Goal: Task Accomplishment & Management: Manage account settings

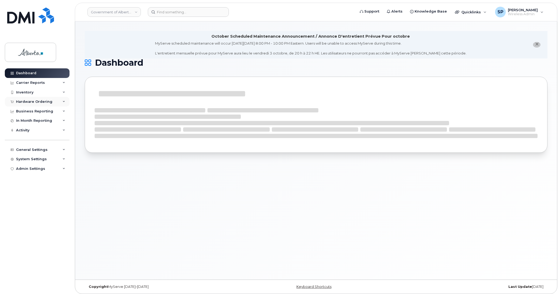
click at [24, 102] on div "Hardware Ordering" at bounding box center [34, 102] width 36 height 4
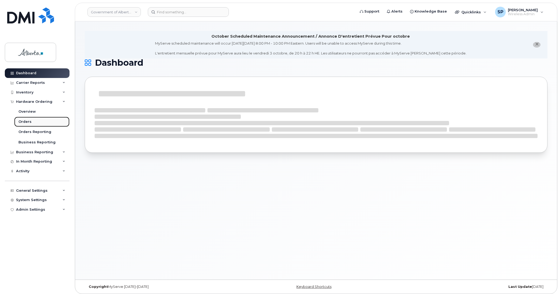
click at [24, 121] on div "Orders" at bounding box center [24, 121] width 13 height 5
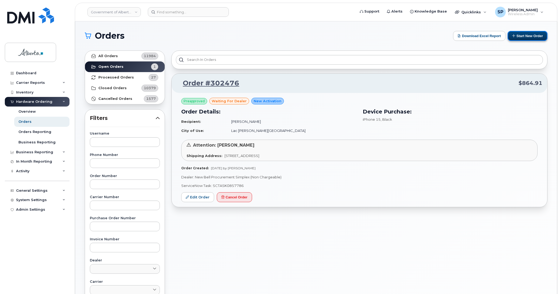
click at [535, 34] on button "Start New Order" at bounding box center [528, 36] width 40 height 10
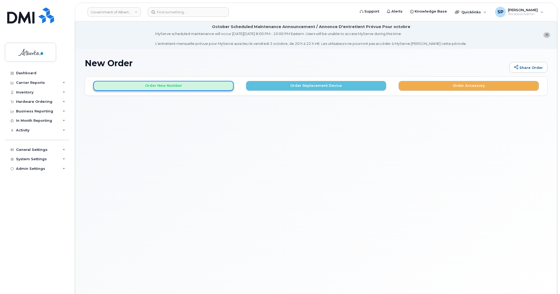
click at [157, 87] on button "Order New Number" at bounding box center [163, 86] width 140 height 10
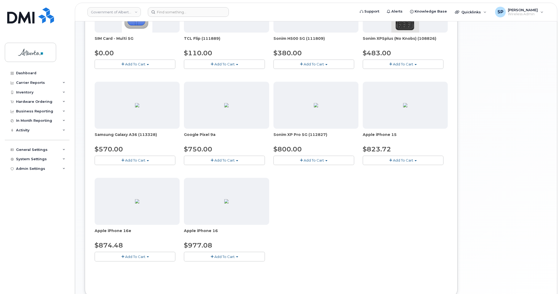
scroll to position [147, 0]
click at [393, 160] on span "Add To Cart" at bounding box center [403, 159] width 20 height 4
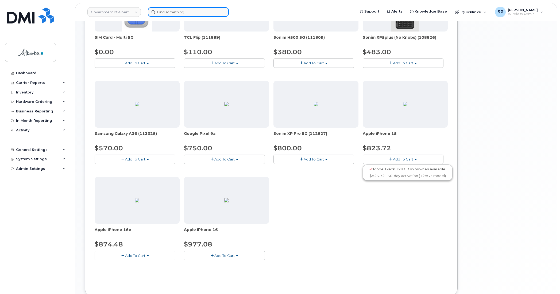
click at [177, 13] on input at bounding box center [188, 12] width 81 height 10
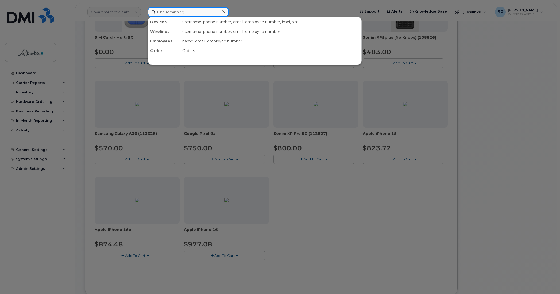
paste input "Tammy Elzinga"
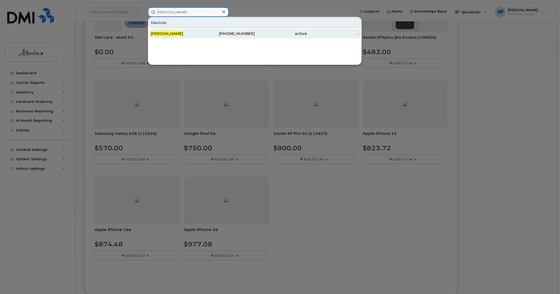
type input "Tammy Elzinga"
click at [174, 35] on span "Tammy Elzinga" at bounding box center [167, 33] width 32 height 5
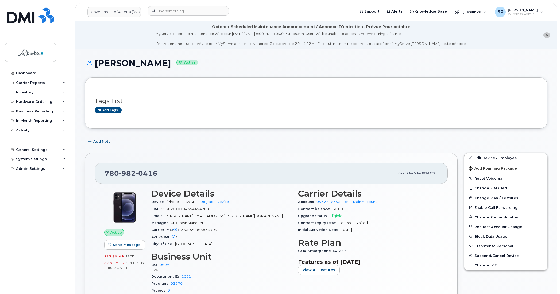
click at [30, 211] on div "Dashboard Carrier Reports Monthly Billing Data Daily Data Pooling Data Behavior…" at bounding box center [38, 177] width 66 height 218
drag, startPoint x: 157, startPoint y: 174, endPoint x: 101, endPoint y: 175, distance: 56.7
click at [101, 175] on div "780 982 0416 Last updated Oct 21, 2024" at bounding box center [271, 173] width 353 height 21
copy span "780 982 0416"
click at [32, 72] on div "Dashboard" at bounding box center [26, 73] width 20 height 4
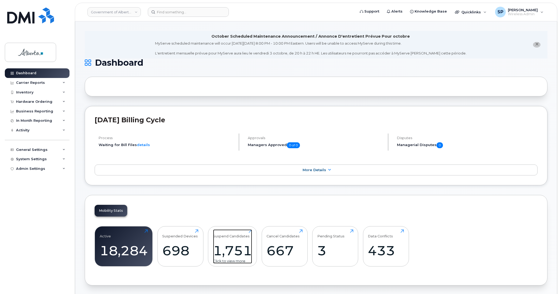
click at [235, 250] on div "1,751" at bounding box center [232, 251] width 39 height 16
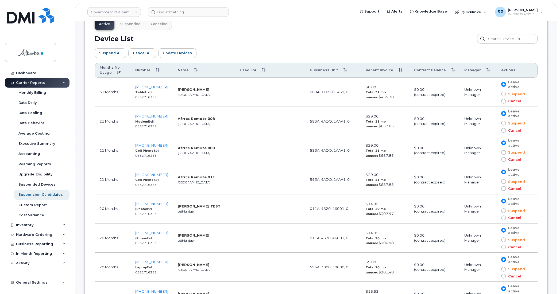
scroll to position [281, 0]
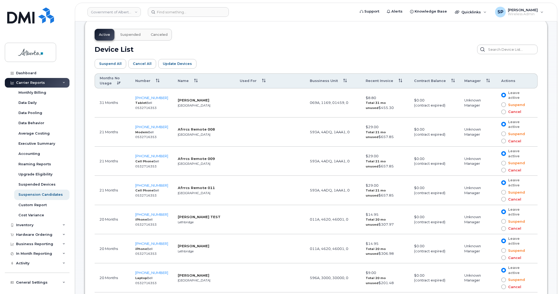
drag, startPoint x: 341, startPoint y: 81, endPoint x: 339, endPoint y: 101, distance: 20.5
click at [503, 49] on input "text" at bounding box center [507, 50] width 61 height 10
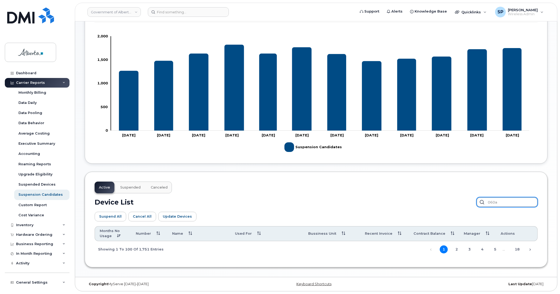
scroll to position [130, 0]
click at [147, 249] on div "Showing 1 to 100 of 1,751 entries" at bounding box center [129, 249] width 69 height 9
click at [457, 251] on link "2" at bounding box center [457, 250] width 8 height 8
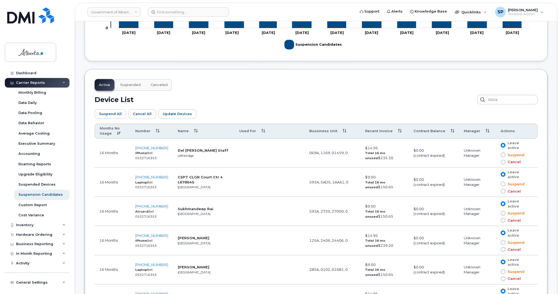
scroll to position [264, 0]
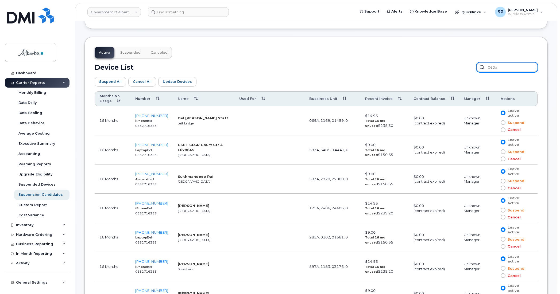
click at [510, 67] on input "060a" at bounding box center [507, 68] width 61 height 10
click at [511, 66] on input "060a" at bounding box center [507, 68] width 61 height 10
type input "0"
type input "060a"
drag, startPoint x: 506, startPoint y: 70, endPoint x: 474, endPoint y: 69, distance: 31.6
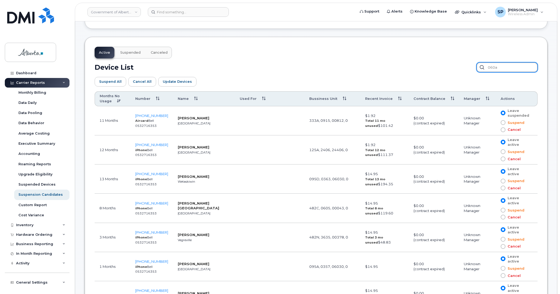
click at [474, 69] on div "Device List 060a" at bounding box center [316, 68] width 443 height 10
click at [489, 67] on input "text" at bounding box center [507, 68] width 61 height 10
click at [488, 67] on input "text" at bounding box center [507, 68] width 61 height 10
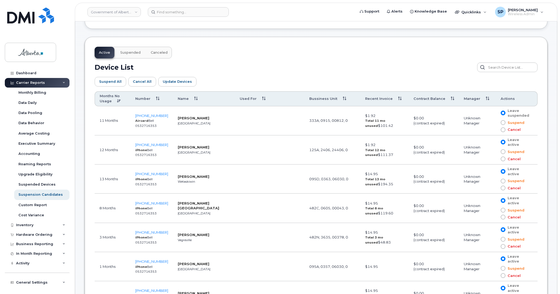
click at [118, 99] on th "Months No Usage" at bounding box center [113, 98] width 36 height 15
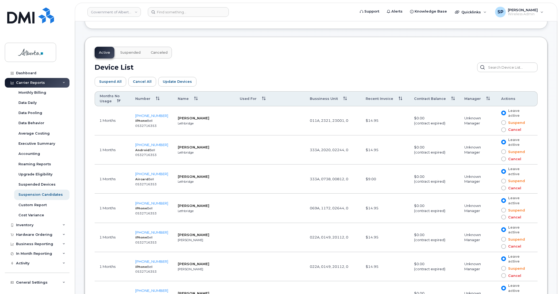
click at [119, 101] on th "Months No Usage" at bounding box center [113, 98] width 36 height 15
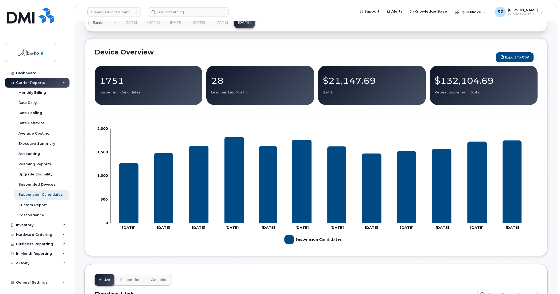
scroll to position [0, 0]
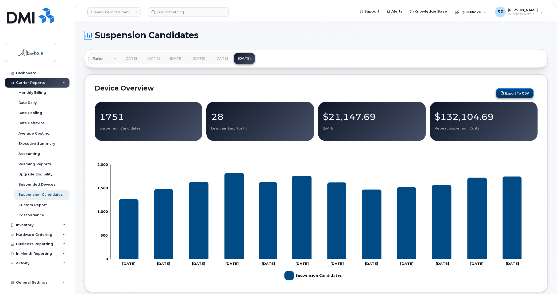
click at [519, 94] on button "Export to CSV" at bounding box center [515, 93] width 38 height 10
click at [32, 33] on link at bounding box center [30, 22] width 51 height 30
click at [470, 10] on span "Quicklinks" at bounding box center [471, 12] width 20 height 4
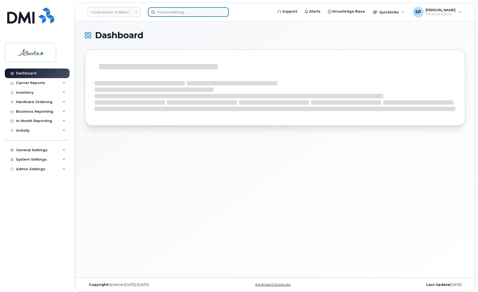
click at [189, 12] on input at bounding box center [188, 12] width 81 height 10
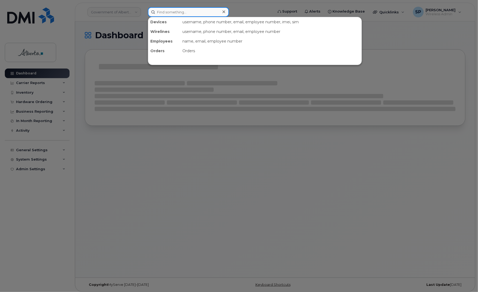
paste input "4039687060"
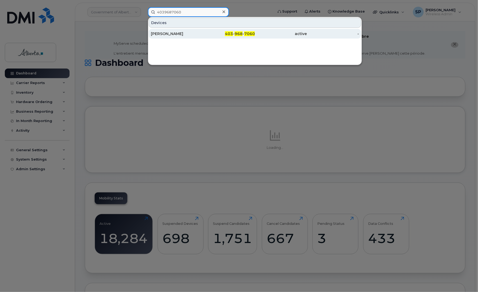
type input "4039687060"
click at [176, 34] on div "Barb Stewart" at bounding box center [177, 33] width 52 height 5
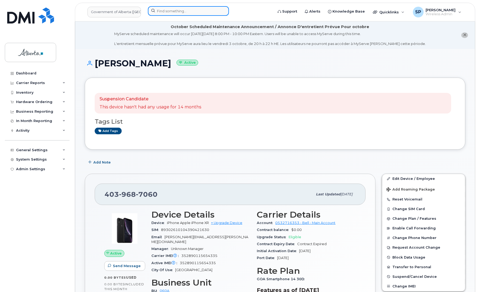
click at [170, 9] on input at bounding box center [188, 11] width 81 height 10
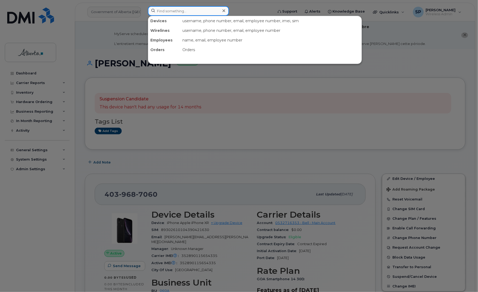
paste input "5878304692"
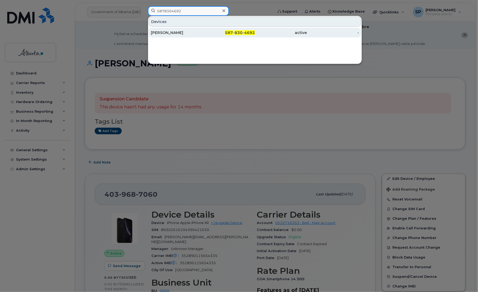
type input "5878304692"
click at [169, 35] on div "[PERSON_NAME]" at bounding box center [177, 32] width 52 height 5
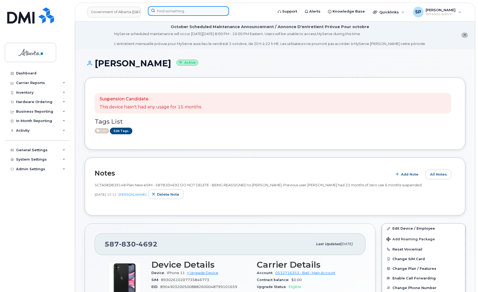
click at [174, 11] on input at bounding box center [188, 11] width 81 height 10
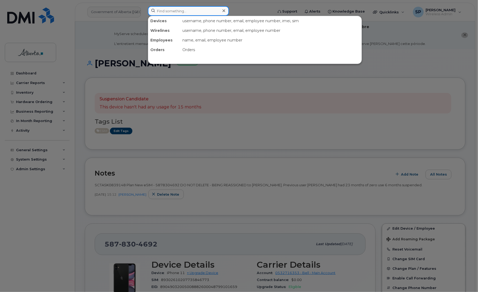
paste input "5879882784"
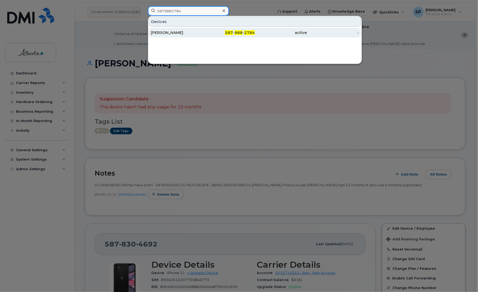
type input "5879882784"
click at [179, 34] on div "[PERSON_NAME]" at bounding box center [177, 32] width 52 height 5
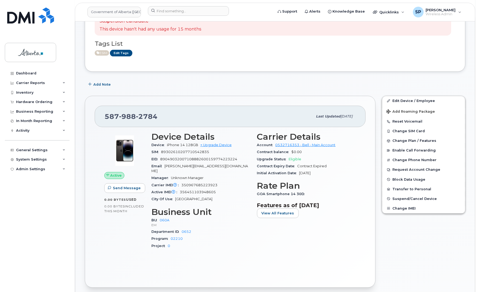
scroll to position [70, 0]
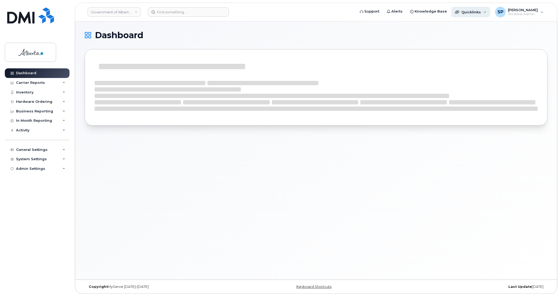
click at [470, 12] on span "Quicklinks" at bounding box center [471, 12] width 20 height 4
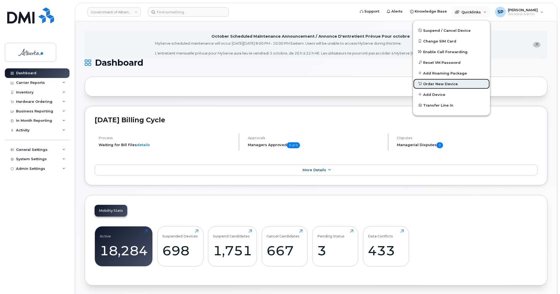
click at [436, 84] on span "Order New Device" at bounding box center [440, 84] width 35 height 5
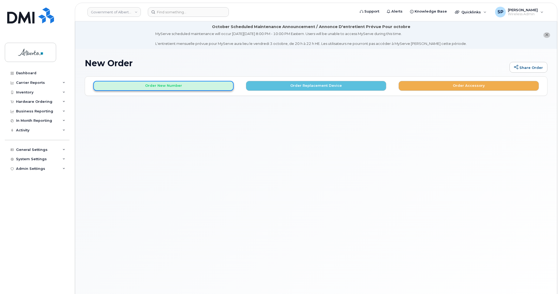
click at [179, 88] on button "Order New Number" at bounding box center [163, 86] width 140 height 10
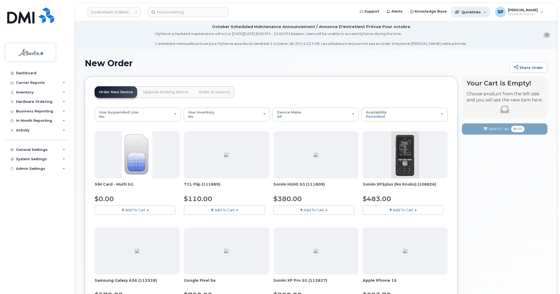
click at [466, 11] on span "Quicklinks" at bounding box center [471, 12] width 20 height 4
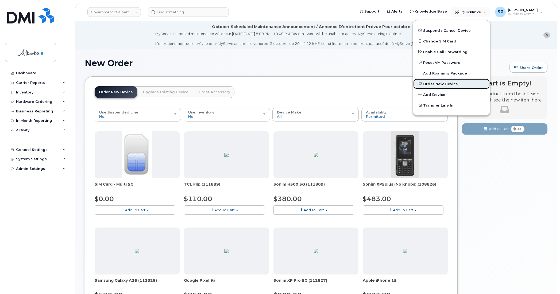
click at [437, 84] on span "Order New Device" at bounding box center [440, 84] width 35 height 5
click at [163, 94] on link "Upgrade Existing Device" at bounding box center [166, 92] width 54 height 12
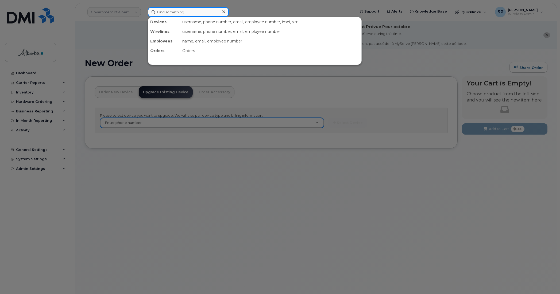
click at [180, 11] on input at bounding box center [188, 12] width 81 height 10
paste input "7808821368"
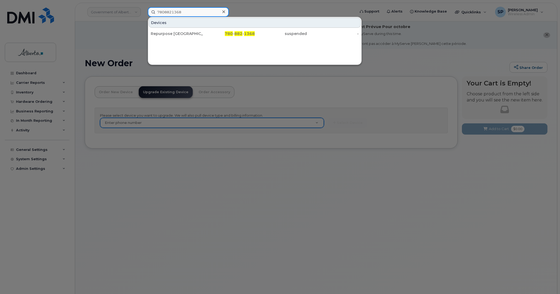
type input "7808821368"
click at [164, 35] on div "Repurpose [GEOGRAPHIC_DATA]" at bounding box center [177, 33] width 52 height 5
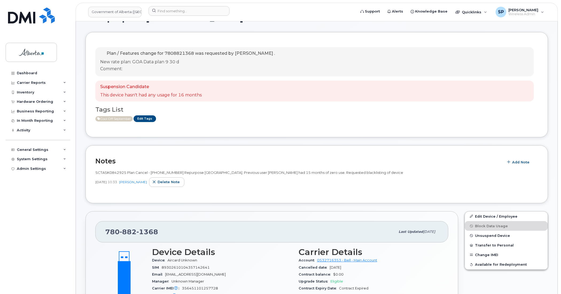
scroll to position [99, 0]
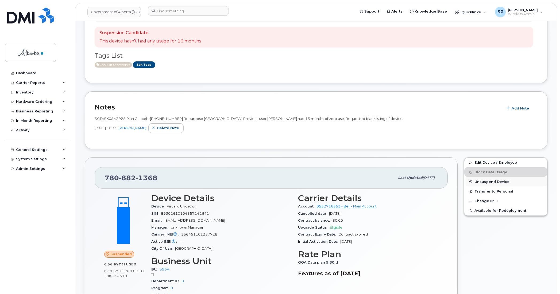
click at [488, 182] on span "Unsuspend Device" at bounding box center [491, 182] width 35 height 4
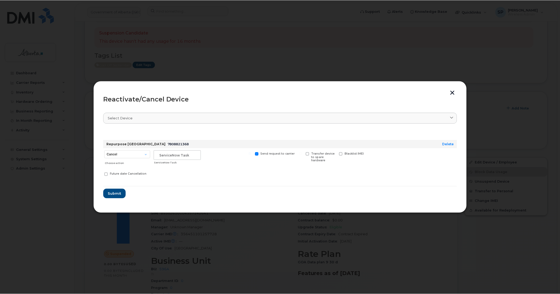
scroll to position [145, 0]
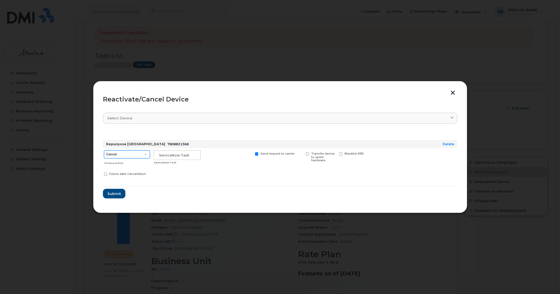
click at [112, 155] on select "Cancel Suspend - Extend Suspension Reactivate" at bounding box center [127, 154] width 46 height 8
select select "[object Object]"
click at [104, 150] on select "Cancel Suspend - Extend Suspension Reactivate" at bounding box center [127, 154] width 46 height 8
drag, startPoint x: 185, startPoint y: 154, endPoint x: 211, endPoint y: 152, distance: 26.8
click at [185, 154] on input "text" at bounding box center [176, 155] width 47 height 10
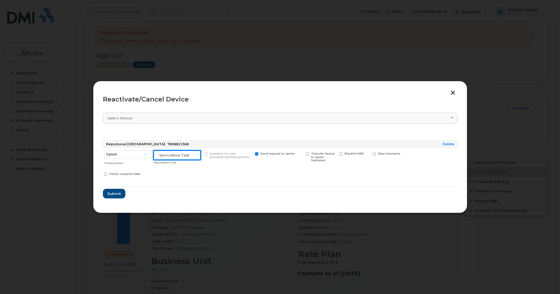
paste input "SCTASK0856782"
type input "SCTASK0856782 Unsuspend"
click at [113, 194] on span "Submit" at bounding box center [113, 193] width 13 height 5
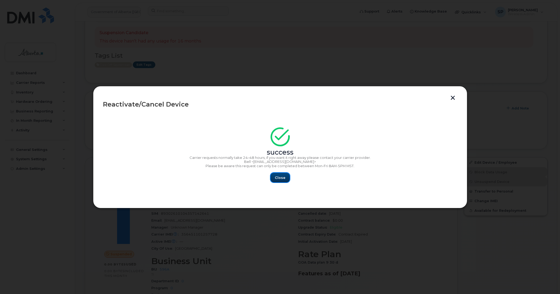
click at [281, 176] on span "Close" at bounding box center [280, 177] width 11 height 5
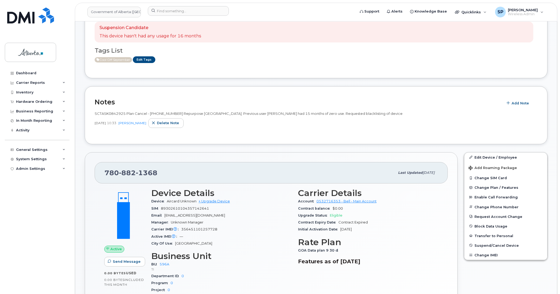
scroll to position [160, 0]
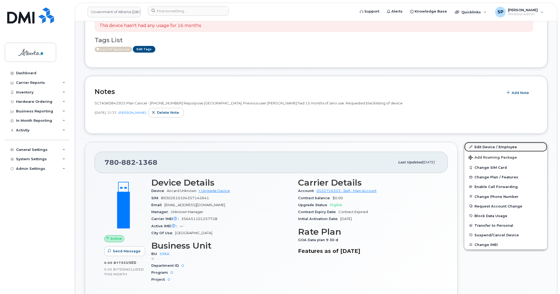
click at [481, 146] on link "Edit Device / Employee" at bounding box center [505, 147] width 83 height 10
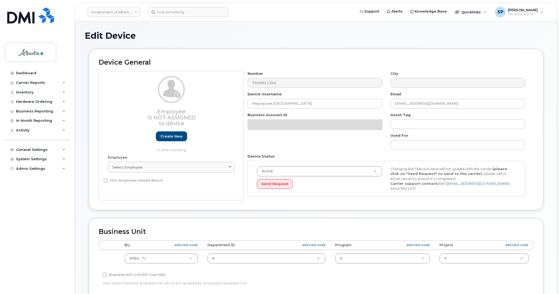
select select "4797729"
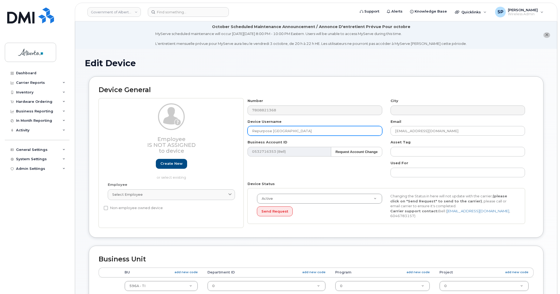
drag, startPoint x: 291, startPoint y: 130, endPoint x: 204, endPoint y: 132, distance: 86.4
click at [204, 132] on div "Employee Is not assigned to device Create new or select existing Employee Selec…" at bounding box center [316, 163] width 435 height 130
paste input "Jamie Stewart"
type input "Jamie Stewart"
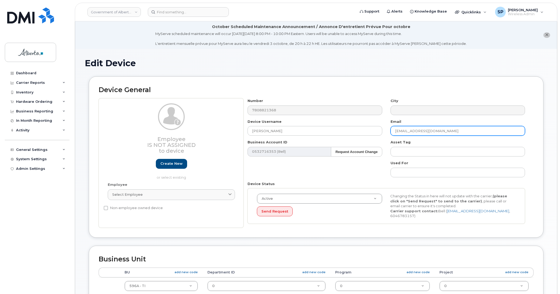
drag, startPoint x: 437, startPoint y: 129, endPoint x: 366, endPoint y: 136, distance: 71.7
click at [366, 136] on div "Number 7808821368 City Device Username Jamie Stewart Email repurpose@gov.ab.ca …" at bounding box center [387, 163] width 286 height 130
paste input "Jamie.Stewart"
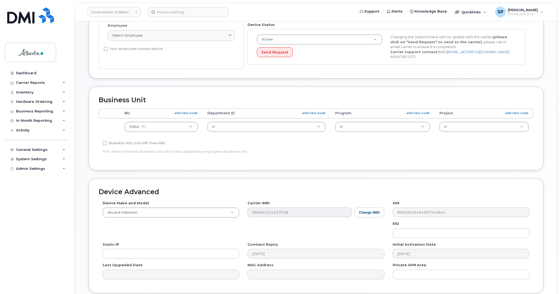
scroll to position [162, 0]
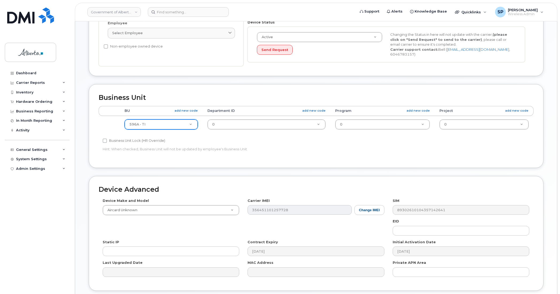
type input "Jamie.Stewart@gov.ab.ca"
type input "482n"
select select "4749731"
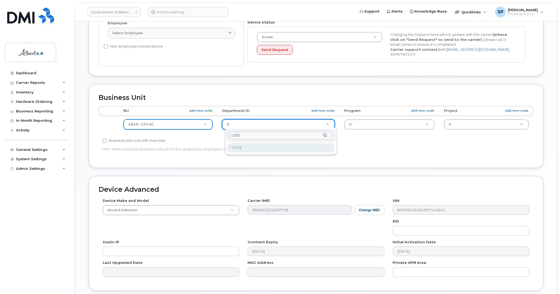
type input "2332"
type input "4752656"
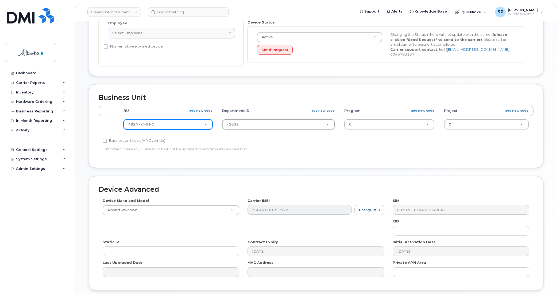
drag, startPoint x: 356, startPoint y: 126, endPoint x: 361, endPoint y: 126, distance: 5.1
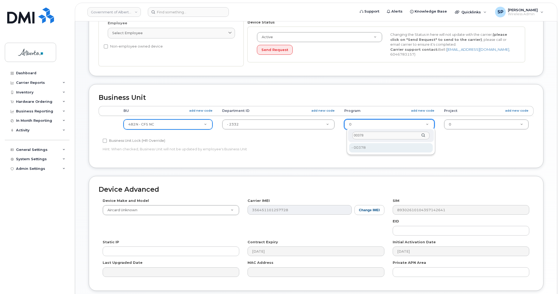
type input "00378"
type input "4124524"
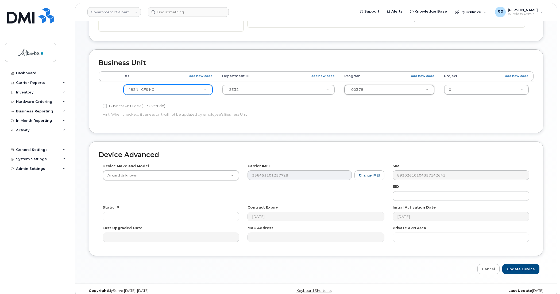
scroll to position [202, 0]
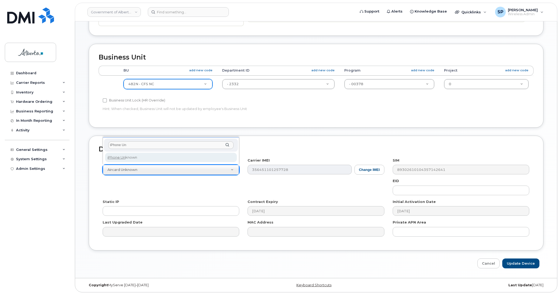
type input "iPhone Un"
select select "185"
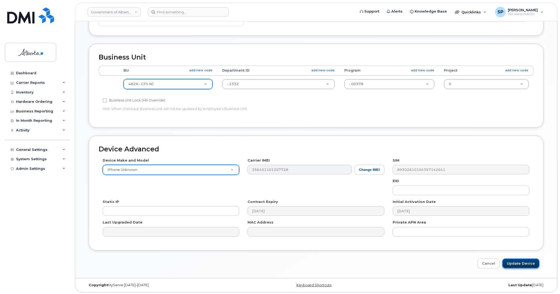
click at [530, 261] on input "Update Device" at bounding box center [520, 264] width 37 height 10
type input "Saving..."
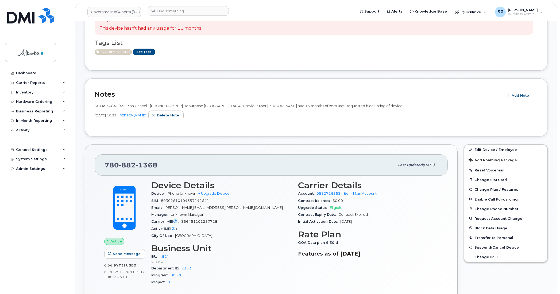
scroll to position [173, 0]
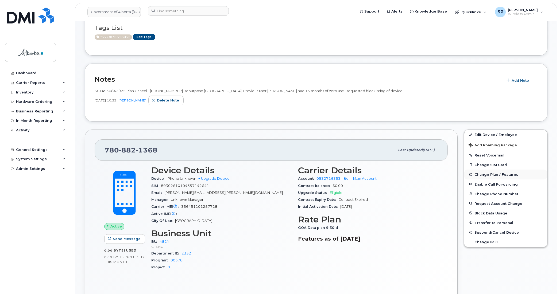
click at [486, 176] on span "Change Plan / Features" at bounding box center [496, 175] width 44 height 4
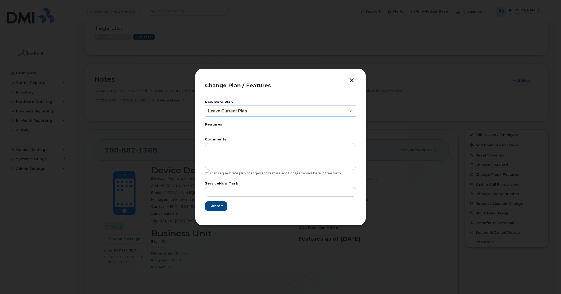
click at [221, 111] on select "Leave Current Plan GOA - Voice Plan 5 GOA Smartphone 14 30D GOA Unlimited Smart…" at bounding box center [280, 111] width 151 height 11
select select "2483362"
click at [205, 106] on select "Leave Current Plan GOA - Voice Plan 5 GOA Smartphone 14 30D GOA Unlimited Smart…" at bounding box center [280, 111] width 151 height 11
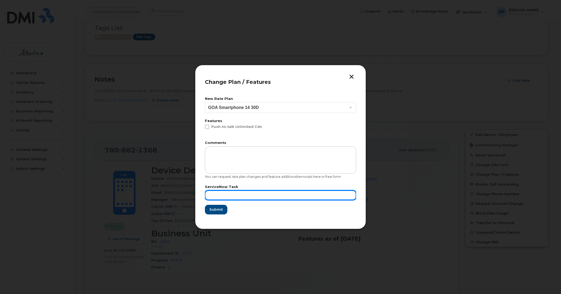
click at [236, 195] on input "text" at bounding box center [280, 196] width 151 height 10
paste input "SCTASK0856782"
type input "SCTASK0856782"
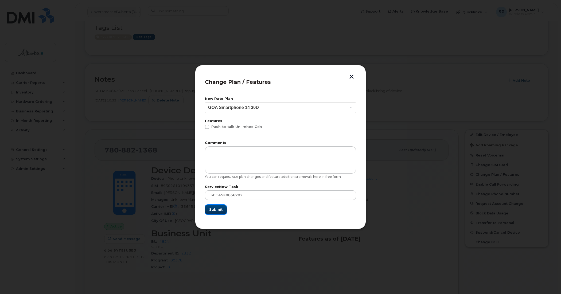
click at [215, 210] on span "Submit" at bounding box center [215, 209] width 13 height 5
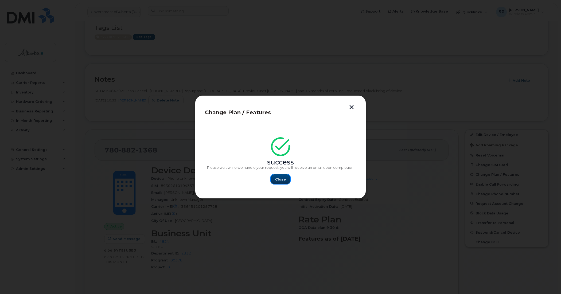
click at [280, 180] on span "Close" at bounding box center [280, 179] width 11 height 5
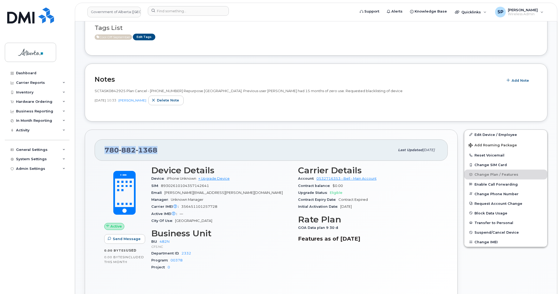
drag, startPoint x: 158, startPoint y: 150, endPoint x: 102, endPoint y: 150, distance: 55.9
click at [102, 150] on div "780 882 1368 Last updated Oct 06, 2025" at bounding box center [271, 150] width 353 height 21
copy span "780 882 1368"
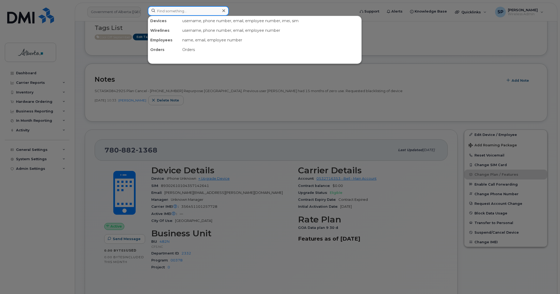
click at [168, 12] on input at bounding box center [188, 11] width 81 height 10
paste input "7803404925"
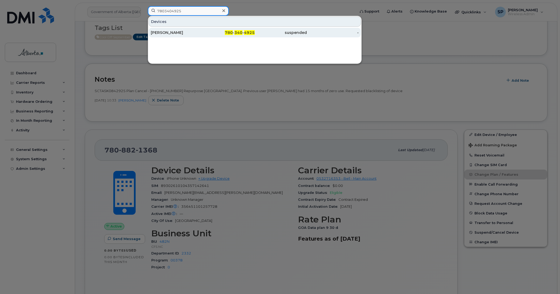
type input "7803404925"
click at [167, 33] on div "Cam Braun" at bounding box center [177, 32] width 52 height 5
click at [169, 34] on div "Cam Braun" at bounding box center [177, 32] width 52 height 5
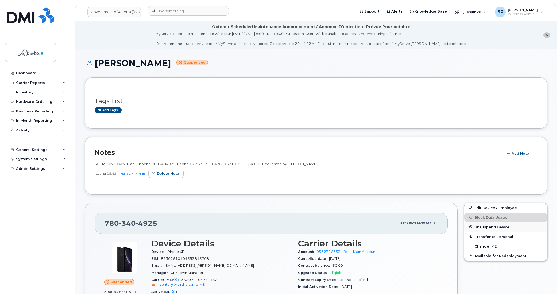
click at [478, 226] on span "Unsuspend Device" at bounding box center [491, 227] width 35 height 4
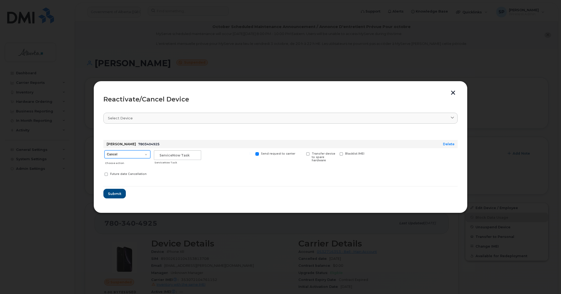
click at [114, 154] on select "Cancel Suspend - Extend Suspension Reactivate" at bounding box center [128, 154] width 46 height 8
select select "[object Object]"
click at [105, 150] on select "Cancel Suspend - Extend Suspension Reactivate" at bounding box center [128, 154] width 46 height 8
click at [156, 154] on input "text" at bounding box center [177, 155] width 47 height 10
paste input "SCTASK0858834"
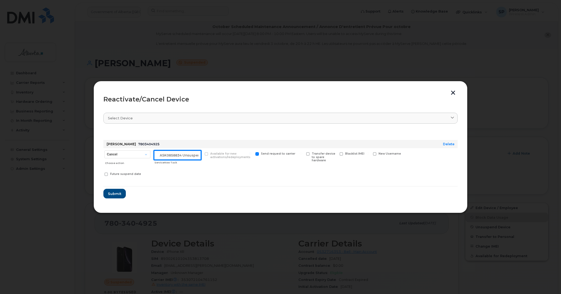
scroll to position [0, 9]
type input "SCTASK0858834 Unsuspend"
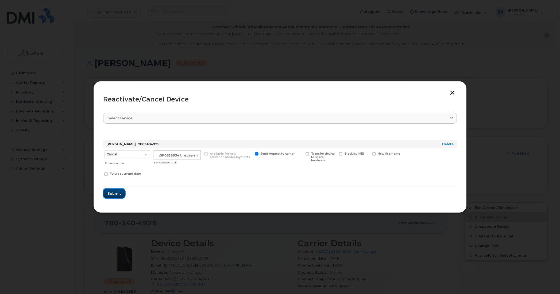
scroll to position [0, 0]
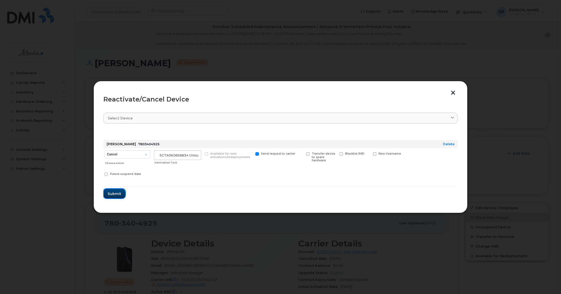
click at [114, 192] on span "Submit" at bounding box center [114, 193] width 13 height 5
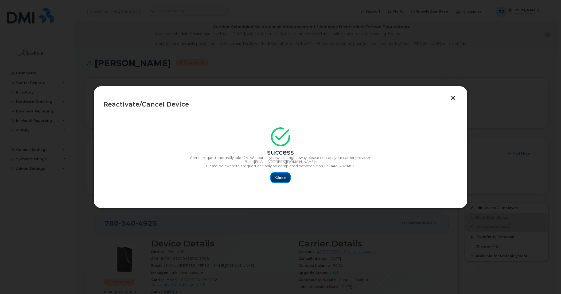
click at [281, 176] on span "Close" at bounding box center [280, 177] width 11 height 5
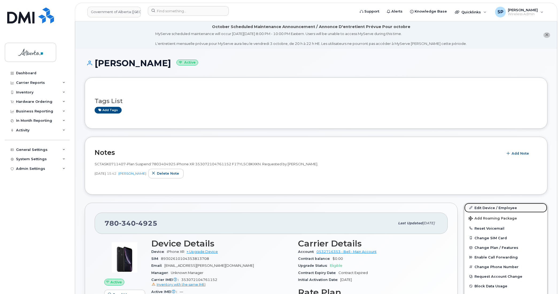
click at [486, 209] on link "Edit Device / Employee" at bounding box center [505, 208] width 83 height 10
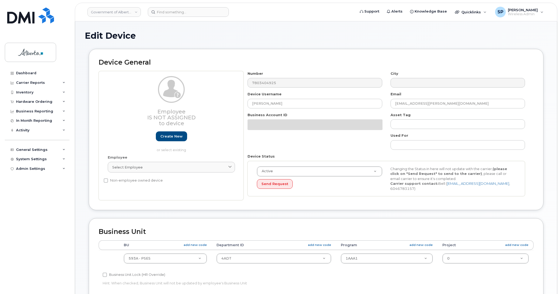
select select "4797682"
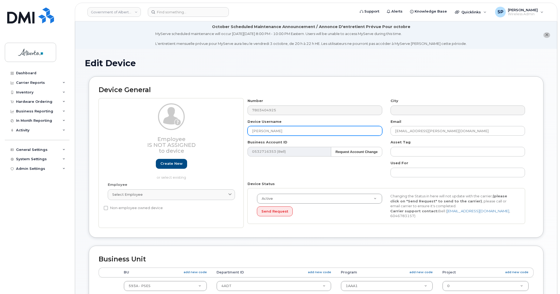
drag, startPoint x: 264, startPoint y: 131, endPoint x: 211, endPoint y: 134, distance: 52.7
click at [211, 134] on div "Employee Is not assigned to device Create new or select existing Employee Selec…" at bounding box center [316, 163] width 435 height 130
paste input "[PERSON_NAME]"
type input "[PERSON_NAME]"
drag, startPoint x: 441, startPoint y: 131, endPoint x: 352, endPoint y: 126, distance: 89.7
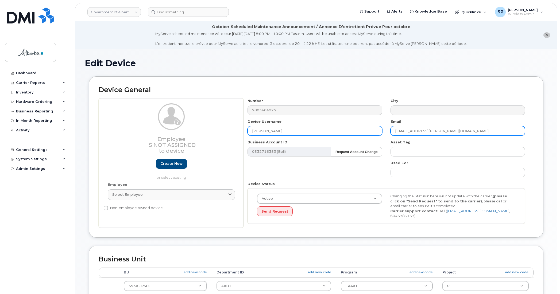
click at [352, 126] on div "Number 7803404925 City Device Username Stephanie Siry Email Cam.Braun@gov.ab.ca…" at bounding box center [387, 163] width 286 height 130
paste input "Stephanie.Siry"
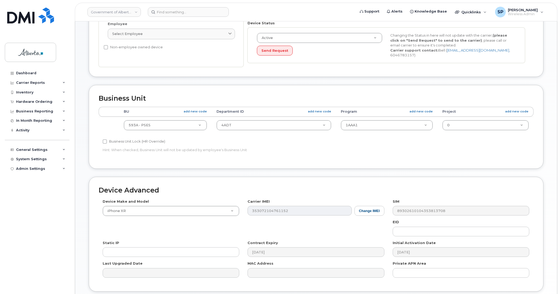
scroll to position [202, 0]
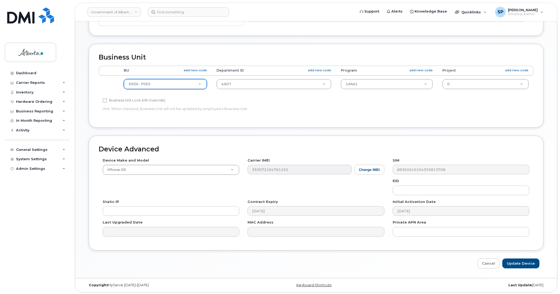
type input "[PERSON_NAME][EMAIL_ADDRESS][PERSON_NAME][DOMAIN_NAME]"
type input "288a"
select select "4120332"
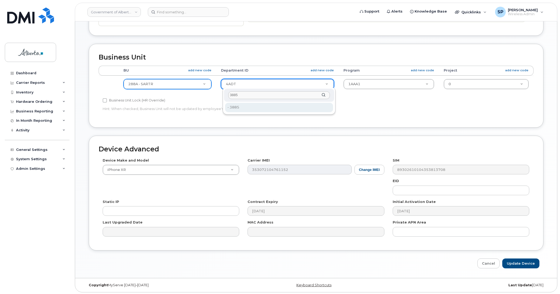
type input "3885"
type input "4752853"
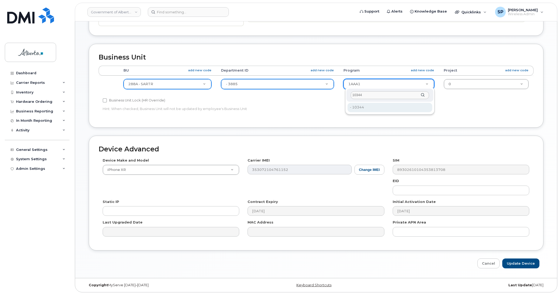
type input "10344"
type input "4753577"
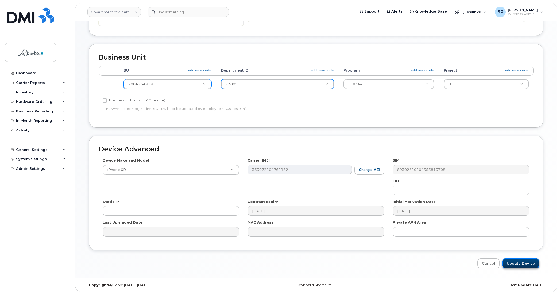
click at [527, 263] on input "Update Device" at bounding box center [520, 264] width 37 height 10
type input "Saving..."
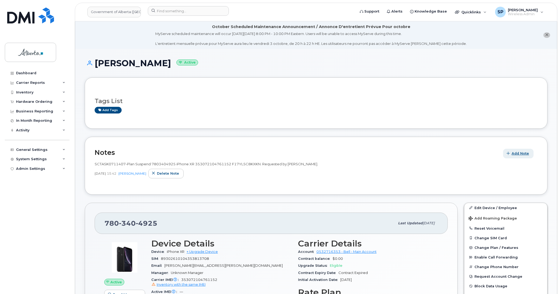
click at [519, 154] on span "Add Note" at bounding box center [520, 153] width 17 height 5
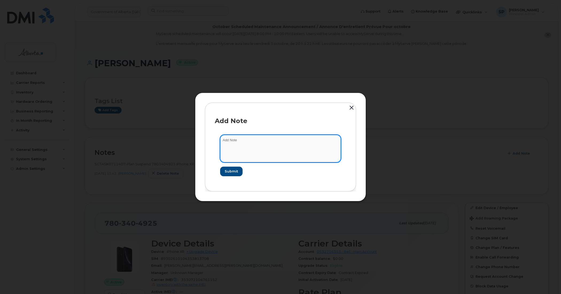
click at [269, 147] on textarea at bounding box center [280, 148] width 121 height 27
paste textarea "SCTASK0858834 7803404925 DO NOT DELETE - BEING REASSIGNED to [PERSON_NAME]. Pre…"
type textarea "SCTASK0858834 7803404925 DO NOT DELETE - BEING REASSIGNED to [PERSON_NAME]. Pre…"
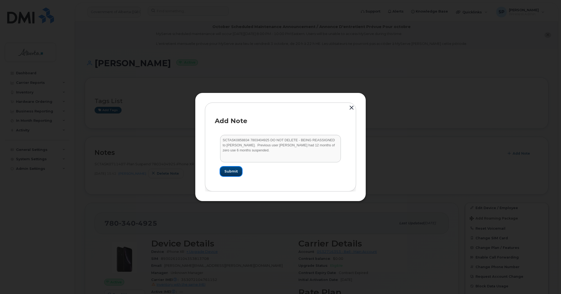
click at [233, 172] on span "Submit" at bounding box center [231, 171] width 13 height 5
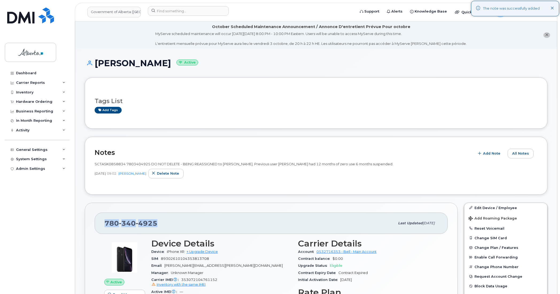
drag, startPoint x: 158, startPoint y: 222, endPoint x: 102, endPoint y: 221, distance: 55.6
click at [102, 221] on div "[PHONE_NUMBER] Last updated [DATE]" at bounding box center [271, 223] width 353 height 21
copy span "[PHONE_NUMBER]"
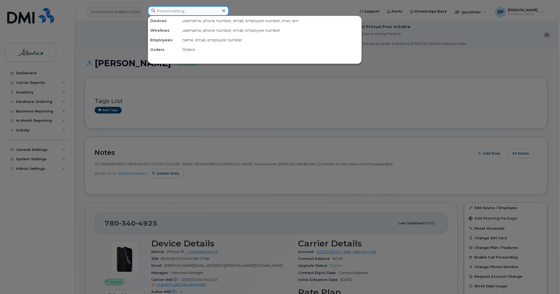
click at [155, 12] on input at bounding box center [188, 11] width 81 height 10
paste input "7809180366"
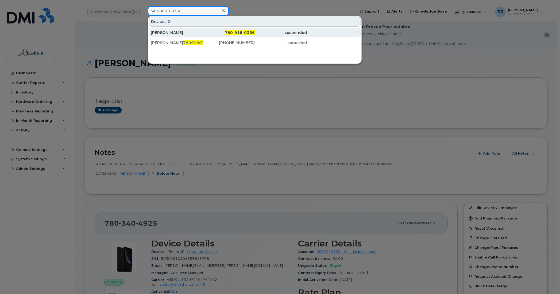
type input "7809180366"
click at [167, 33] on div "[PERSON_NAME]" at bounding box center [177, 32] width 52 height 5
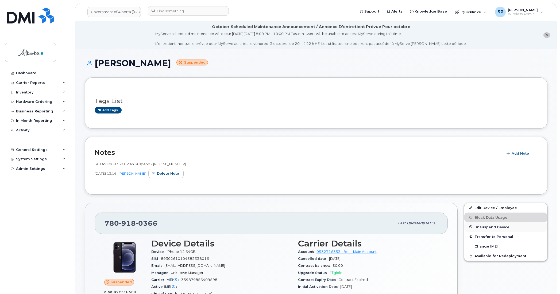
click at [492, 226] on span "Unsuspend Device" at bounding box center [491, 227] width 35 height 4
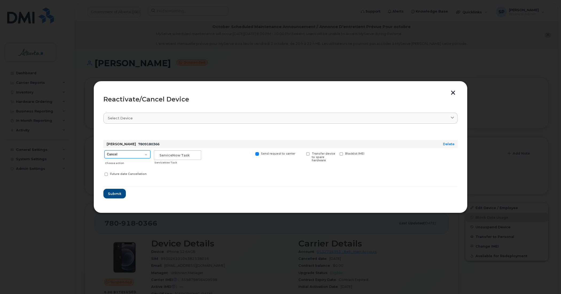
click at [127, 154] on select "Cancel Suspend - Extend Suspension Reactivate" at bounding box center [128, 154] width 46 height 8
select select "[object Object]"
click at [105, 150] on select "Cancel Suspend - Extend Suspension Reactivate" at bounding box center [128, 154] width 46 height 8
click at [165, 155] on input "text" at bounding box center [177, 155] width 47 height 10
click at [156, 156] on input "text" at bounding box center [177, 155] width 47 height 10
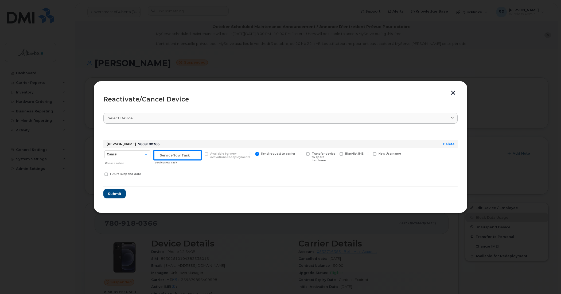
paste input "SCTASK0858733"
type input "SCTASK0858733 Unsuspend"
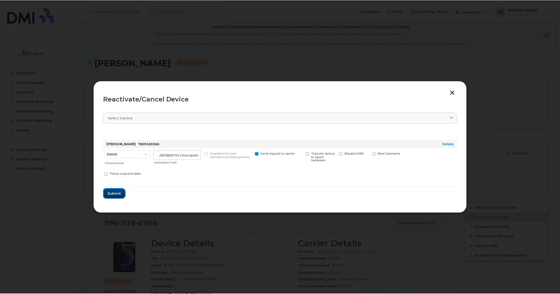
scroll to position [0, 0]
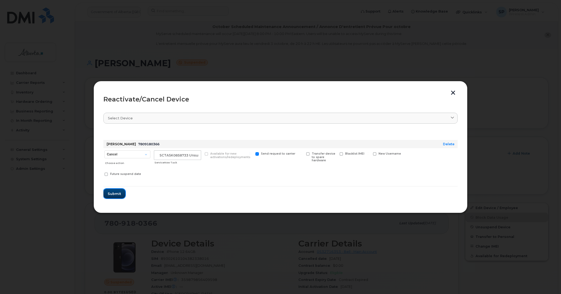
click at [115, 195] on span "Submit" at bounding box center [114, 193] width 13 height 5
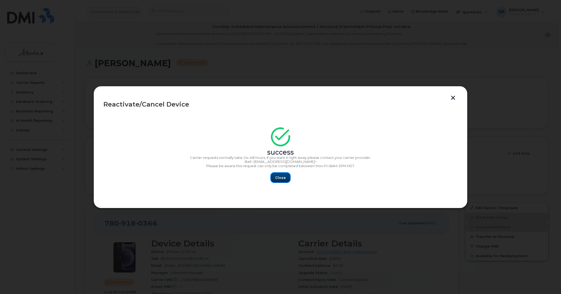
click at [284, 179] on span "Close" at bounding box center [280, 177] width 11 height 5
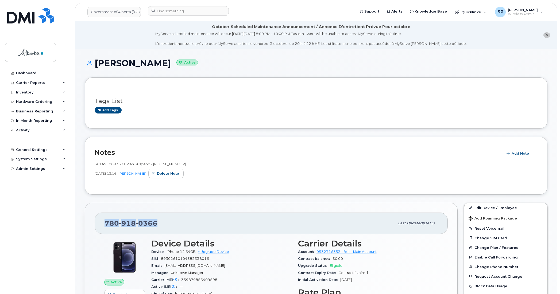
drag, startPoint x: 158, startPoint y: 221, endPoint x: 103, endPoint y: 222, distance: 55.3
click at [103, 222] on div "780 918 0366 Last updated Oct 06, 2025" at bounding box center [271, 223] width 353 height 21
copy span "780 918 0366"
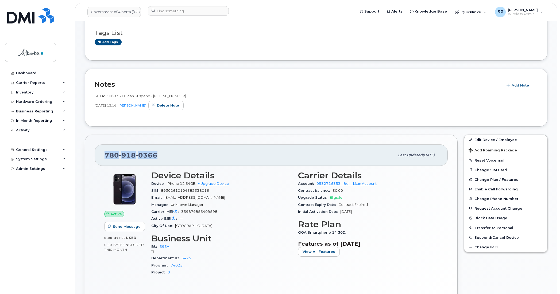
scroll to position [122, 0]
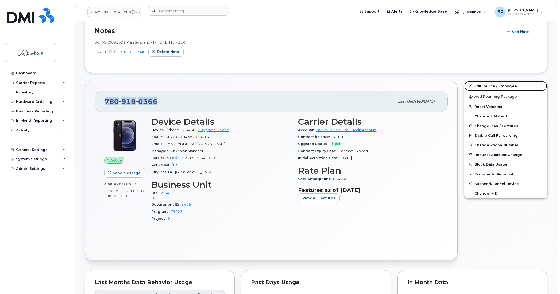
drag, startPoint x: 491, startPoint y: 86, endPoint x: 327, endPoint y: 97, distance: 163.4
click at [491, 86] on link "Edit Device / Employee" at bounding box center [505, 86] width 83 height 10
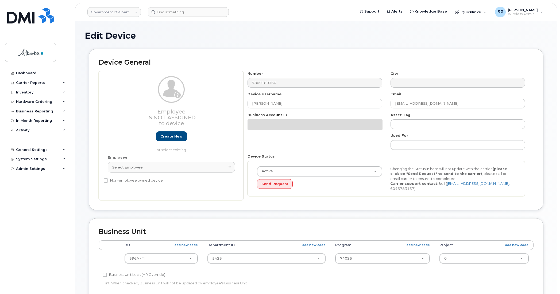
select select "4797729"
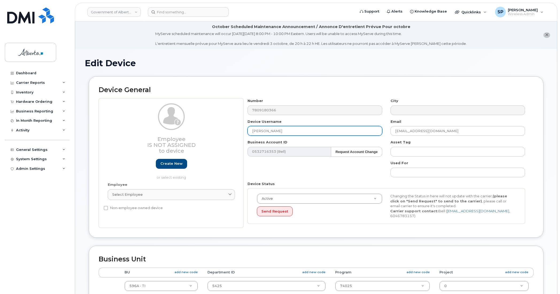
drag, startPoint x: 280, startPoint y: 131, endPoint x: 207, endPoint y: 129, distance: 72.8
click at [209, 129] on div "Employee Is not assigned to device Create new or select existing Employee Selec…" at bounding box center [316, 163] width 435 height 130
paste input "[PERSON_NAME]"
type input "[PERSON_NAME]"
drag, startPoint x: 438, startPoint y: 130, endPoint x: 361, endPoint y: 130, distance: 77.0
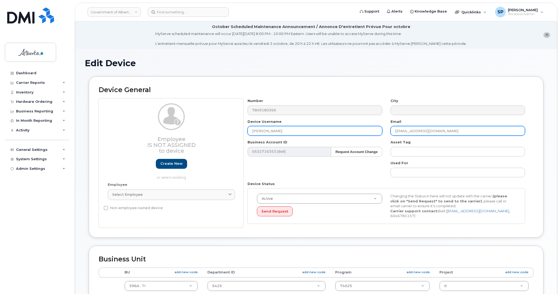
click at [361, 130] on div "Number 7809180366 City Device Username [PERSON_NAME] Email [EMAIL_ADDRESS][DOMA…" at bounding box center [387, 163] width 286 height 130
paste input "[PERSON_NAME].[PERSON_NAME]"
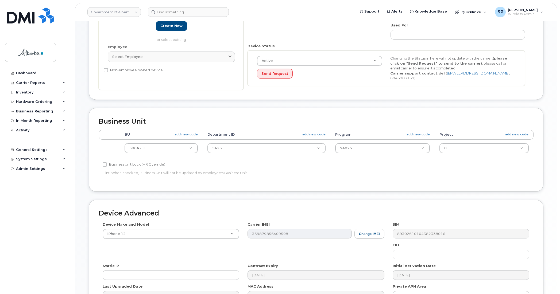
scroll to position [146, 0]
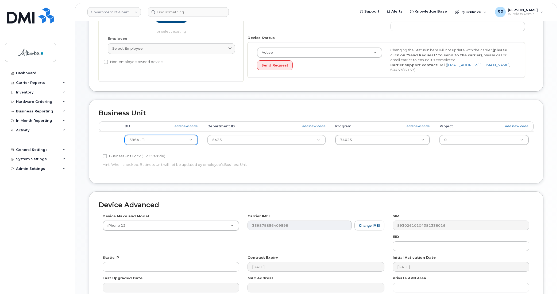
type input "[PERSON_NAME][EMAIL_ADDRESS][PERSON_NAME][DOMAIN_NAME]"
type input "288a"
select select "4120332"
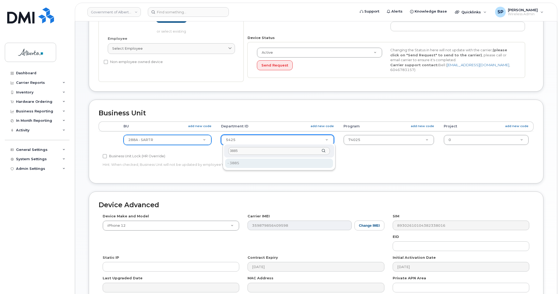
type input "3885"
type input "4752853"
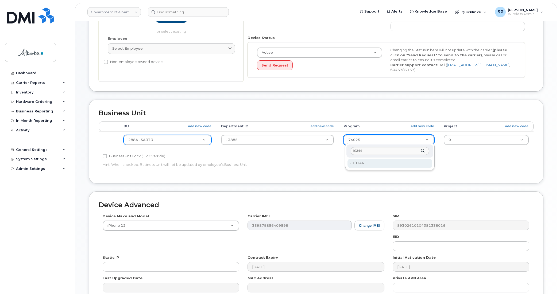
type input "10344"
type input "4753577"
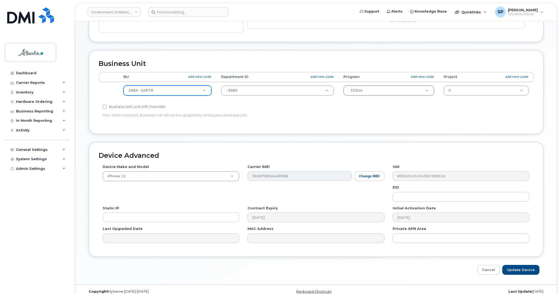
scroll to position [202, 0]
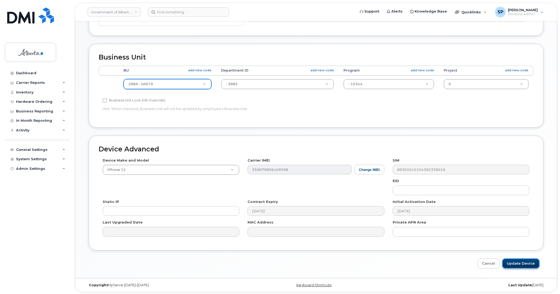
click at [519, 263] on input "Update Device" at bounding box center [520, 264] width 37 height 10
type input "Saving..."
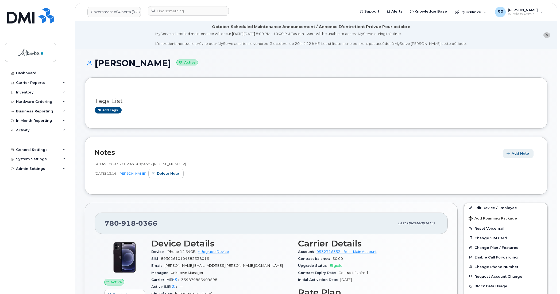
click at [514, 153] on span "Add Note" at bounding box center [520, 153] width 17 height 5
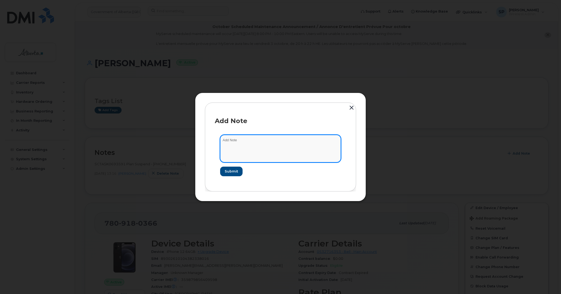
click at [273, 156] on textarea at bounding box center [280, 148] width 121 height 27
paste textarea "SCTASK0858733 7809180366 DO NOT DELETE - BEING REASSIGNED to [PERSON_NAME]. Pre…"
type textarea "SCTASK0858733 7809180366 DO NOT DELETE - BEING REASSIGNED to Lesly Hutton. Prev…"
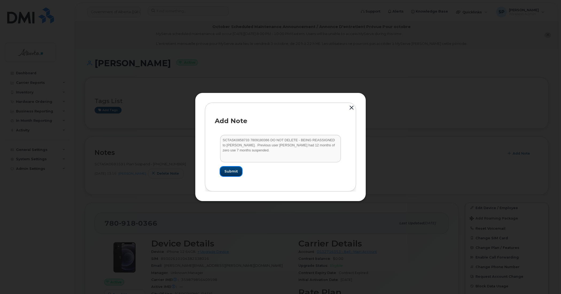
click at [236, 169] on span "Submit" at bounding box center [231, 171] width 13 height 5
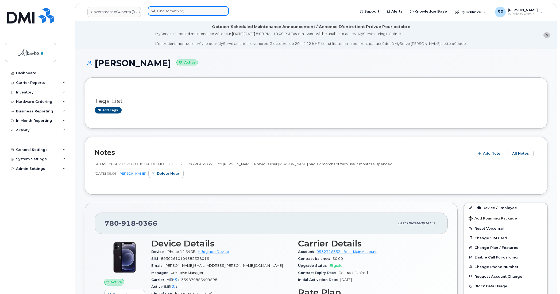
click at [187, 8] on input at bounding box center [188, 11] width 81 height 10
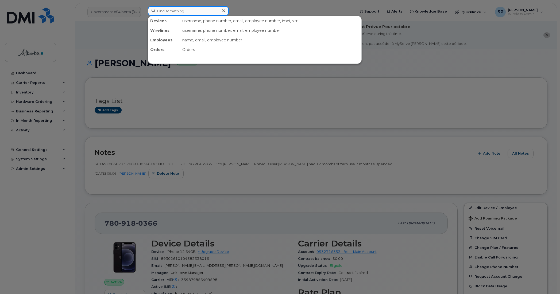
paste input "7809746758"
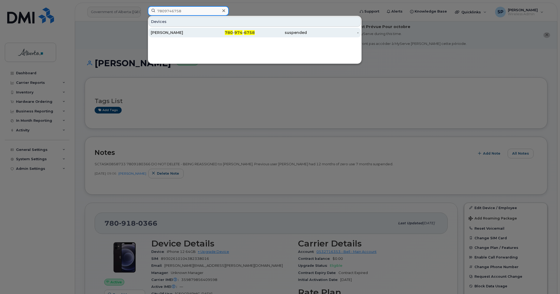
type input "7809746758"
click at [172, 33] on div "Caitlyn Zabrick" at bounding box center [177, 32] width 52 height 5
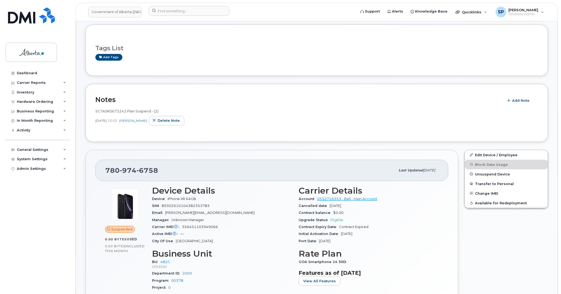
scroll to position [102, 0]
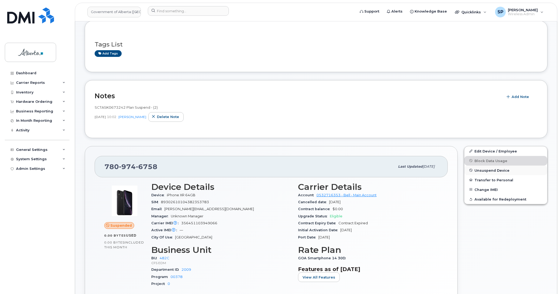
click at [487, 171] on span "Unsuspend Device" at bounding box center [491, 170] width 35 height 4
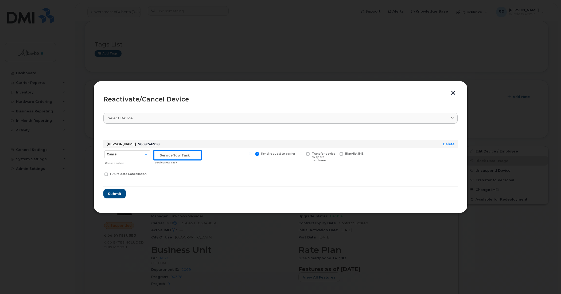
click at [167, 158] on input "text" at bounding box center [177, 155] width 47 height 10
paste input "SCTASK0858846"
type input "SCTASK0858846 Unsuspend"
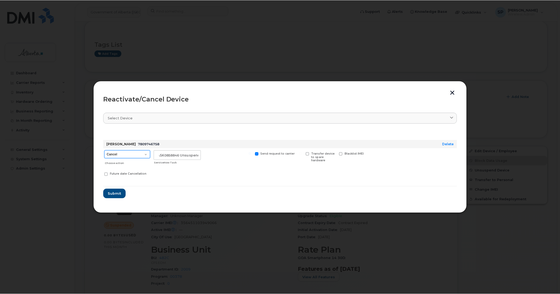
scroll to position [0, 0]
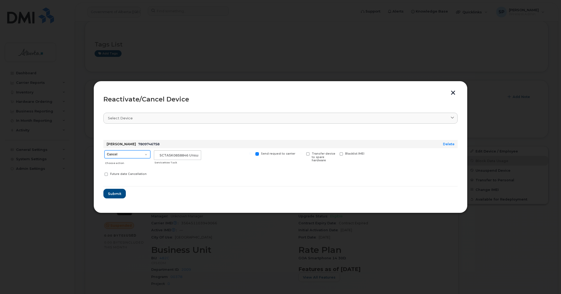
click at [120, 154] on select "Cancel Suspend - Extend Suspension Reactivate" at bounding box center [128, 154] width 46 height 8
select select "[object Object]"
click at [105, 150] on select "Cancel Suspend - Extend Suspension Reactivate" at bounding box center [128, 154] width 46 height 8
click at [115, 194] on span "Submit" at bounding box center [114, 193] width 13 height 5
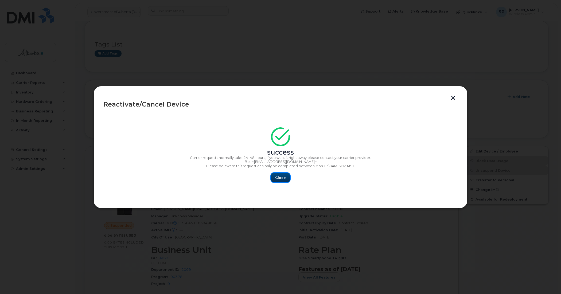
click at [283, 178] on span "Close" at bounding box center [280, 177] width 11 height 5
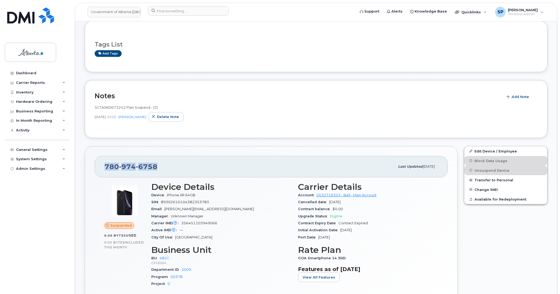
drag, startPoint x: 157, startPoint y: 165, endPoint x: 103, endPoint y: 165, distance: 53.2
click at [103, 165] on div "780 974 6758 Last updated Feb 03, 2025" at bounding box center [271, 166] width 353 height 21
copy span "780 974 6758"
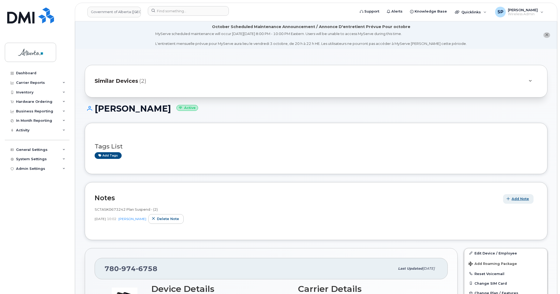
click at [522, 200] on span "Add Note" at bounding box center [520, 198] width 17 height 5
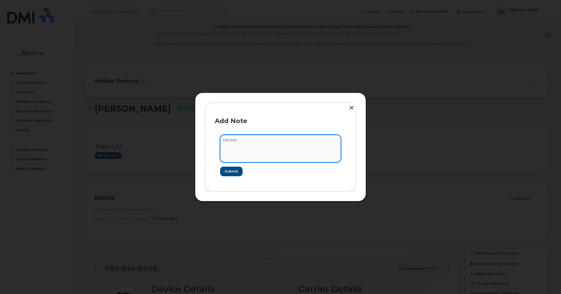
click at [246, 146] on textarea at bounding box center [280, 148] width 121 height 27
paste textarea "SCTASK0858846 7809746758 DO NOT DELETE - BEING REASSIGNED to Graeme Kishiuchi. …"
type textarea "SCTASK0858846 7809746758 DO NOT DELETE - BEING REASSIGNED to Graeme Kishiuchi. …"
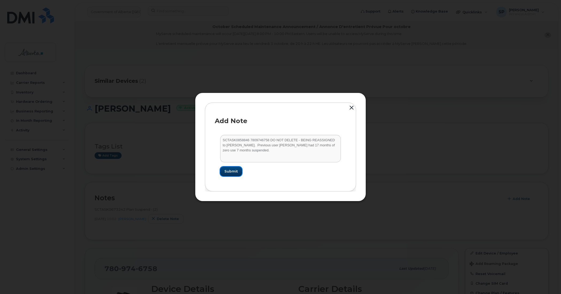
click at [232, 170] on span "Submit" at bounding box center [231, 171] width 13 height 5
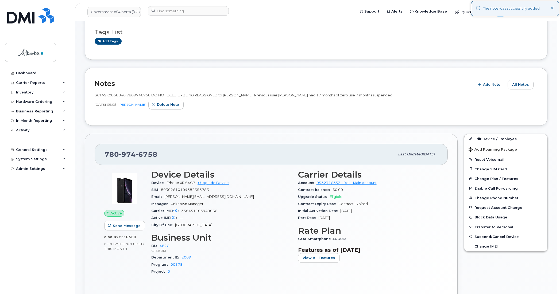
scroll to position [119, 0]
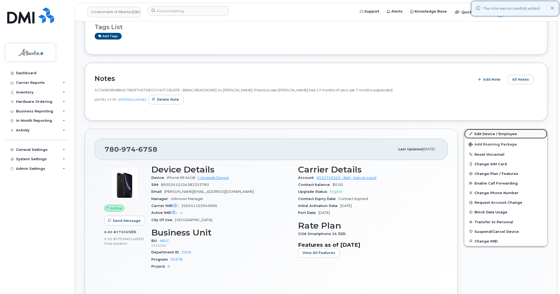
click at [481, 133] on link "Edit Device / Employee" at bounding box center [505, 134] width 83 height 10
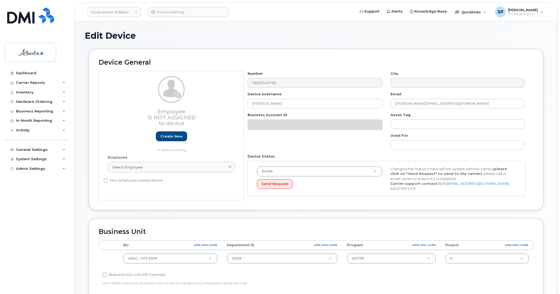
select select "4749733"
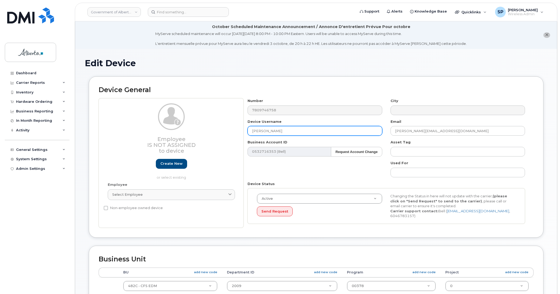
drag, startPoint x: 285, startPoint y: 129, endPoint x: 198, endPoint y: 128, distance: 86.9
click at [199, 128] on div "Employee Is not assigned to device Create new or select existing Employee Selec…" at bounding box center [316, 163] width 435 height 130
paste input "[PERSON_NAME]"
type input "[PERSON_NAME]"
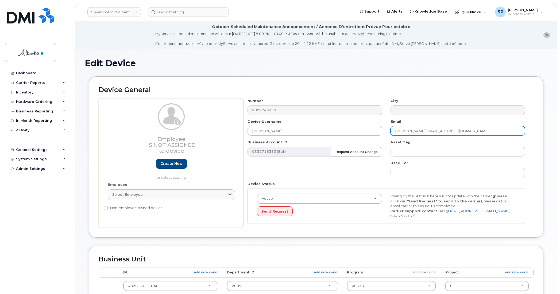
drag, startPoint x: 448, startPoint y: 130, endPoint x: 391, endPoint y: 127, distance: 57.8
click at [391, 127] on input "Caitlyn.Zabrick@gov.ab.ca" at bounding box center [458, 131] width 134 height 10
paste input "Graeme.Kishiuchi"
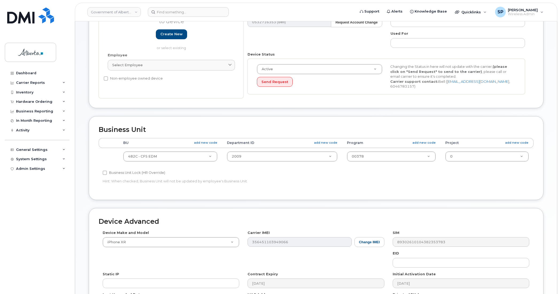
scroll to position [133, 0]
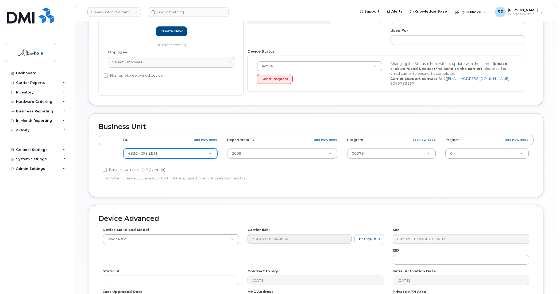
type input "[EMAIL_ADDRESS][DOMAIN_NAME]"
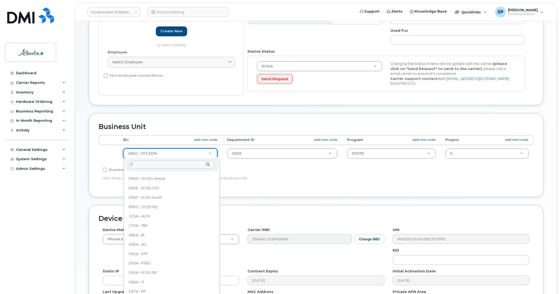
scroll to position [0, 0]
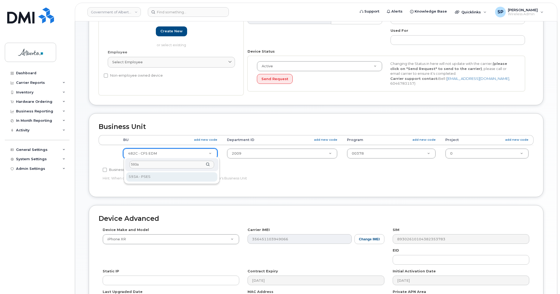
type input "593a"
select select "4797682"
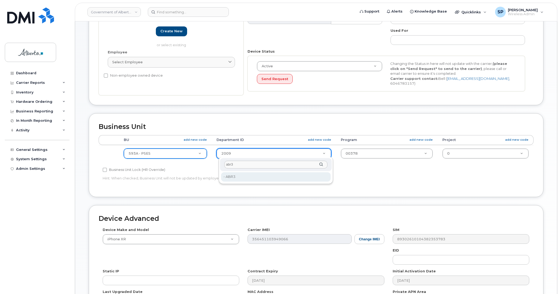
click at [233, 164] on input "abr3" at bounding box center [275, 165] width 103 height 8
type input "abr3"
type input "33474645"
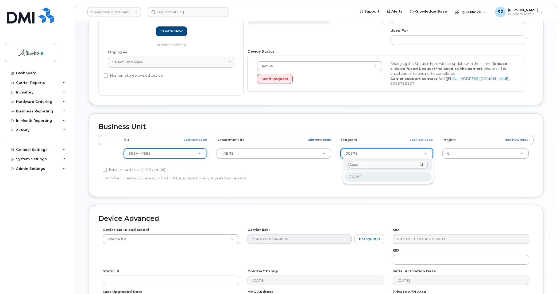
type input "1aaa4"
type input "33438695"
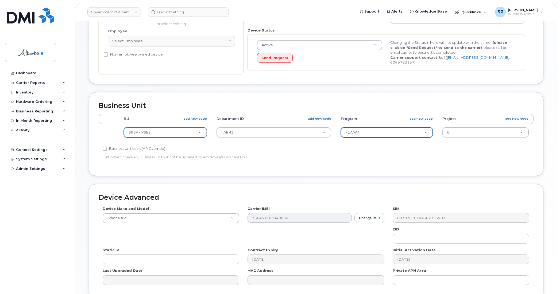
scroll to position [202, 0]
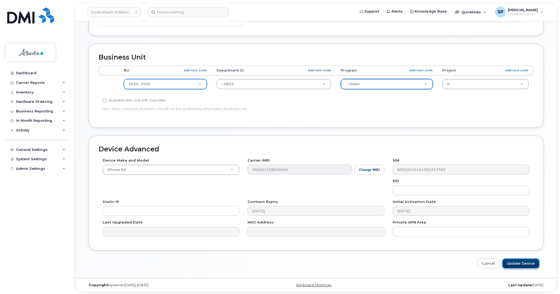
click at [516, 262] on input "Update Device" at bounding box center [520, 264] width 37 height 10
type input "Saving..."
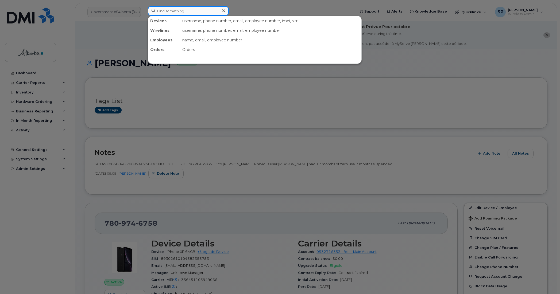
click at [180, 11] on input at bounding box center [188, 11] width 81 height 10
paste input "4035961059"
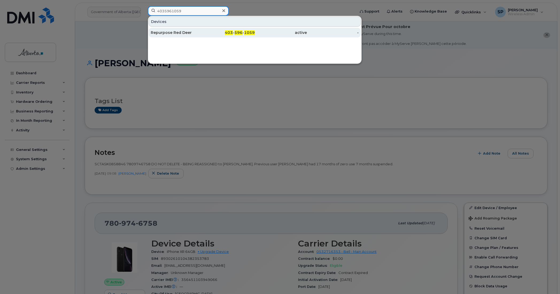
type input "4035961059"
click at [172, 33] on div "Repurpose Red Deer" at bounding box center [177, 32] width 52 height 5
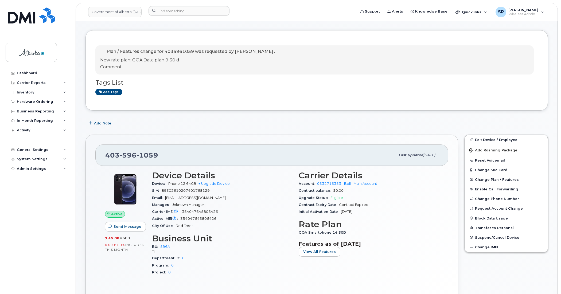
scroll to position [95, 0]
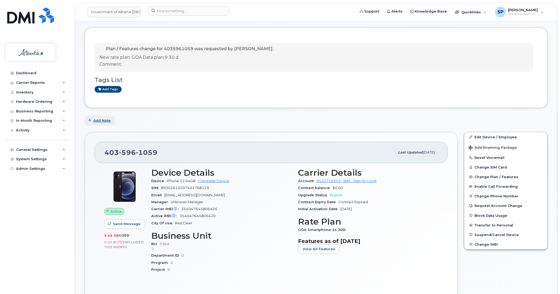
click at [109, 122] on span "Add Note" at bounding box center [101, 120] width 17 height 5
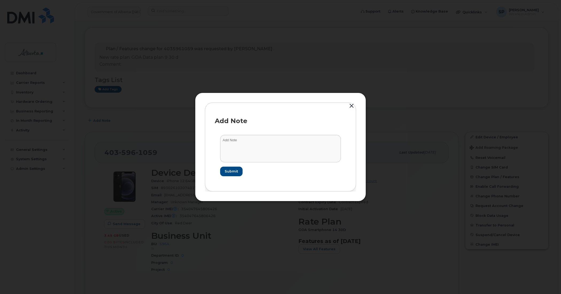
drag, startPoint x: 350, startPoint y: 109, endPoint x: 351, endPoint y: 106, distance: 2.7
click at [351, 107] on button "button" at bounding box center [352, 105] width 8 height 7
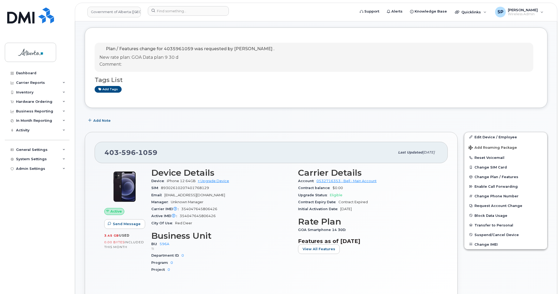
click at [352, 106] on div "Plan / Features change for 4035961059 was requested by Susannah Parlee . New ra…" at bounding box center [316, 68] width 463 height 80
click at [102, 122] on span "Add Note" at bounding box center [101, 120] width 17 height 5
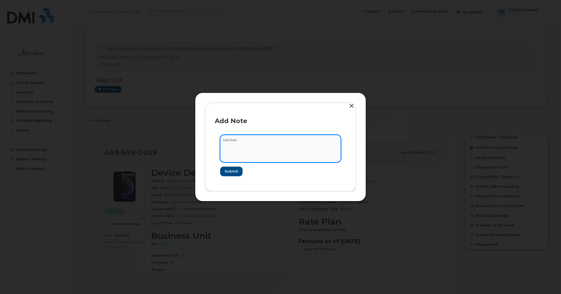
click at [268, 143] on textarea at bounding box center [280, 148] width 121 height 27
paste textarea "SCTASK0851945 Plan Cancel - (2) 4035961059 Repurpose Red Deer"
type textarea "SCTASK0851945 Plan Cancel - (2) 4035961059 Repurpose Red Deer"
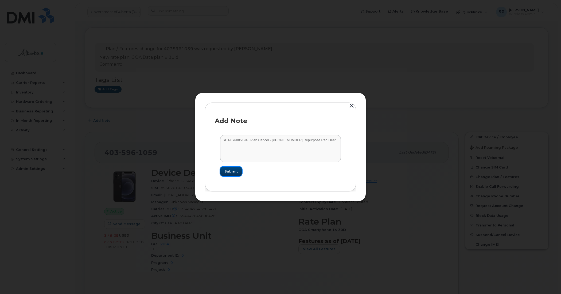
click at [233, 172] on span "Submit" at bounding box center [231, 171] width 13 height 5
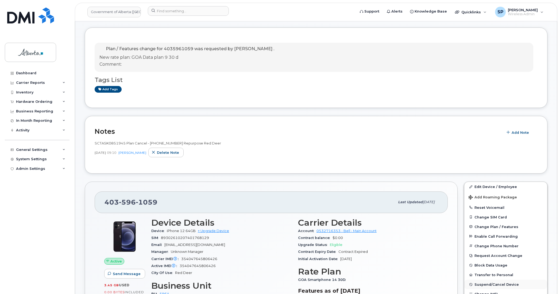
click at [481, 286] on span "Suspend/Cancel Device" at bounding box center [496, 285] width 44 height 4
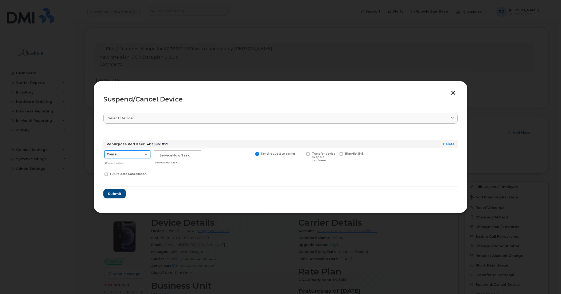
click at [116, 154] on select "Cancel Suspend - Extend Suspension Suspend - Reduced Rate Suspend - Lost Device…" at bounding box center [128, 154] width 46 height 8
select select "[object Object]"
click at [105, 150] on select "Cancel Suspend - Extend Suspension Suspend - Reduced Rate Suspend - Lost Device…" at bounding box center [128, 154] width 46 height 8
click at [176, 153] on input "text" at bounding box center [177, 155] width 47 height 10
paste input "SCTASK0851945"
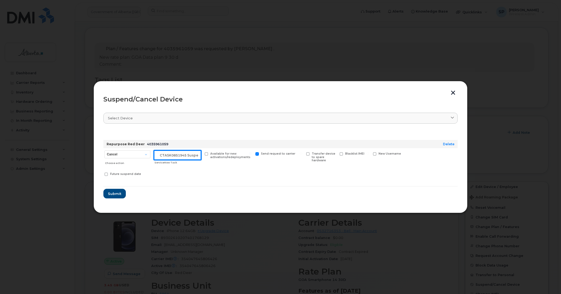
scroll to position [0, 5]
type input "SCTASK0851945 Suspend"
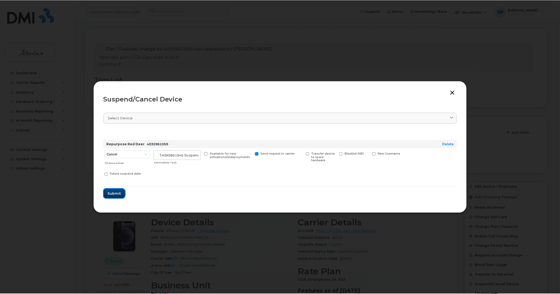
scroll to position [0, 0]
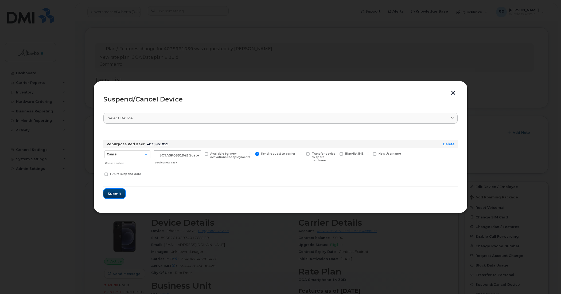
click at [106, 195] on button "Submit" at bounding box center [114, 194] width 22 height 10
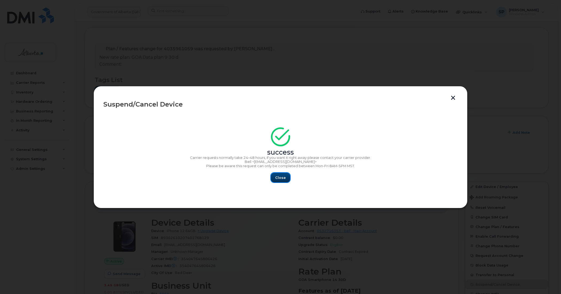
click at [281, 179] on span "Close" at bounding box center [280, 177] width 11 height 5
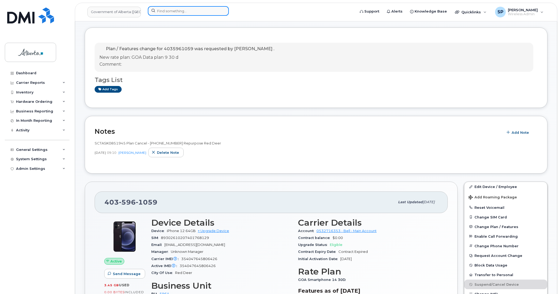
click at [167, 11] on input at bounding box center [188, 11] width 81 height 10
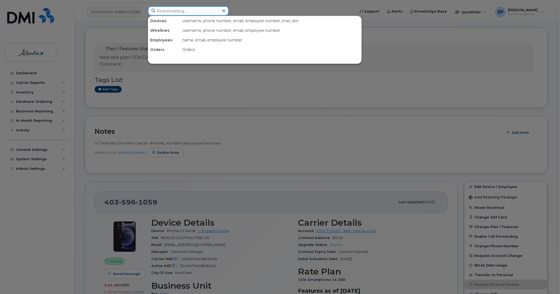
paste input "4033522657"
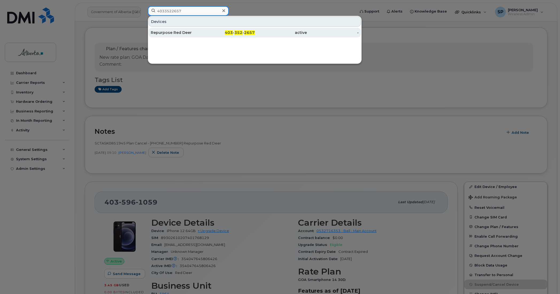
type input "4033522657"
click at [170, 33] on div "Repurpose Red Deer" at bounding box center [177, 32] width 52 height 5
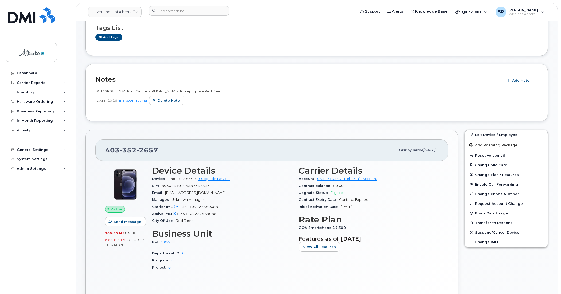
scroll to position [152, 0]
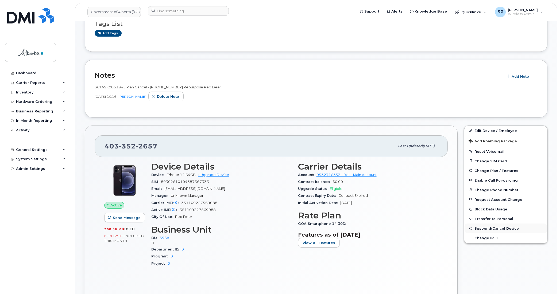
click at [492, 227] on span "Suspend/Cancel Device" at bounding box center [496, 229] width 44 height 4
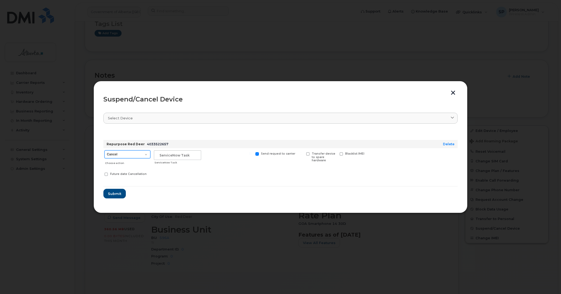
click at [129, 155] on select "Cancel Suspend - Extend Suspension Suspend - Reduced Rate Suspend - Lost Device…" at bounding box center [128, 154] width 46 height 8
select select "[object Object]"
click at [105, 150] on select "Cancel Suspend - Extend Suspension Suspend - Reduced Rate Suspend - Lost Device…" at bounding box center [128, 154] width 46 height 8
click at [175, 154] on input "text" at bounding box center [177, 155] width 47 height 10
paste input "SCTASK0851945"
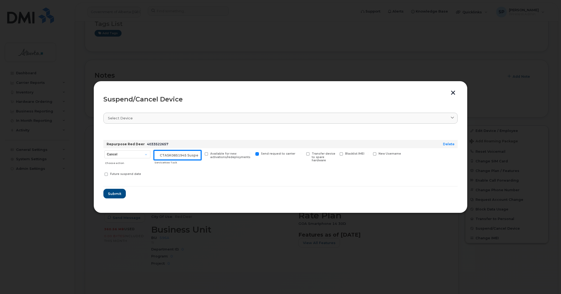
scroll to position [0, 5]
type input "SCTASK0851945 Suspend"
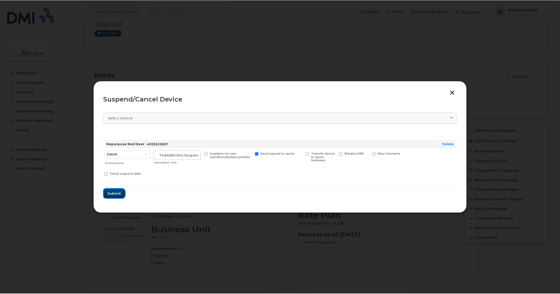
scroll to position [0, 0]
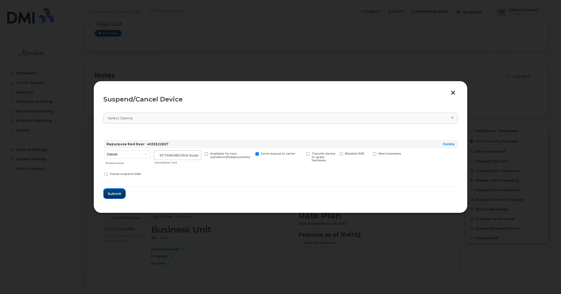
click at [122, 191] on button "Submit" at bounding box center [114, 194] width 22 height 10
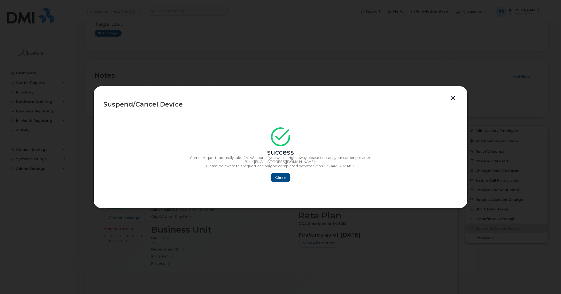
click at [452, 97] on button "button" at bounding box center [453, 99] width 8 height 6
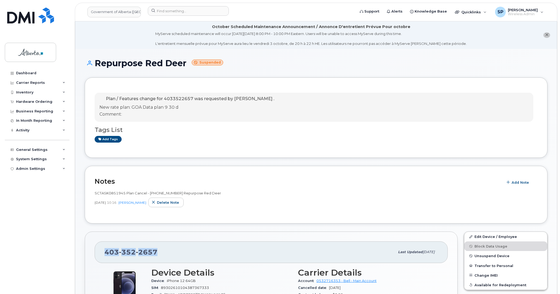
drag, startPoint x: 161, startPoint y: 251, endPoint x: 106, endPoint y: 256, distance: 55.5
click at [106, 256] on div "[PHONE_NUMBER]" at bounding box center [250, 252] width 290 height 11
copy span "[PHONE_NUMBER]"
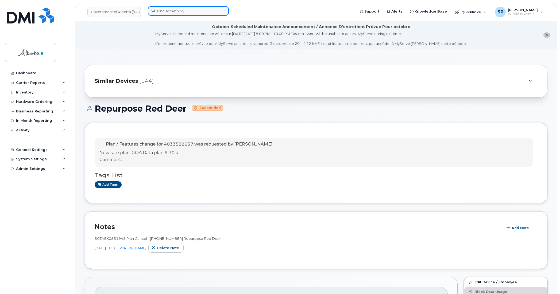
click at [168, 10] on input at bounding box center [188, 11] width 81 height 10
paste input "5873340815"
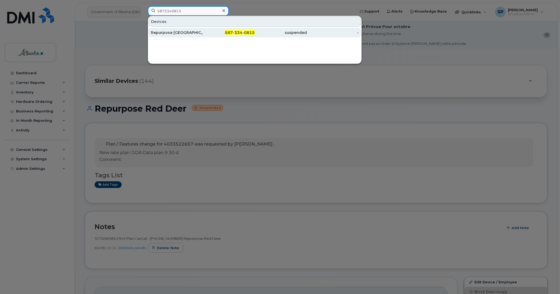
type input "5873340815"
click at [162, 33] on div "Repurpose [GEOGRAPHIC_DATA]" at bounding box center [177, 32] width 52 height 5
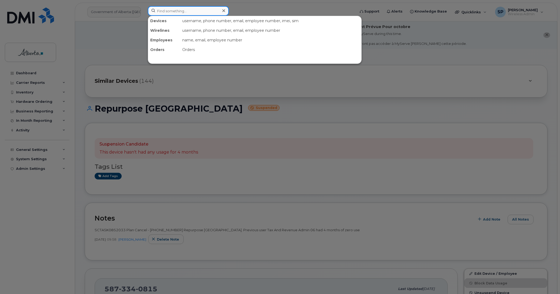
click at [173, 13] on input at bounding box center [188, 11] width 81 height 10
paste input "5873469293"
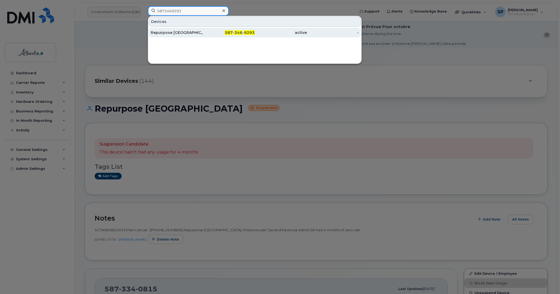
type input "5873469293"
click at [173, 32] on div "Repurpose [GEOGRAPHIC_DATA]" at bounding box center [177, 32] width 52 height 5
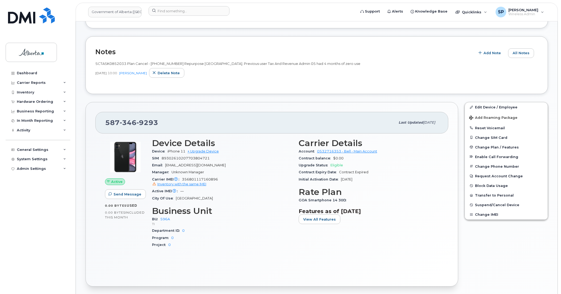
scroll to position [122, 0]
click at [483, 206] on span "Suspend/Cancel Device" at bounding box center [496, 205] width 44 height 4
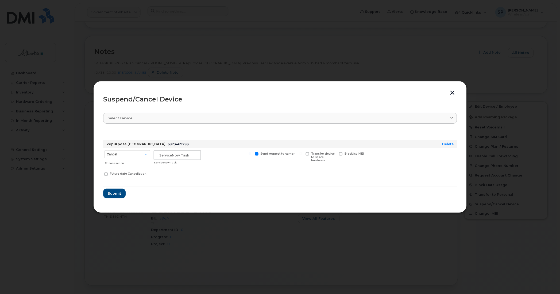
scroll to position [167, 0]
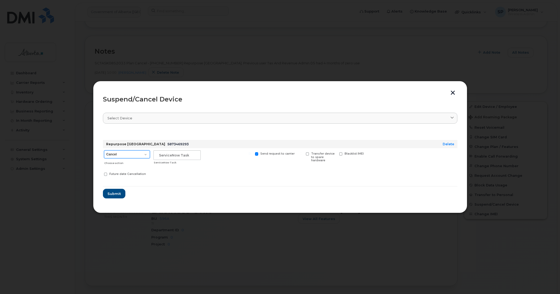
click at [122, 151] on select "Cancel Suspend - Extend Suspension Suspend - Reduced Rate Suspend - Lost Device…" at bounding box center [127, 154] width 46 height 8
select select "[object Object]"
click at [104, 150] on select "Cancel Suspend - Extend Suspension Suspend - Reduced Rate Suspend - Lost Device…" at bounding box center [127, 154] width 46 height 8
click at [191, 153] on input "text" at bounding box center [176, 155] width 47 height 10
paste input "SCTASK0852033"
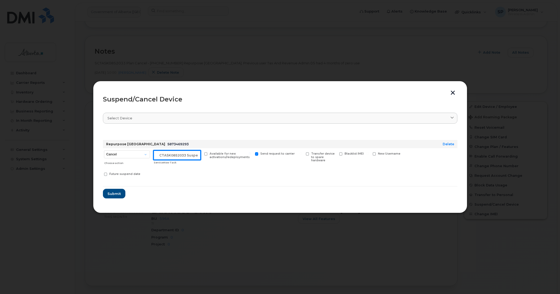
scroll to position [0, 5]
type input "SCTASK0852033 Suspend"
click at [114, 194] on span "Submit" at bounding box center [113, 193] width 13 height 5
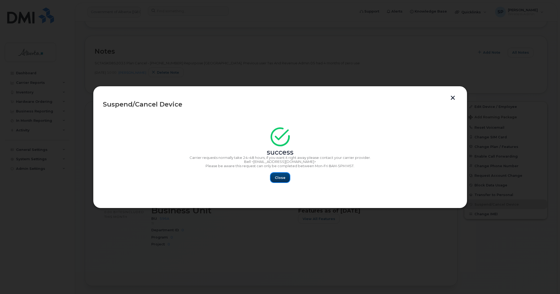
click at [284, 180] on span "Close" at bounding box center [280, 177] width 11 height 5
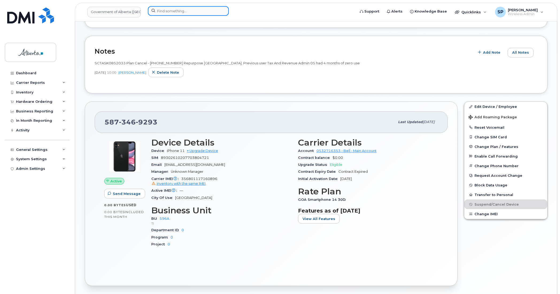
click at [185, 11] on input at bounding box center [188, 11] width 81 height 10
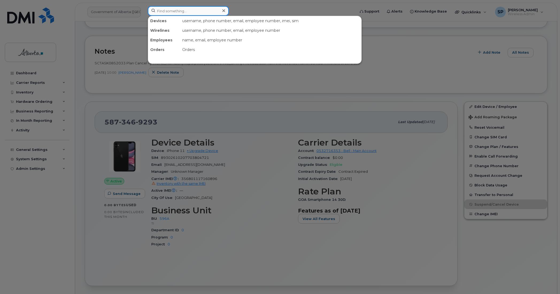
paste input "5873385948"
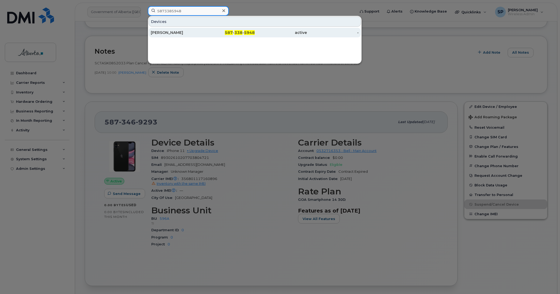
type input "5873385948"
click at [180, 32] on div "Maria Kelly" at bounding box center [177, 32] width 52 height 5
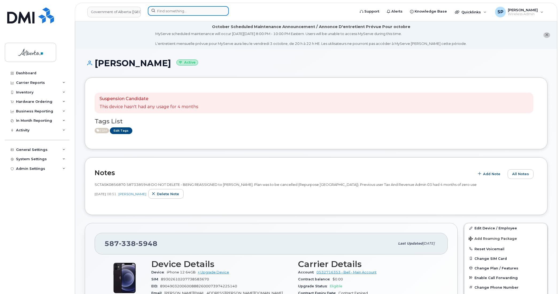
click at [172, 7] on input at bounding box center [188, 11] width 81 height 10
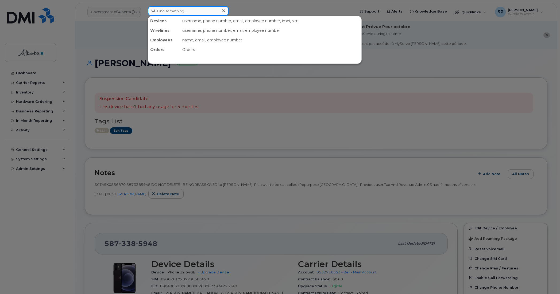
paste input "5873469293"
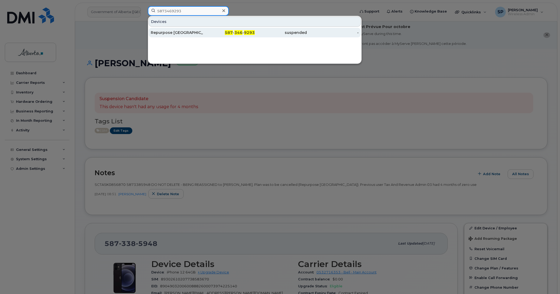
type input "5873469293"
click at [170, 33] on div "Repurpose [GEOGRAPHIC_DATA]" at bounding box center [177, 32] width 52 height 5
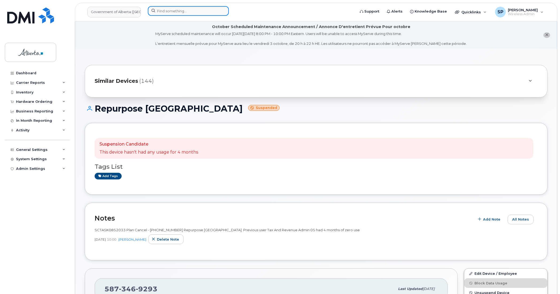
click at [204, 12] on input at bounding box center [188, 11] width 81 height 10
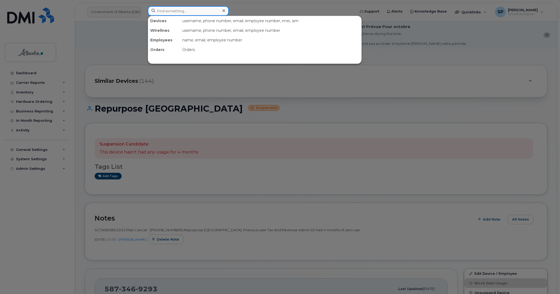
paste input "5873386153"
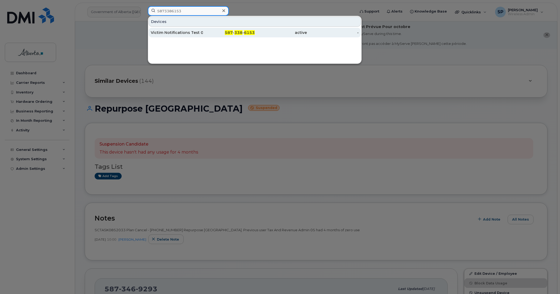
type input "5873386153"
click at [174, 34] on div "Victim Notifications Test 01" at bounding box center [177, 32] width 52 height 5
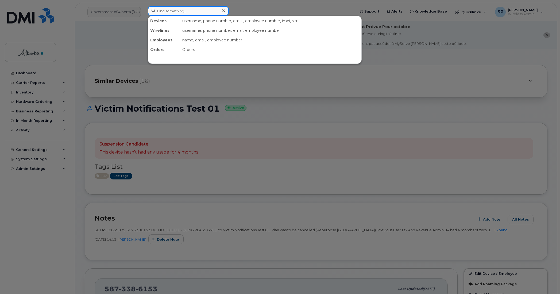
click at [188, 11] on input at bounding box center [188, 11] width 81 height 10
paste input "5873342738"
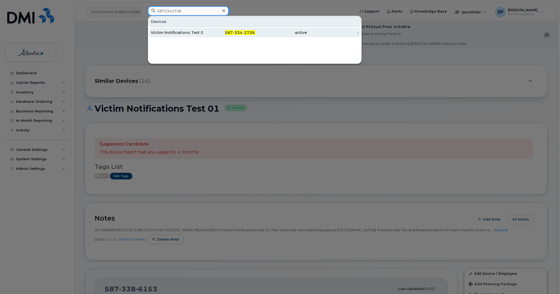
type input "5873342738"
click at [176, 32] on div "Victim Notifications Test 02" at bounding box center [177, 32] width 52 height 5
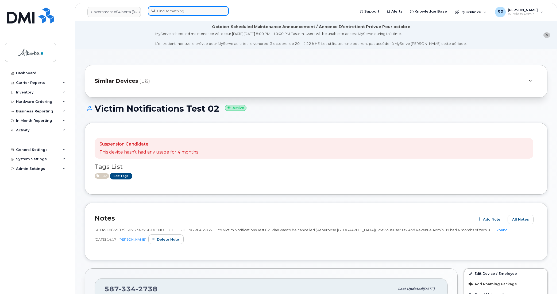
click at [156, 13] on input at bounding box center [188, 11] width 81 height 10
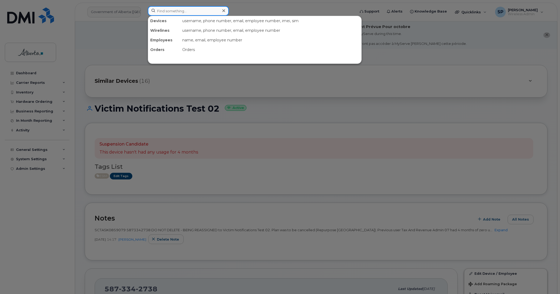
paste input "5873469293"
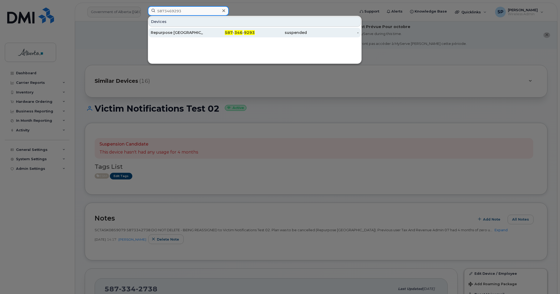
type input "5873469293"
click at [169, 35] on div "Repurpose [GEOGRAPHIC_DATA]" at bounding box center [177, 32] width 52 height 5
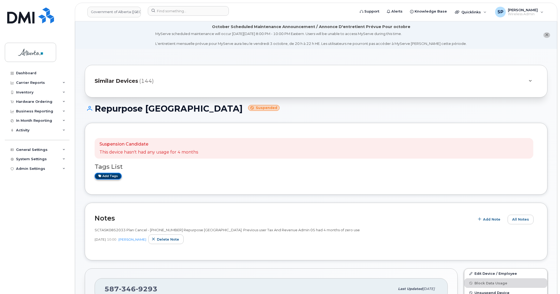
click at [114, 177] on link "Add tags" at bounding box center [108, 176] width 27 height 7
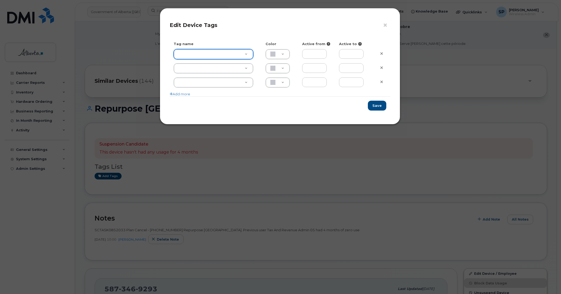
click at [177, 175] on div "× Edit Device Tags Tag name Color Active from Active to Add more Save" at bounding box center [280, 147] width 561 height 294
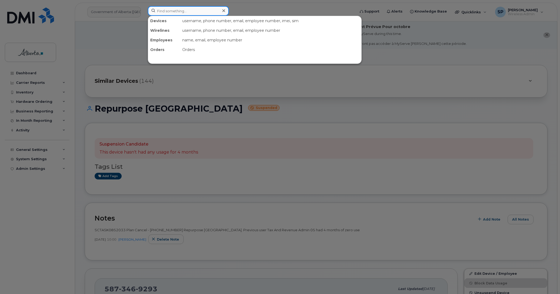
click at [184, 10] on input at bounding box center [188, 11] width 81 height 10
paste input "5875451801"
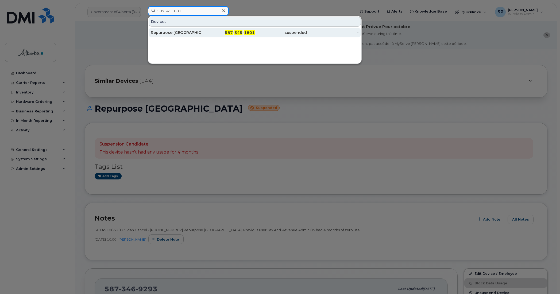
type input "5875451801"
click at [176, 34] on div "Repurpose Calgary" at bounding box center [177, 32] width 52 height 5
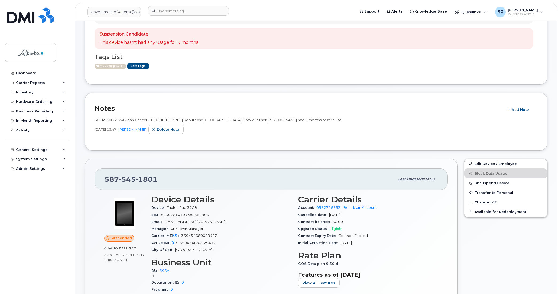
scroll to position [99, 0]
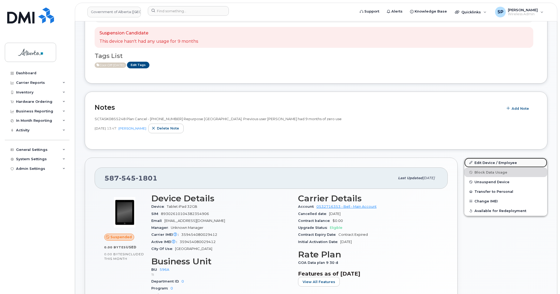
click at [499, 163] on link "Edit Device / Employee" at bounding box center [505, 163] width 83 height 10
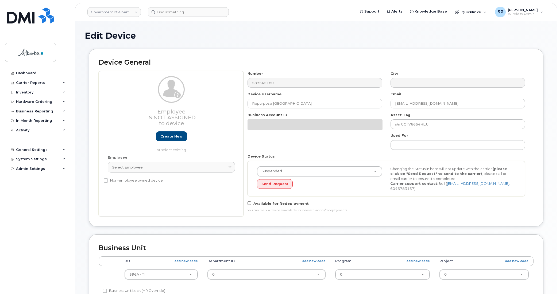
select select "4797729"
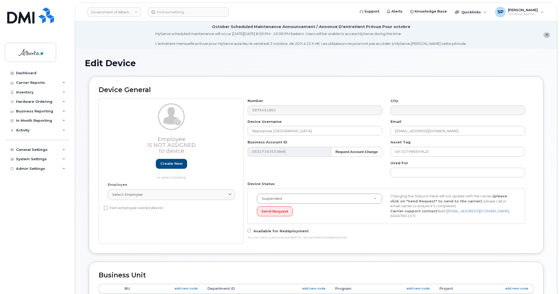
drag, startPoint x: 559, startPoint y: 106, endPoint x: 553, endPoint y: 269, distance: 163.4
click at [553, 269] on body "Government of Alberta (GOA) Support Alerts Knowledge Base Quicklinks Suspend / …" at bounding box center [280, 256] width 560 height 513
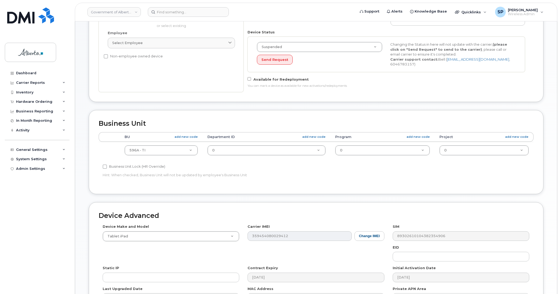
scroll to position [219, 0]
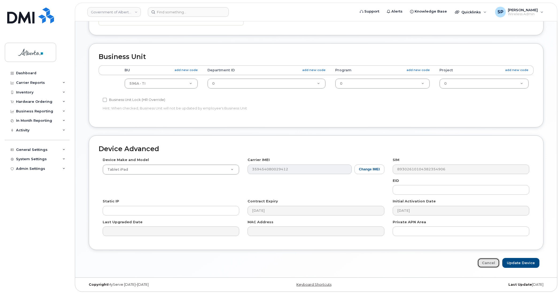
click at [491, 264] on link "Cancel" at bounding box center [488, 263] width 22 height 10
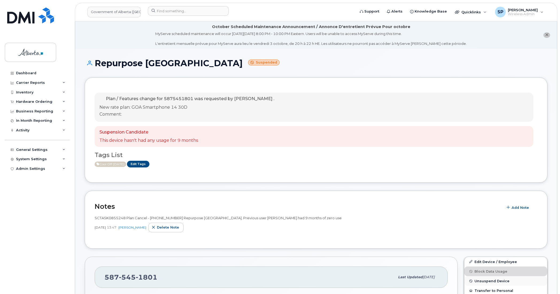
click at [492, 283] on span "Unsuspend Device" at bounding box center [491, 281] width 35 height 4
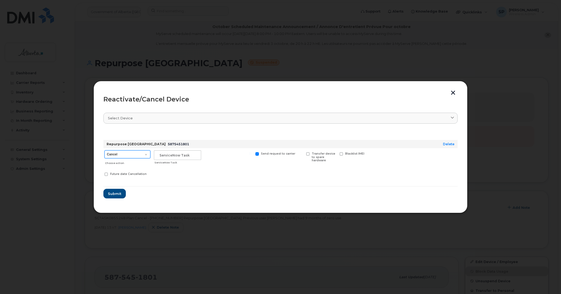
click at [112, 156] on select "Cancel Suspend - Extend Suspension Reactivate" at bounding box center [128, 154] width 46 height 8
select select "[object Object]"
click at [105, 150] on select "Cancel Suspend - Extend Suspension Reactivate" at bounding box center [128, 154] width 46 height 8
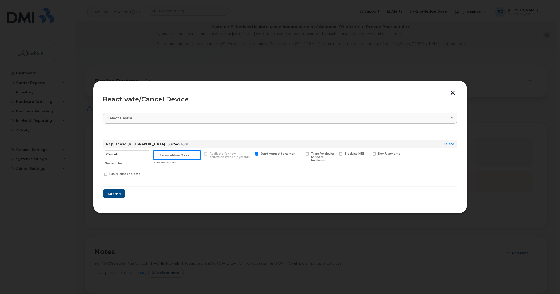
click at [175, 155] on input "text" at bounding box center [176, 155] width 47 height 10
paste input "SCTASK0858626"
type input "SCTASK0858626 Unsuspend"
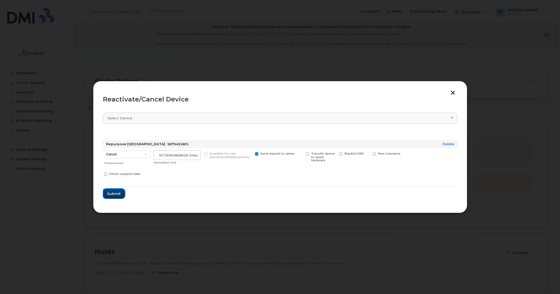
click at [115, 194] on span "Submit" at bounding box center [113, 193] width 13 height 5
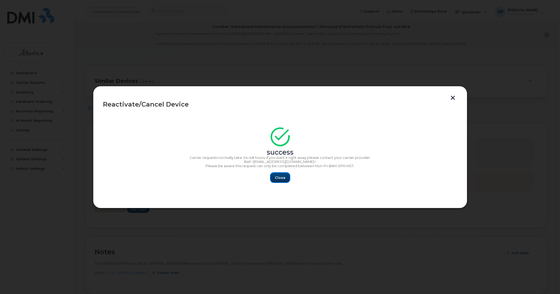
click at [278, 176] on span "Close" at bounding box center [280, 177] width 11 height 5
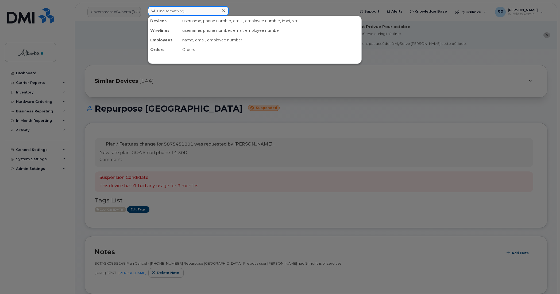
click at [163, 9] on input at bounding box center [188, 11] width 81 height 10
paste input "7802385725"
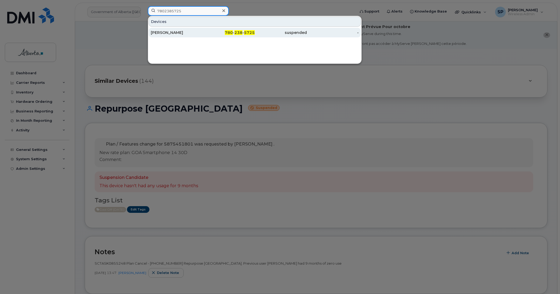
type input "7802385725"
drag, startPoint x: 165, startPoint y: 33, endPoint x: 178, endPoint y: 35, distance: 13.2
click at [165, 33] on div "[PERSON_NAME]" at bounding box center [177, 32] width 52 height 5
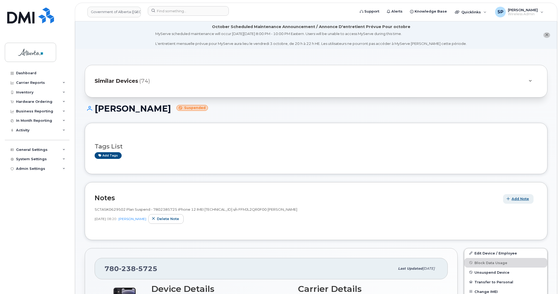
click at [516, 200] on span "Add Note" at bounding box center [520, 198] width 17 height 5
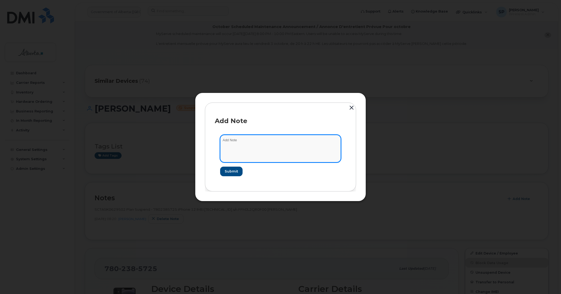
click at [287, 146] on textarea at bounding box center [280, 148] width 121 height 27
paste textarea "SCTASK0858641 7802385725 DO NOT DELETE - BEING REASSIGNED to [PERSON_NAME]. Pre…"
type textarea "SCTASK0858641 7802385725 DO NOT DELETE - BEING REASSIGNED to [PERSON_NAME]. Pre…"
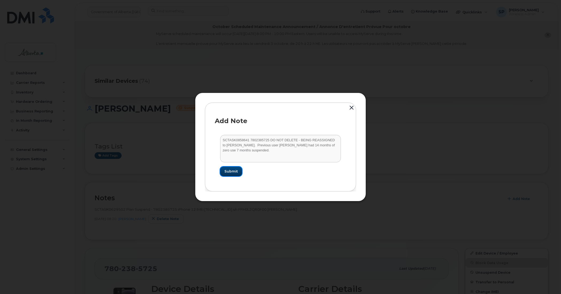
click at [236, 173] on span "Submit" at bounding box center [231, 171] width 13 height 5
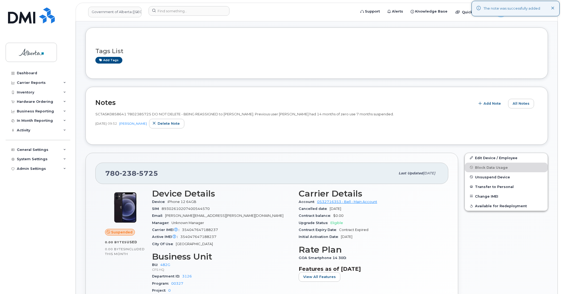
scroll to position [139, 0]
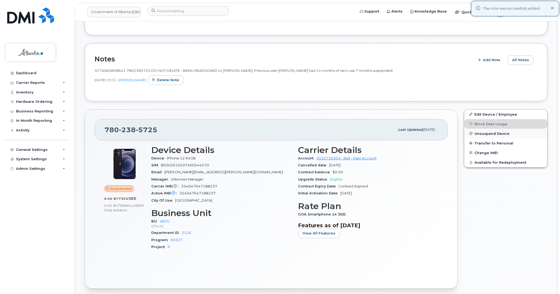
click at [480, 133] on span "Unsuspend Device" at bounding box center [491, 134] width 35 height 4
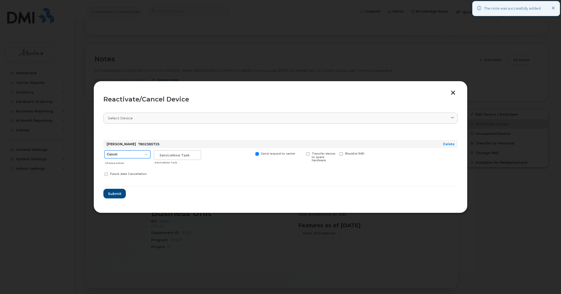
click at [128, 156] on select "Cancel Suspend - Extend Suspension Reactivate" at bounding box center [128, 154] width 46 height 8
select select "[object Object]"
click at [105, 150] on select "Cancel Suspend - Extend Suspension Reactivate" at bounding box center [128, 154] width 46 height 8
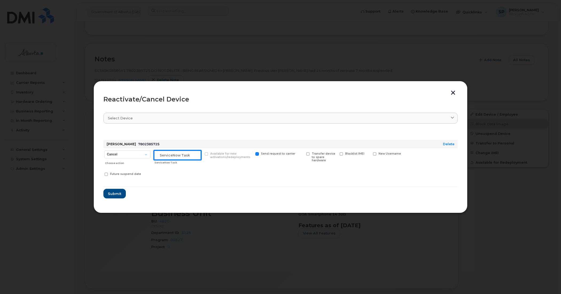
click at [193, 156] on input "text" at bounding box center [177, 155] width 47 height 10
paste input "SCTASK0858641"
type input "SCTASK0858641 Unsuspend"
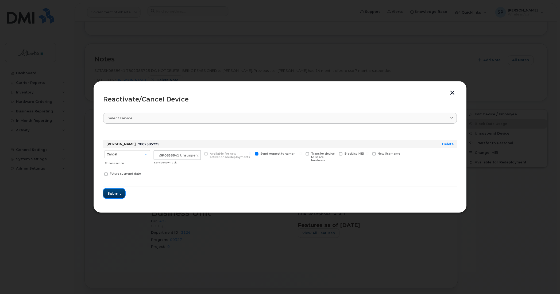
scroll to position [0, 0]
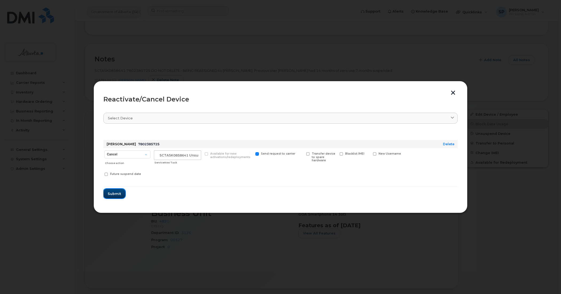
click at [117, 192] on span "Submit" at bounding box center [114, 193] width 13 height 5
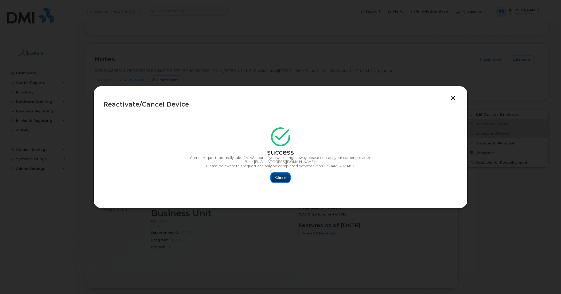
click at [280, 177] on span "Close" at bounding box center [280, 177] width 11 height 5
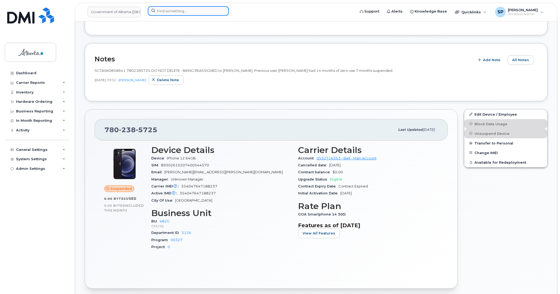
click at [182, 13] on input at bounding box center [188, 11] width 81 height 10
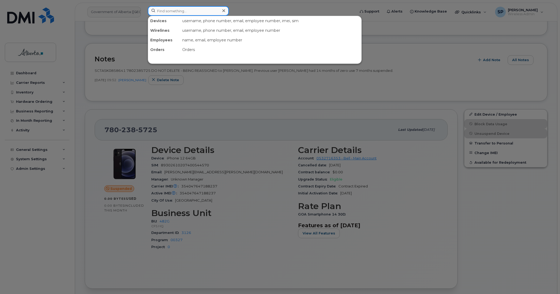
paste input "5875451801"
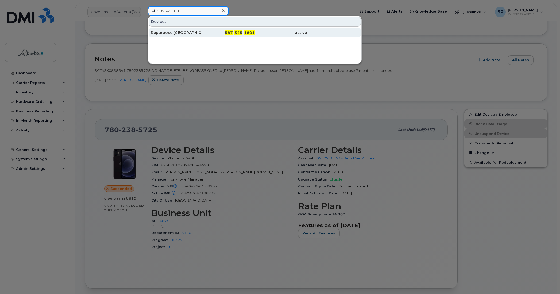
type input "5875451801"
click at [171, 34] on div "Repurpose [GEOGRAPHIC_DATA]" at bounding box center [177, 32] width 52 height 5
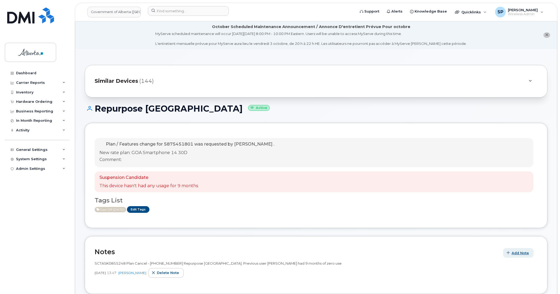
click at [520, 253] on span "Add Note" at bounding box center [520, 253] width 17 height 5
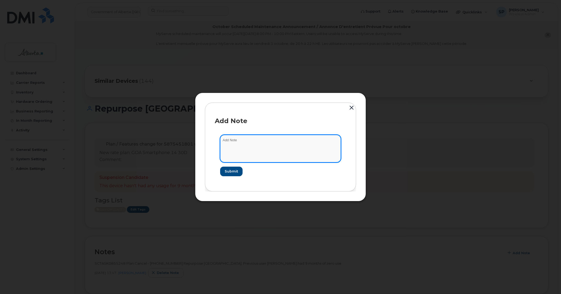
click at [318, 146] on textarea at bounding box center [280, 148] width 121 height 27
paste textarea "SCTASK0858626 5875451801 DO NOT DELETE - BEING REASSIGNED to Mohammed Alduais. …"
click at [222, 140] on textarea "SCTASK0858626 5875451801 DO NOT DELETE - BEING REASSIGNED to Mohammed Alduais. …" at bounding box center [280, 148] width 121 height 27
type textarea "SCTASK0858626 5875451801 DO NOT DELETE - BEING REASSIGNED to Mohammed Alduais. …"
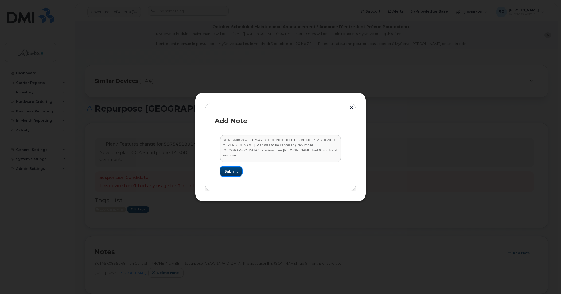
click at [233, 170] on span "Submit" at bounding box center [231, 171] width 13 height 5
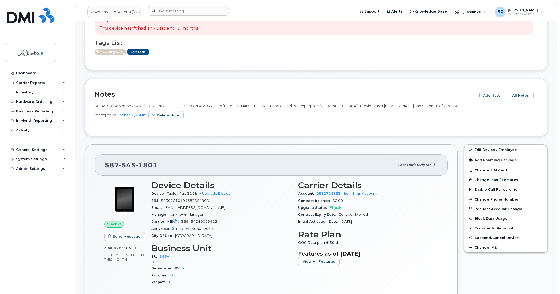
scroll to position [194, 0]
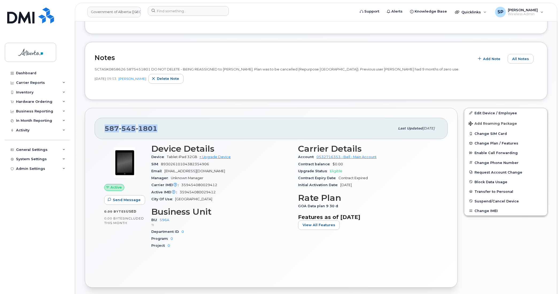
drag, startPoint x: 151, startPoint y: 130, endPoint x: 96, endPoint y: 133, distance: 55.7
click at [96, 133] on div "587 545 1801 Last updated Oct 06, 2025" at bounding box center [271, 128] width 353 height 21
copy span "587 545 1801"
click at [499, 144] on span "Change Plan / Features" at bounding box center [496, 143] width 44 height 4
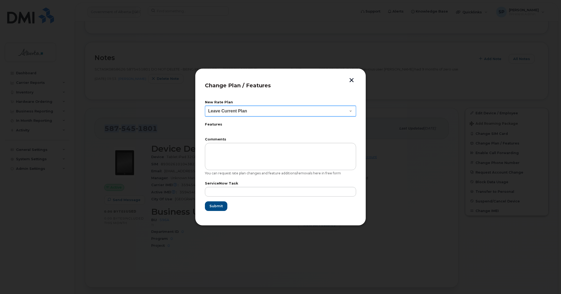
click at [225, 109] on select "Leave Current Plan GOA Data plan 9 30 d GOA–Unlimited Data Plan 9" at bounding box center [280, 111] width 151 height 11
click at [350, 81] on button "button" at bounding box center [352, 81] width 8 height 6
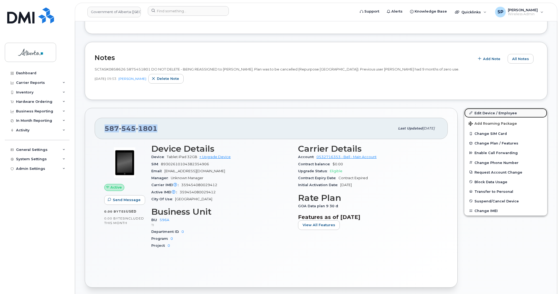
click at [486, 113] on link "Edit Device / Employee" at bounding box center [505, 113] width 83 height 10
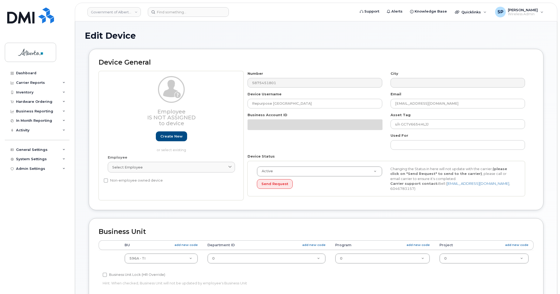
select select "4797729"
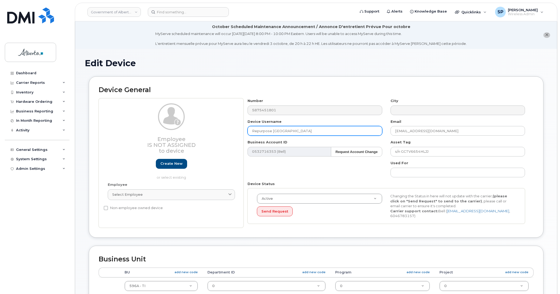
drag, startPoint x: 287, startPoint y: 131, endPoint x: 196, endPoint y: 128, distance: 91.0
click at [196, 128] on div "Employee Is not assigned to device Create new or select existing Employee Selec…" at bounding box center [316, 163] width 435 height 130
paste input "[PERSON_NAME]"
type input "[PERSON_NAME]"
drag, startPoint x: 441, startPoint y: 131, endPoint x: 362, endPoint y: 126, distance: 79.3
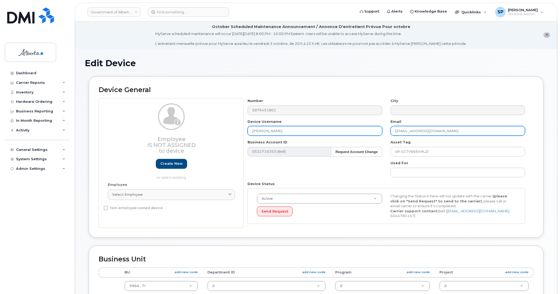
click at [362, 126] on div "Number 5875451801 City Device Username Mohammed Alduais Email repurpose@gov.ab.…" at bounding box center [387, 163] width 286 height 130
paste input "Mohammed.Alduais"
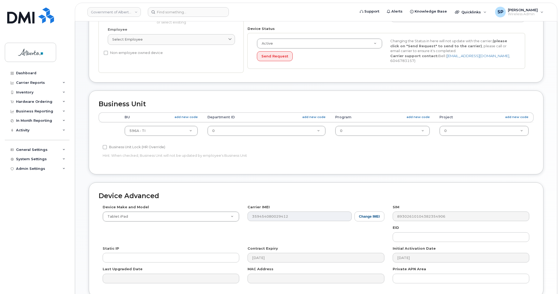
scroll to position [157, 0]
type input "Mohammed.Alduais@gov.ab.ca"
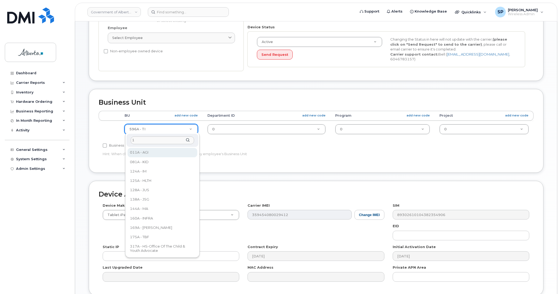
scroll to position [0, 0]
type input "160a"
select select "4681665"
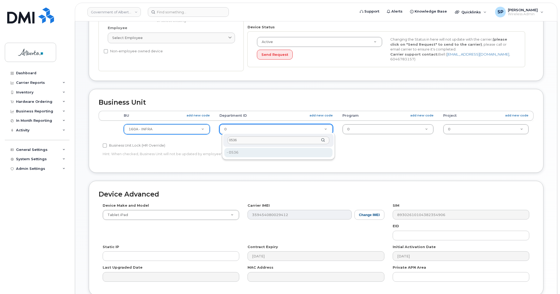
type input "0536"
type input "4752312"
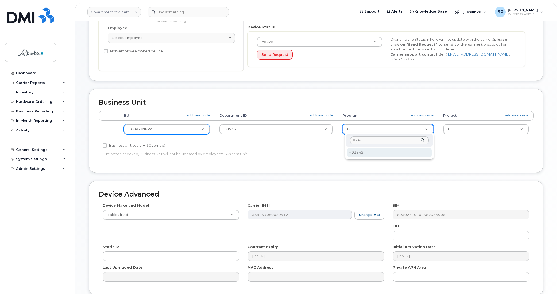
type input "01242"
type input "4753417"
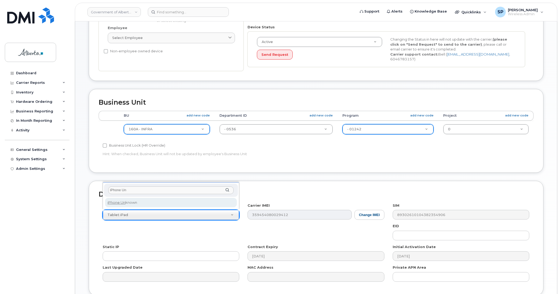
type input "iPhone Un"
select select "185"
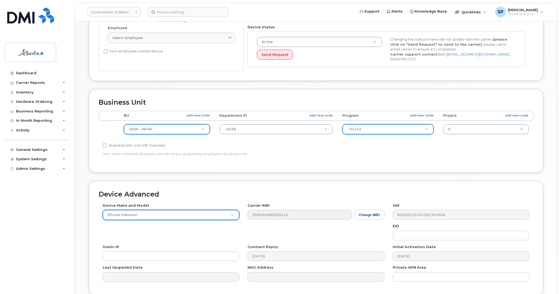
scroll to position [202, 0]
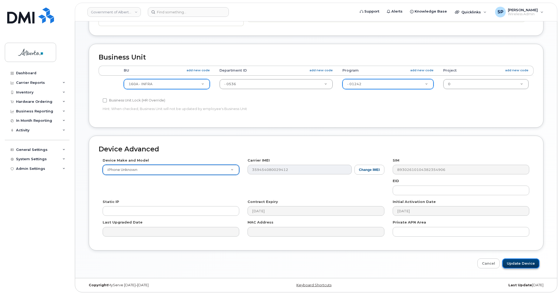
click at [527, 264] on input "Update Device" at bounding box center [520, 264] width 37 height 10
type input "Saving..."
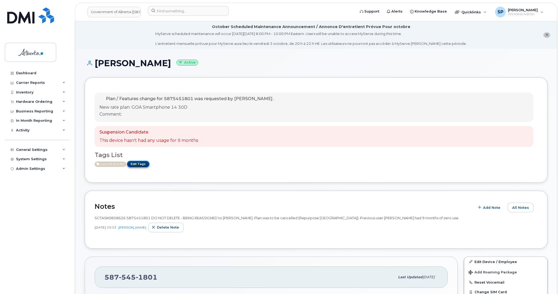
click at [149, 164] on link "Edit Tags" at bounding box center [138, 164] width 22 height 7
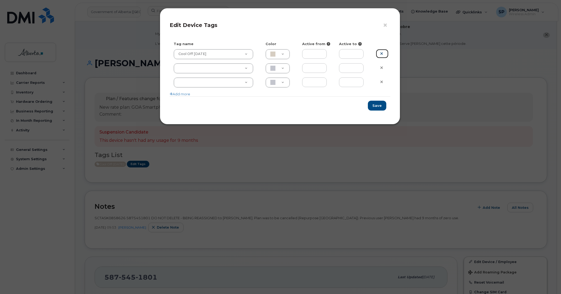
click at [384, 53] on link at bounding box center [382, 53] width 13 height 9
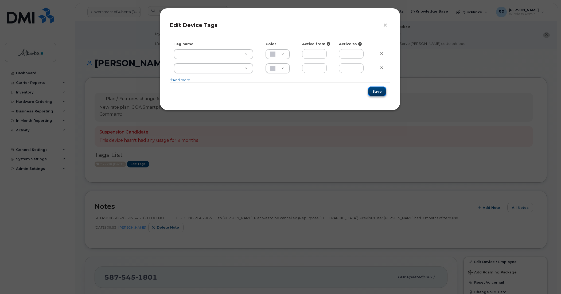
click at [379, 91] on button "Save" at bounding box center [377, 92] width 18 height 10
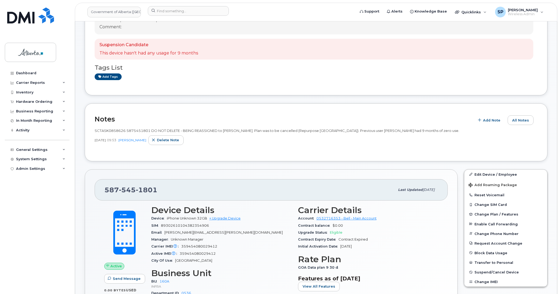
scroll to position [93, 0]
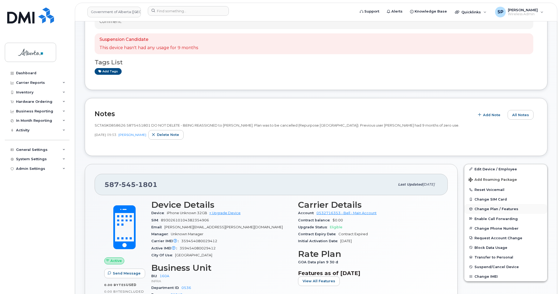
click at [488, 210] on span "Change Plan / Features" at bounding box center [496, 209] width 44 height 4
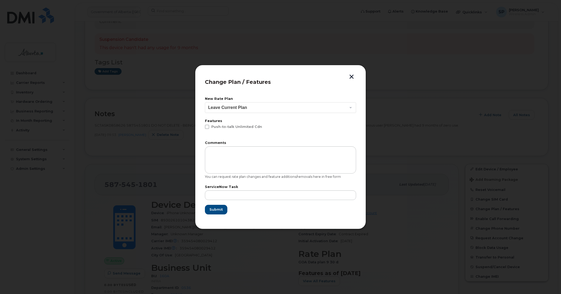
click at [233, 75] on header "Change Plan / Features" at bounding box center [280, 84] width 151 height 18
click at [224, 105] on select "Leave Current Plan GOA - Voice Plan 5 GOA Unlimited Smartphone 14 GOA-Voice Pla…" at bounding box center [280, 107] width 151 height 11
select select "1146989"
click at [205, 102] on select "Leave Current Plan GOA - Voice Plan 5 GOA Unlimited Smartphone 14 GOA-Voice Pla…" at bounding box center [280, 107] width 151 height 11
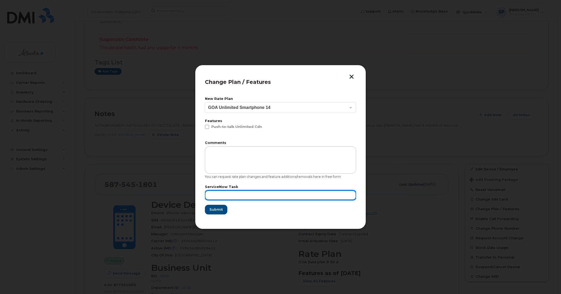
click at [213, 193] on input "text" at bounding box center [280, 196] width 151 height 10
paste input "SCTASK0858626"
type input "SCTASK0858626"
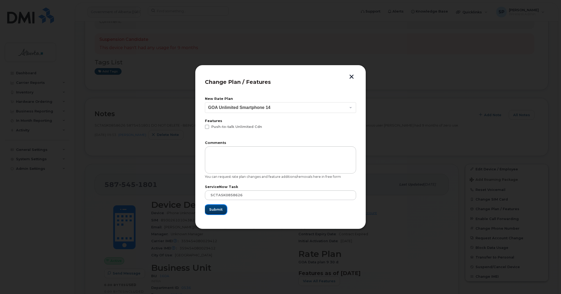
click at [217, 210] on span "Submit" at bounding box center [215, 209] width 13 height 5
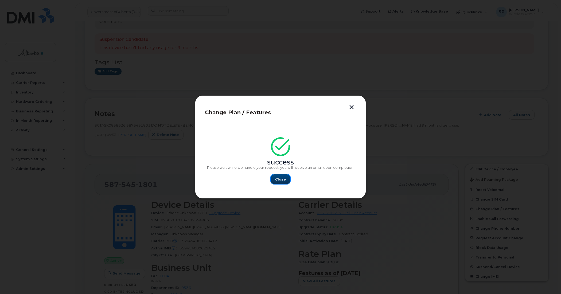
click at [280, 180] on span "Close" at bounding box center [280, 179] width 11 height 5
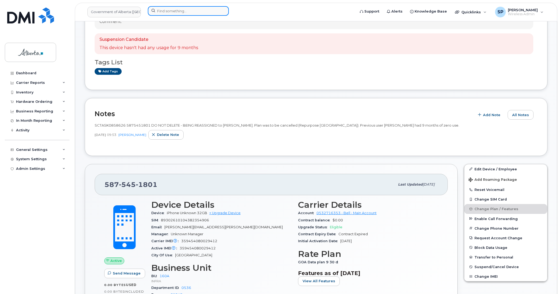
click at [169, 9] on input at bounding box center [188, 11] width 81 height 10
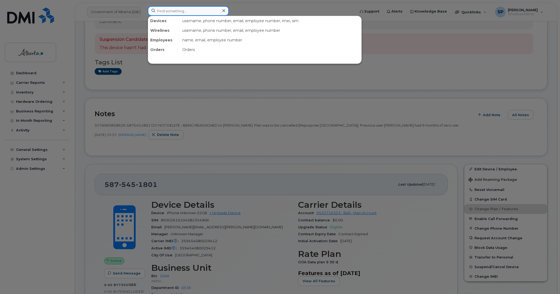
paste input "7802385725"
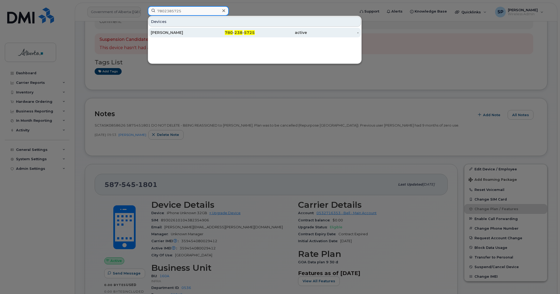
type input "7802385725"
click at [161, 31] on div "[PERSON_NAME]" at bounding box center [177, 32] width 52 height 5
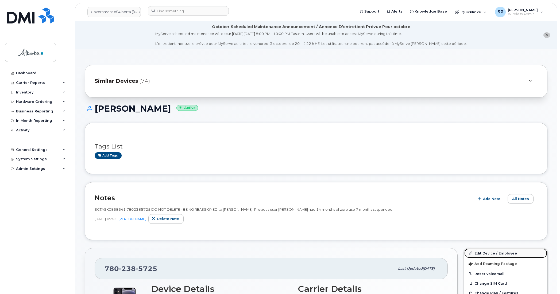
click at [484, 254] on link "Edit Device / Employee" at bounding box center [505, 254] width 83 height 10
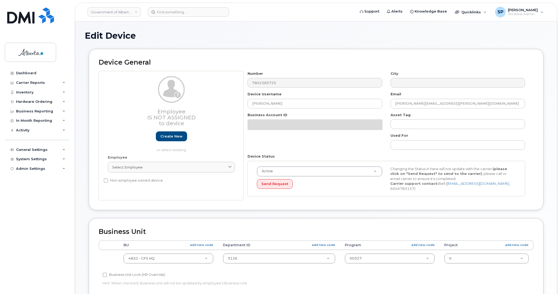
select select "4120337"
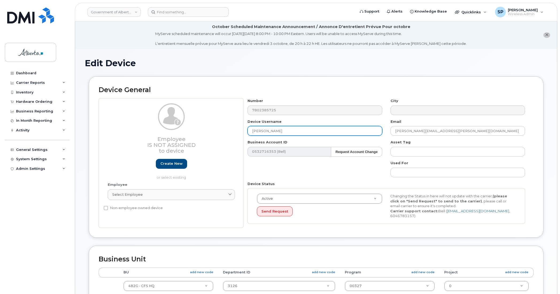
drag, startPoint x: 293, startPoint y: 130, endPoint x: 204, endPoint y: 129, distance: 89.3
click at [204, 129] on div "Employee Is not assigned to device Create new or select existing Employee Selec…" at bounding box center [316, 163] width 435 height 130
paste input "[PERSON_NAME]"
type input "[PERSON_NAME]"
drag, startPoint x: 441, startPoint y: 131, endPoint x: 376, endPoint y: 130, distance: 64.2
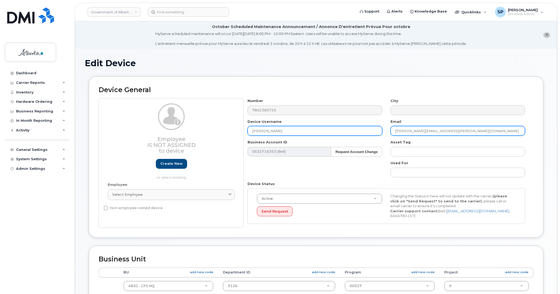
click at [376, 130] on div "Number 7802385725 City Device Username [PERSON_NAME] Email [PERSON_NAME][EMAIL_…" at bounding box center [387, 163] width 286 height 130
paste input "[PERSON_NAME].[PERSON_NAME]"
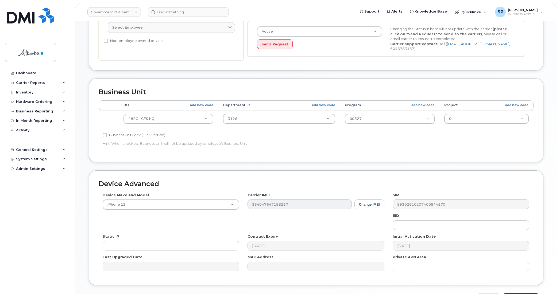
scroll to position [179, 0]
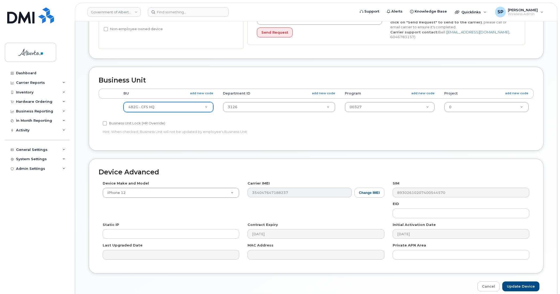
type input "[PERSON_NAME][EMAIL_ADDRESS][PERSON_NAME][DOMAIN_NAME]"
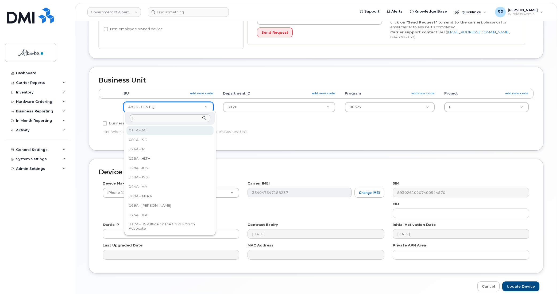
scroll to position [0, 0]
type input "160a"
select select "4681665"
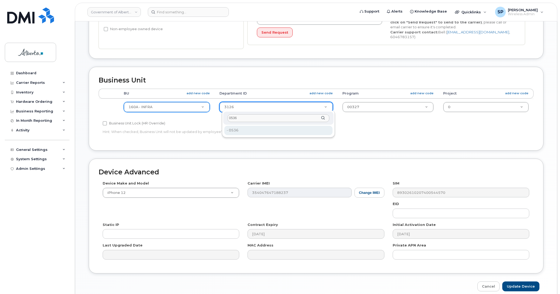
type input "0536"
type input "4752312"
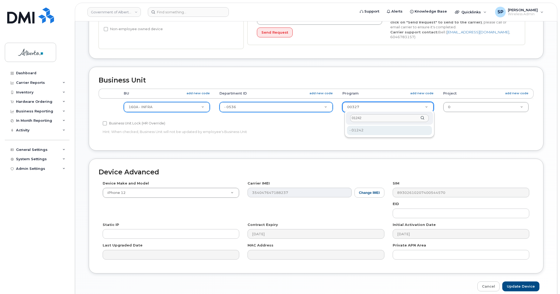
type input "01242"
type input "4753417"
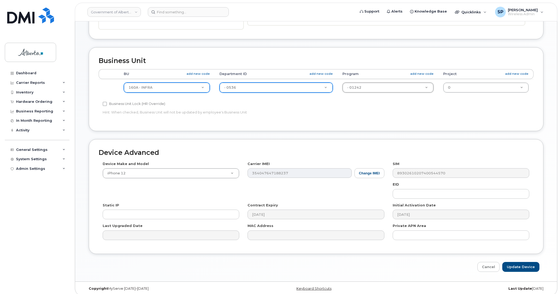
scroll to position [202, 0]
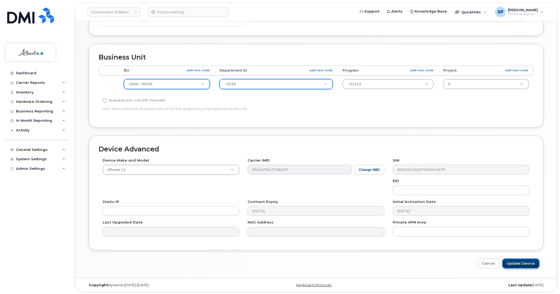
click at [522, 264] on input "Update Device" at bounding box center [520, 264] width 37 height 10
type input "Saving..."
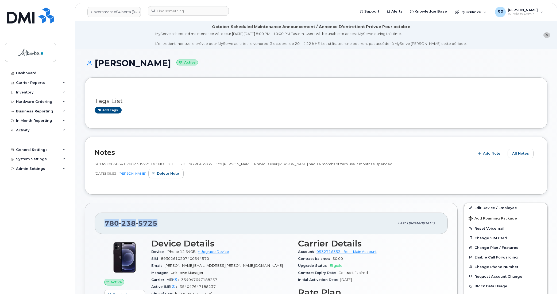
drag, startPoint x: 157, startPoint y: 222, endPoint x: 104, endPoint y: 223, distance: 53.2
click at [104, 223] on div "[PHONE_NUMBER] Last updated [DATE]" at bounding box center [271, 223] width 353 height 21
copy span "[PHONE_NUMBER]"
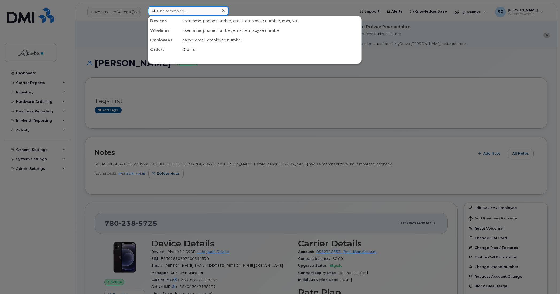
click at [174, 9] on input at bounding box center [188, 11] width 81 height 10
paste input "7803402757"
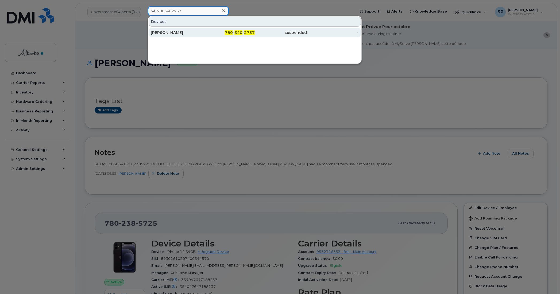
type input "7803402757"
click at [170, 34] on div "[PERSON_NAME]" at bounding box center [177, 32] width 52 height 5
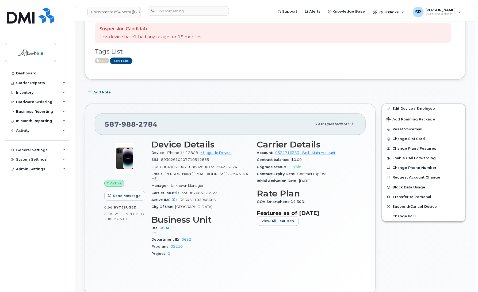
click at [186, 6] on header "Government of [GEOGRAPHIC_DATA] ([GEOGRAPHIC_DATA]) Support Alerts Knowledge Ba…" at bounding box center [275, 12] width 400 height 19
click at [188, 8] on input at bounding box center [188, 11] width 81 height 10
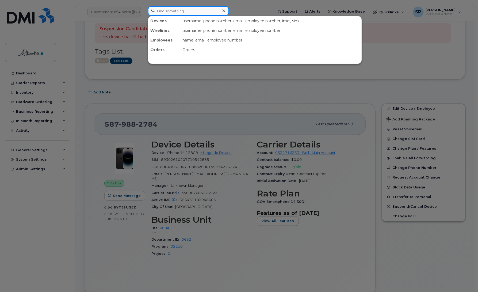
paste input "[PERSON_NAME]"
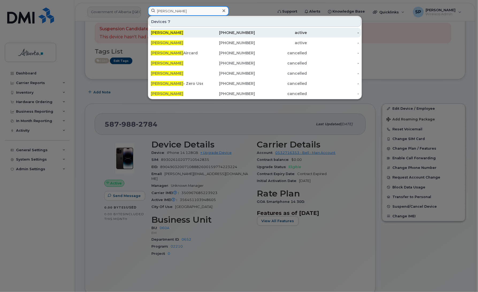
type input "[PERSON_NAME]"
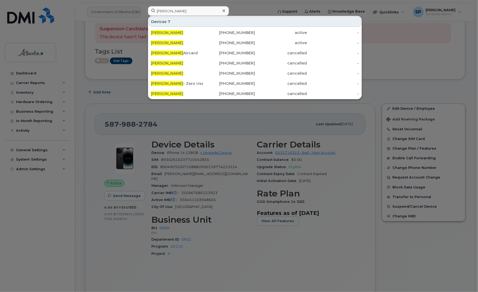
drag, startPoint x: 175, startPoint y: 33, endPoint x: 387, endPoint y: 47, distance: 211.9
click at [175, 33] on span "[PERSON_NAME]" at bounding box center [167, 32] width 32 height 5
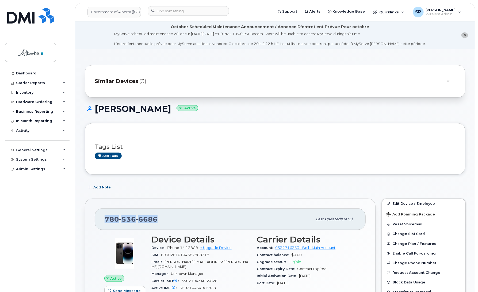
drag, startPoint x: 155, startPoint y: 219, endPoint x: 106, endPoint y: 222, distance: 49.0
click at [106, 222] on span "[PHONE_NUMBER]" at bounding box center [131, 219] width 53 height 8
copy span "[PHONE_NUMBER]"
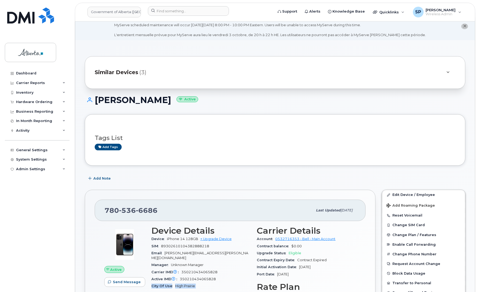
scroll to position [16, 0]
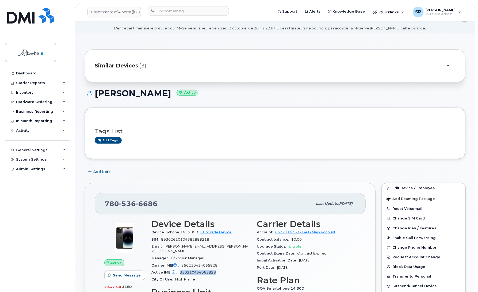
drag, startPoint x: 219, startPoint y: 281, endPoint x: 178, endPoint y: 270, distance: 42.8
click at [178, 270] on div "Active IMEI Active IMEI is refreshed daily with a delay of up to 48 hours follo…" at bounding box center [200, 272] width 99 height 7
copy span "350210434065828"
click at [107, 172] on span "Add Note" at bounding box center [101, 171] width 17 height 5
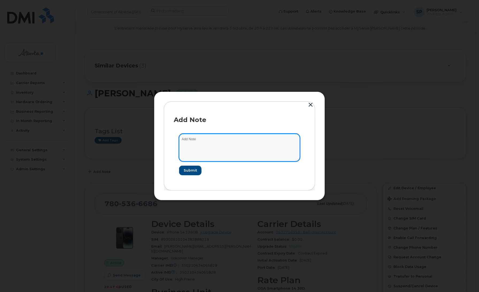
click at [221, 139] on textarea at bounding box center [239, 147] width 121 height 27
drag, startPoint x: 187, startPoint y: 139, endPoint x: 172, endPoint y: 140, distance: 15.2
click at [172, 140] on div "Add Note HR Submit" at bounding box center [239, 145] width 151 height 89
type textarea "Suspended as per HR"
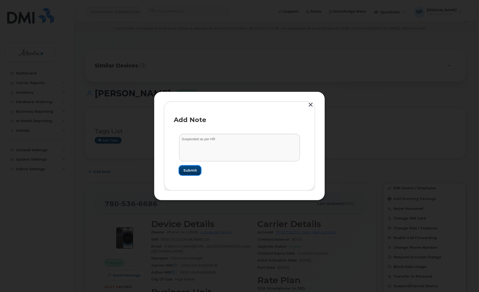
click at [190, 171] on span "Submit" at bounding box center [189, 170] width 13 height 5
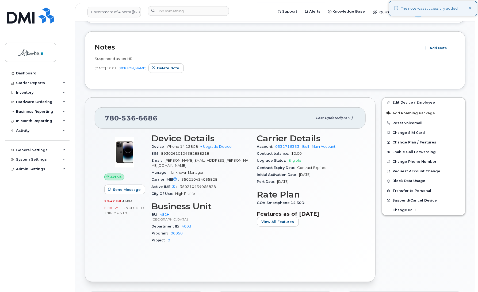
scroll to position [167, 0]
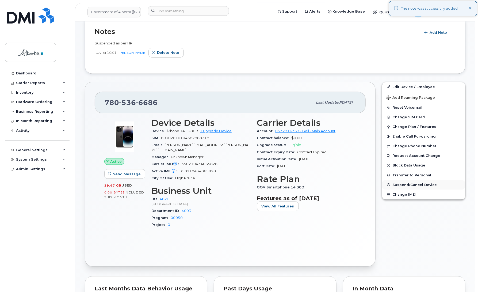
click at [414, 186] on span "Suspend/Cancel Device" at bounding box center [414, 185] width 44 height 4
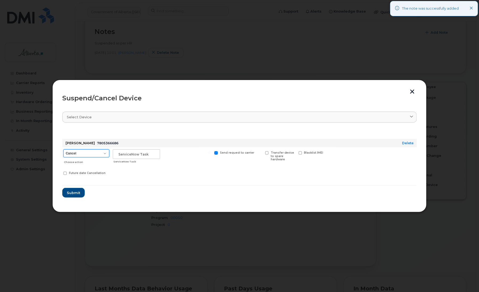
click at [80, 154] on select "Cancel Suspend - Extend Suspension Suspend - Reduced Rate Suspend - Lost Device…" at bounding box center [86, 153] width 46 height 8
select select "[object Object]"
click at [63, 149] on select "Cancel Suspend - Extend Suspension Suspend - Reduced Rate Suspend - Lost Device…" at bounding box center [86, 153] width 46 height 8
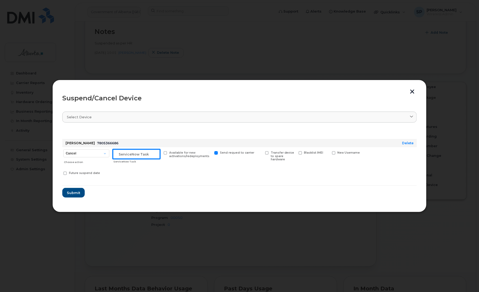
drag, startPoint x: 130, startPoint y: 154, endPoint x: 127, endPoint y: 155, distance: 3.1
click at [128, 155] on input "text" at bounding box center [136, 154] width 47 height 10
type input "HR"
click at [70, 193] on span "Submit" at bounding box center [73, 192] width 13 height 5
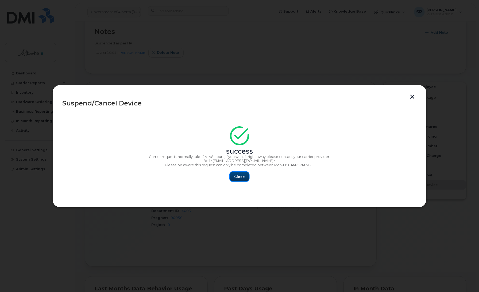
click at [237, 177] on span "Close" at bounding box center [239, 176] width 11 height 5
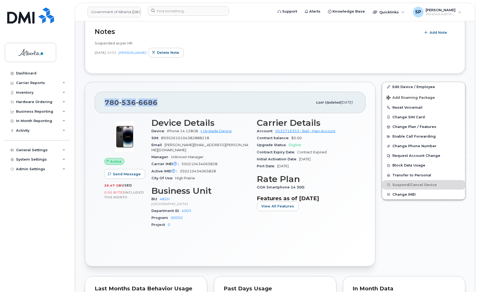
drag, startPoint x: 158, startPoint y: 99, endPoint x: 106, endPoint y: 101, distance: 52.4
click at [106, 101] on div "780 536 6686" at bounding box center [209, 102] width 208 height 11
copy span "780 536 6686"
click at [178, 10] on input at bounding box center [188, 11] width 81 height 10
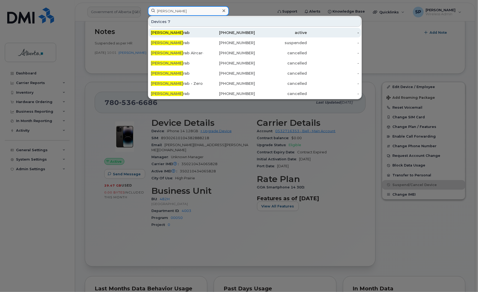
type input "Michelle Basa"
click at [175, 31] on span "Michelle Basa" at bounding box center [167, 32] width 32 height 5
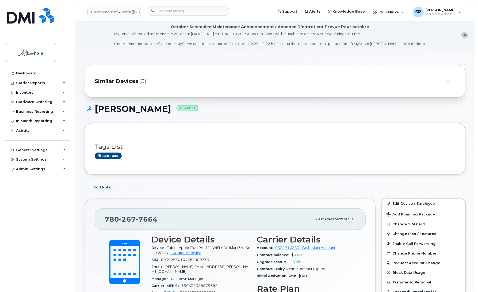
click at [155, 219] on span "7664" at bounding box center [147, 219] width 22 height 8
drag, startPoint x: 156, startPoint y: 219, endPoint x: 105, endPoint y: 219, distance: 51.6
click at [105, 219] on span "780 267 7664" at bounding box center [131, 219] width 53 height 8
copy span "780 267 7664"
drag, startPoint x: 217, startPoint y: 279, endPoint x: 182, endPoint y: 279, distance: 34.7
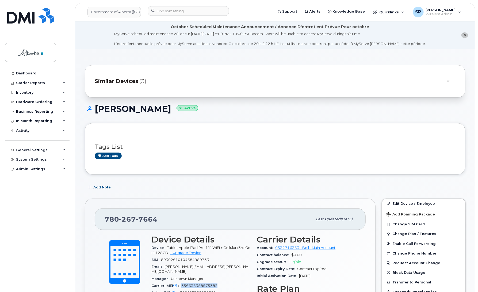
click at [182, 282] on div "Carrier IMEI Carrier IMEI is reported during the last billing cycle or change o…" at bounding box center [200, 285] width 99 height 7
copy span "356635358575382"
click at [284, 119] on div "Michelle Basarab Active" at bounding box center [275, 113] width 380 height 19
click at [105, 188] on span "Add Note" at bounding box center [101, 186] width 17 height 5
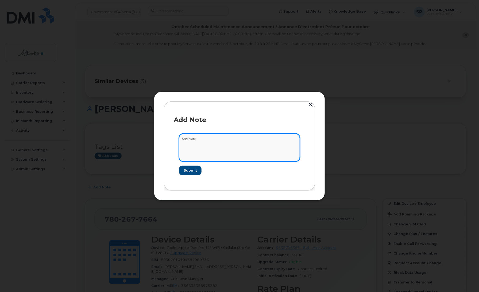
click at [214, 147] on textarea at bounding box center [239, 147] width 121 height 27
type textarea "Suspended as per HR"
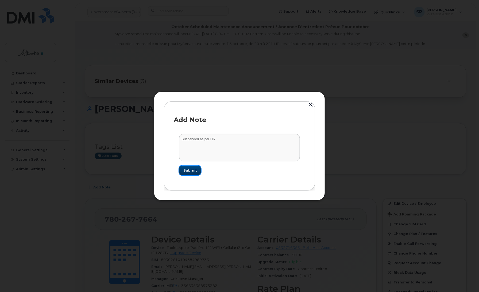
click at [194, 170] on span "Submit" at bounding box center [189, 170] width 13 height 5
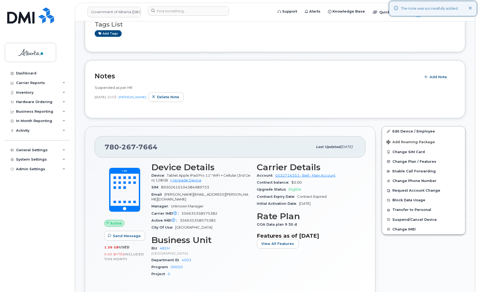
scroll to position [123, 0]
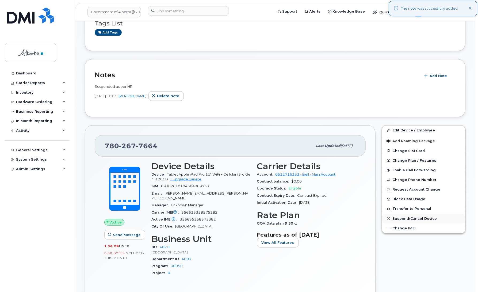
click at [404, 218] on span "Suspend/Cancel Device" at bounding box center [414, 218] width 44 height 4
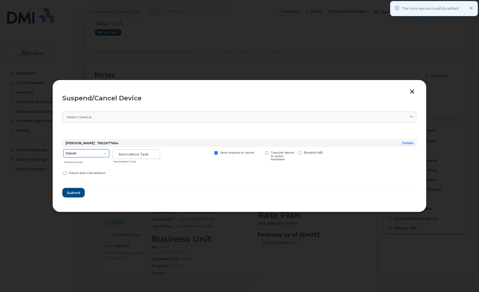
click at [87, 154] on select "Cancel Suspend - Extend Suspension Suspend - Reduced Rate Suspend - Lost Device…" at bounding box center [86, 153] width 46 height 8
select select "[object Object]"
click at [63, 149] on select "Cancel Suspend - Extend Suspension Suspend - Reduced Rate Suspend - Lost Device…" at bounding box center [86, 153] width 46 height 8
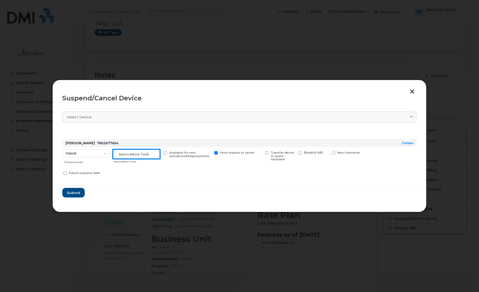
click at [134, 154] on input "text" at bounding box center [136, 154] width 47 height 10
type input "HR"
click at [74, 190] on span "Submit" at bounding box center [73, 192] width 13 height 5
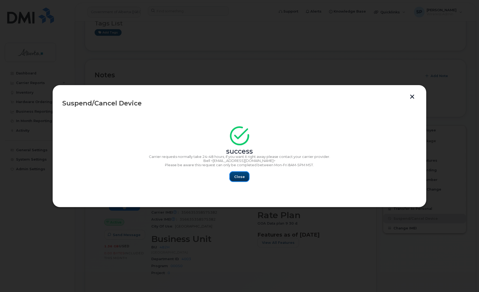
click at [241, 174] on span "Close" at bounding box center [239, 176] width 11 height 5
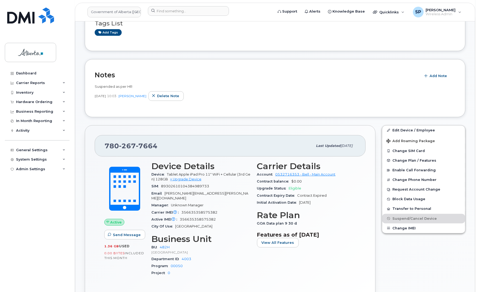
scroll to position [0, 0]
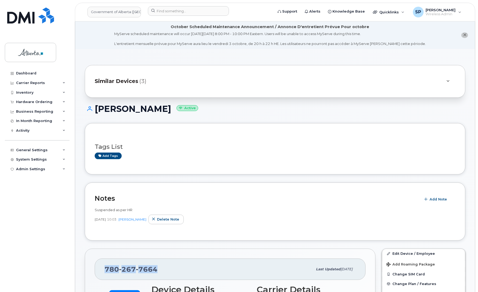
drag, startPoint x: 157, startPoint y: 269, endPoint x: 102, endPoint y: 269, distance: 54.8
click at [102, 269] on div "780 267 7664 Last updated Jul 25, 2025" at bounding box center [230, 268] width 271 height 21
copy span "780 267 7664"
click at [214, 155] on div "Add tags" at bounding box center [273, 155] width 356 height 7
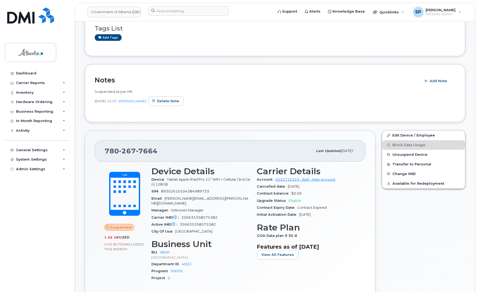
scroll to position [130, 0]
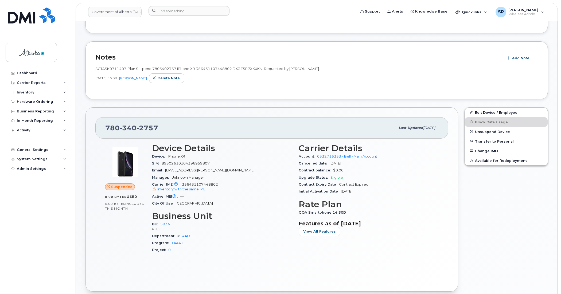
scroll to position [155, 0]
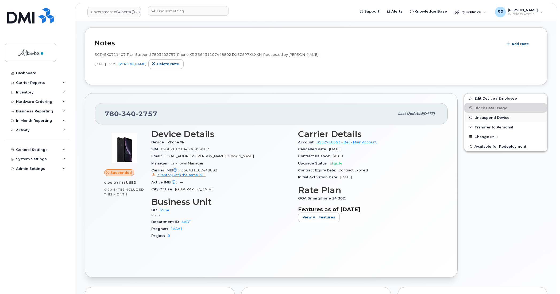
click at [485, 118] on span "Unsuspend Device" at bounding box center [491, 117] width 35 height 4
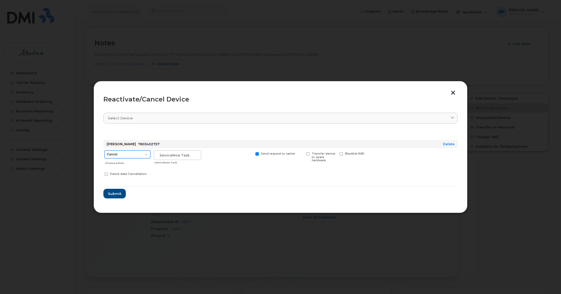
click at [118, 154] on select "Cancel Suspend - Extend Suspension Reactivate" at bounding box center [128, 154] width 46 height 8
select select "[object Object]"
click at [105, 150] on select "Cancel Suspend - Extend Suspension Reactivate" at bounding box center [128, 154] width 46 height 8
click at [160, 155] on input "text" at bounding box center [177, 155] width 47 height 10
paste input "SCTASK0858828"
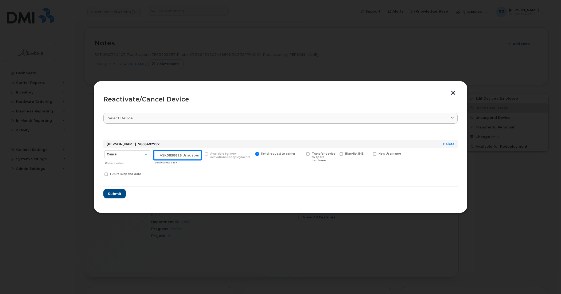
scroll to position [0, 9]
type input "SCTASK0858828 Unsuspend"
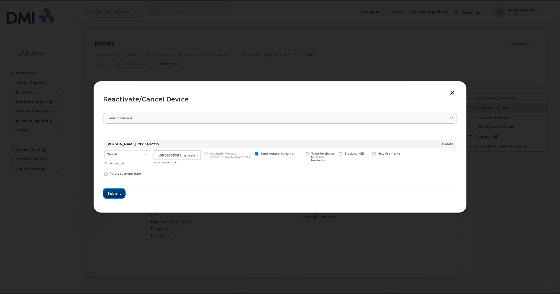
scroll to position [0, 0]
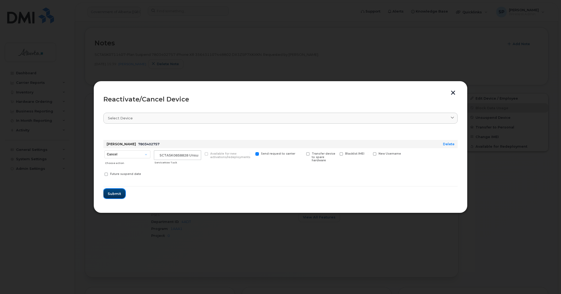
click at [115, 195] on span "Submit" at bounding box center [114, 193] width 13 height 5
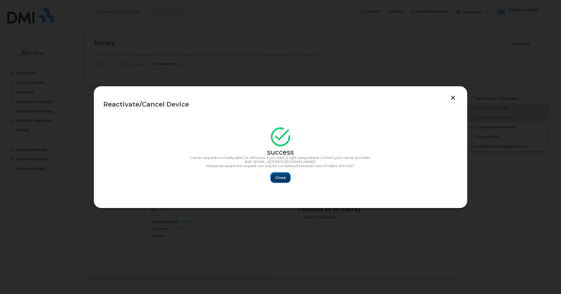
click at [281, 177] on span "Close" at bounding box center [280, 177] width 11 height 5
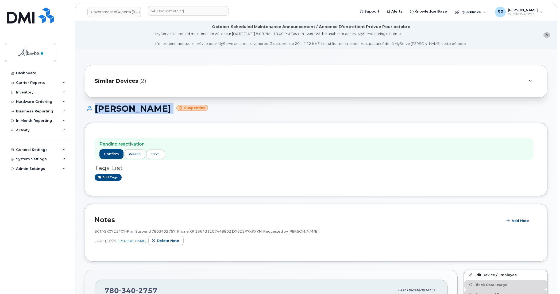
drag, startPoint x: 559, startPoint y: 72, endPoint x: 561, endPoint y: 109, distance: 37.4
click at [516, 221] on span "Add Note" at bounding box center [520, 220] width 17 height 5
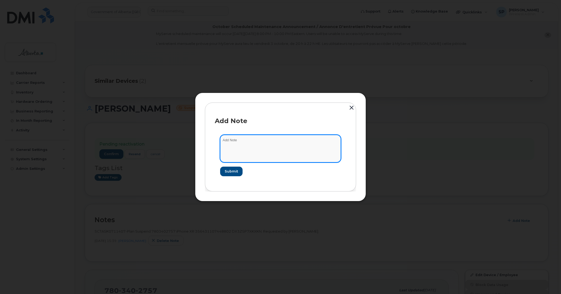
click at [276, 146] on textarea at bounding box center [280, 148] width 121 height 27
paste textarea "SCTASK0858828 7803402757 DO NOT DELETE - BEING REASSIGNED to [PERSON_NAME]. Pre…"
type textarea "SCTASK0858828 7803402757 DO NOT DELETE - BEING REASSIGNED to [PERSON_NAME]. Pre…"
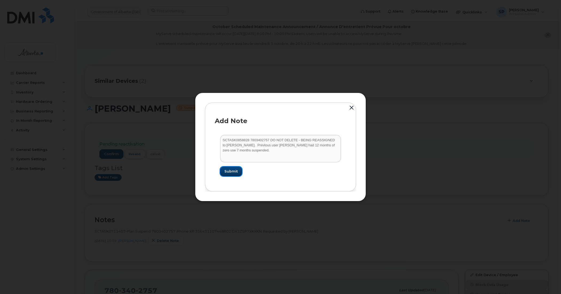
click at [232, 173] on span "Submit" at bounding box center [231, 171] width 13 height 5
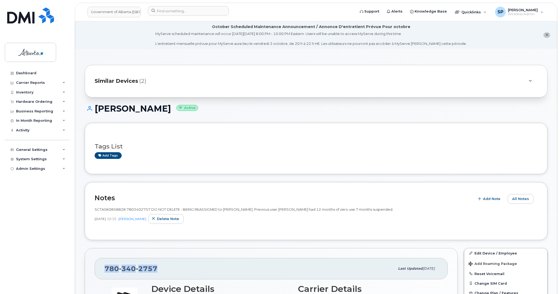
drag, startPoint x: 156, startPoint y: 269, endPoint x: 101, endPoint y: 269, distance: 55.3
click at [101, 269] on div "[PHONE_NUMBER] Last updated [DATE]" at bounding box center [271, 268] width 353 height 21
copy span "[PHONE_NUMBER]"
click at [480, 253] on link "Edit Device / Employee" at bounding box center [505, 254] width 83 height 10
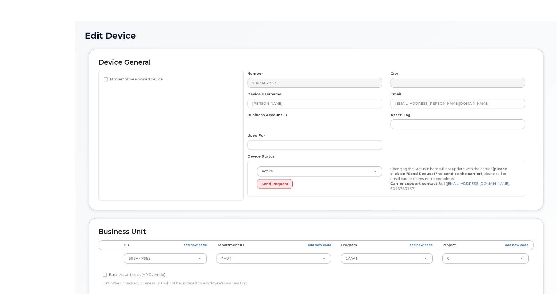
select select "4797682"
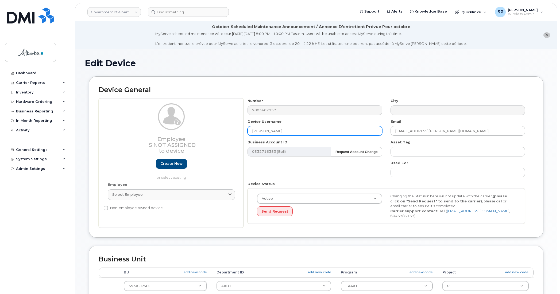
drag, startPoint x: 292, startPoint y: 131, endPoint x: 204, endPoint y: 128, distance: 88.0
click at [204, 128] on div "Employee Is not assigned to device Create new or select existing Employee Selec…" at bounding box center [316, 163] width 435 height 130
paste input "[PERSON_NAME]"
type input "[PERSON_NAME]"
drag, startPoint x: 451, startPoint y: 130, endPoint x: 361, endPoint y: 133, distance: 89.3
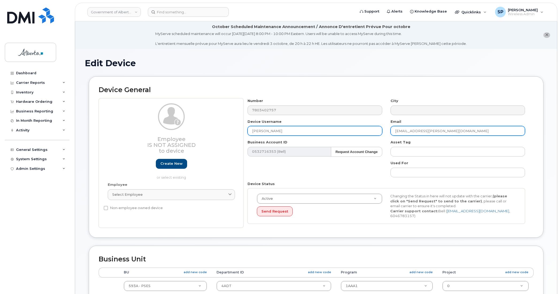
click at [361, 133] on div "Number 7803402757 City Device Username Tammy Elzinga Email Max.Runions@gov.ab.c…" at bounding box center [387, 163] width 286 height 130
paste input "Tammy.Elzinga"
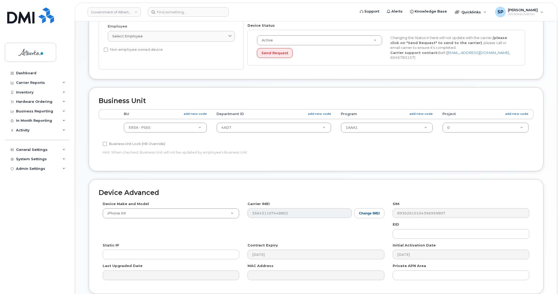
scroll to position [167, 0]
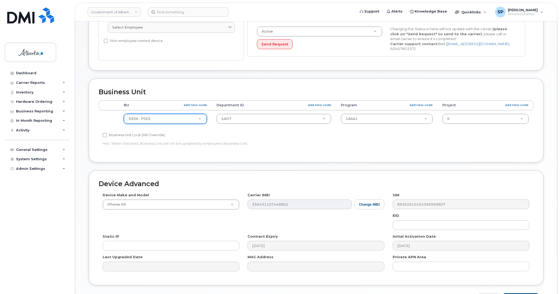
type input "Tammy.Elzinga@gov.ab.ca"
type input "597a"
select select "4797726"
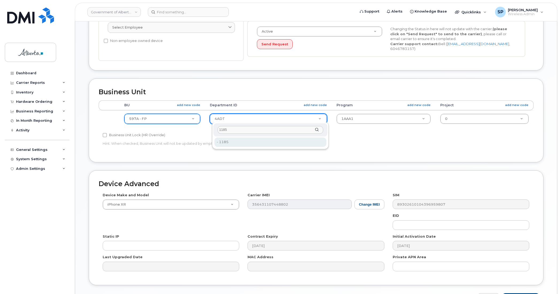
type input "1185"
type input "4751954"
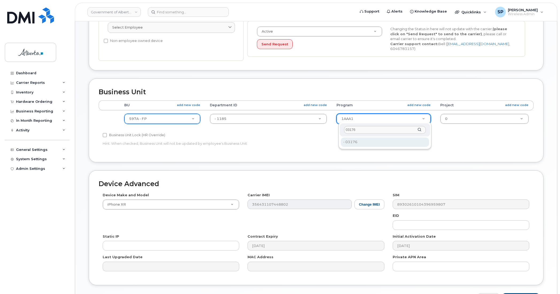
type input "03176"
type input "4753182"
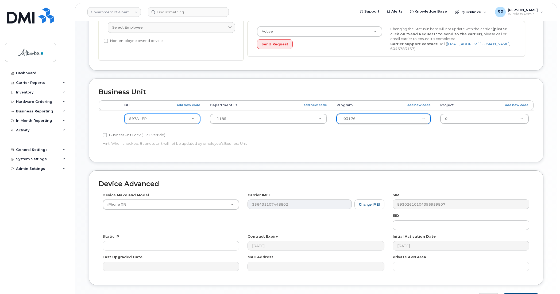
scroll to position [202, 0]
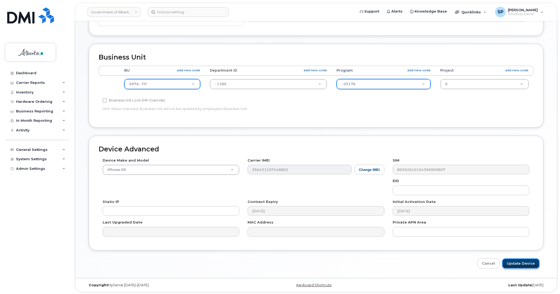
click at [516, 264] on input "Update Device" at bounding box center [520, 264] width 37 height 10
type input "Saving..."
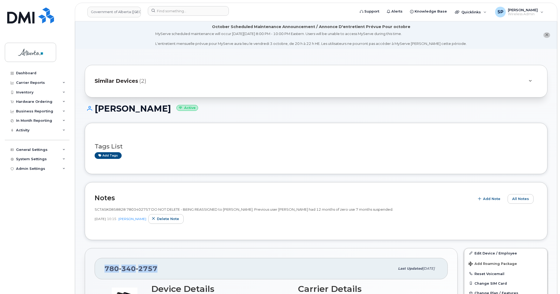
drag, startPoint x: 155, startPoint y: 271, endPoint x: 97, endPoint y: 273, distance: 57.5
click at [97, 273] on div "[PHONE_NUMBER] Last updated [DATE]" at bounding box center [271, 268] width 353 height 21
copy span "[PHONE_NUMBER]"
click at [200, 11] on input at bounding box center [188, 11] width 81 height 10
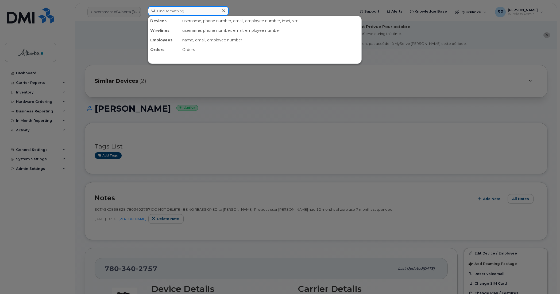
paste input "7809746758"
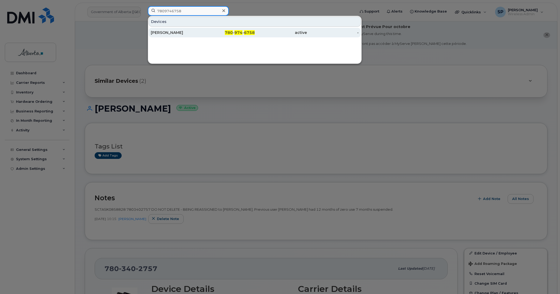
type input "7809746758"
click at [167, 34] on div "[PERSON_NAME]" at bounding box center [177, 32] width 52 height 5
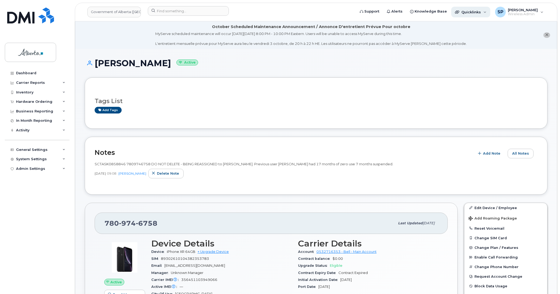
click at [472, 13] on span "Quicklinks" at bounding box center [471, 12] width 20 height 4
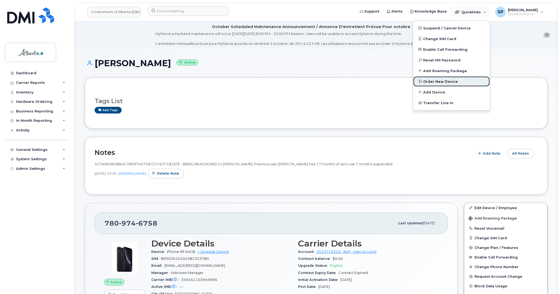
click at [438, 84] on span "Order New Device" at bounding box center [440, 81] width 35 height 5
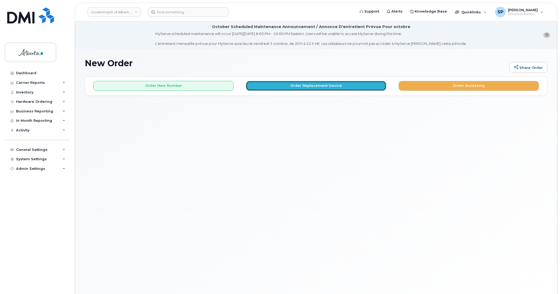
click at [296, 85] on button "Order Replacement Device" at bounding box center [316, 86] width 140 height 10
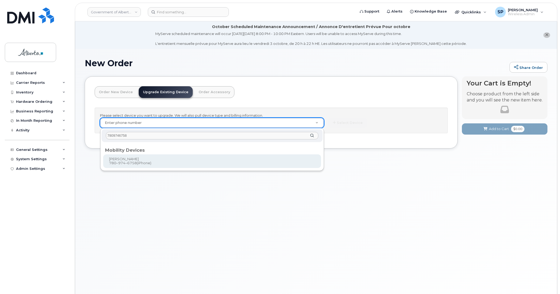
type input "7809746758"
type input "805305"
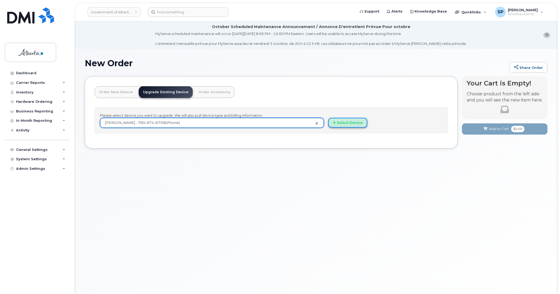
click at [346, 123] on button "Select Device" at bounding box center [347, 123] width 39 height 10
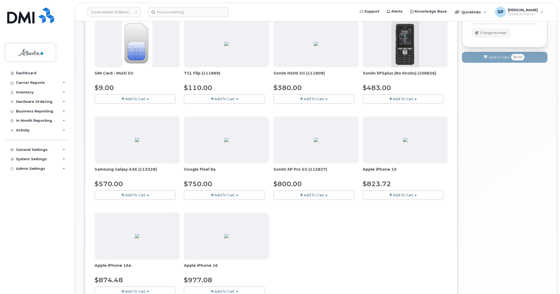
scroll to position [113, 0]
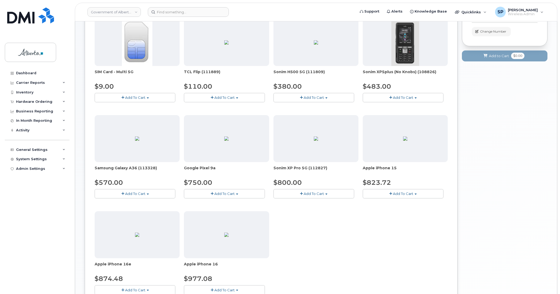
click at [377, 184] on span "$823.72" at bounding box center [377, 183] width 28 height 8
click at [390, 196] on button "Add To Cart" at bounding box center [403, 193] width 81 height 9
click at [382, 209] on span "Model Black 128 GB ships when available" at bounding box center [399, 206] width 60 height 9
click at [391, 194] on span "button" at bounding box center [390, 193] width 3 height 3
click at [388, 216] on link "$823.72 - 30-day upgrade (128GB model)" at bounding box center [406, 215] width 85 height 7
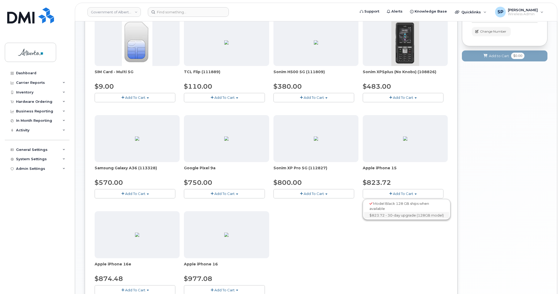
scroll to position [30, 0]
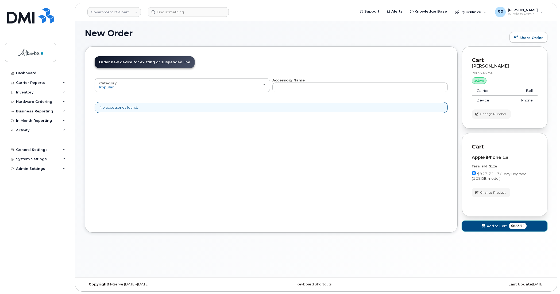
click at [500, 228] on span "Add to Cart" at bounding box center [497, 226] width 20 height 5
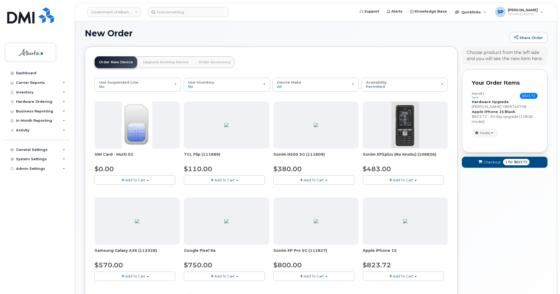
click at [488, 161] on span "Checkout" at bounding box center [492, 162] width 17 height 5
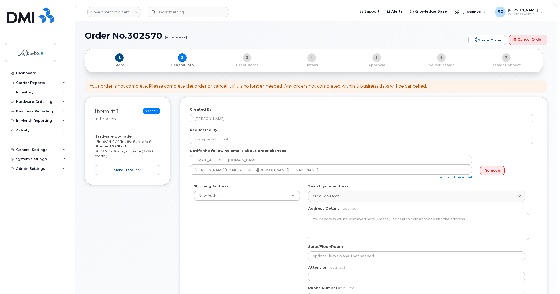
select select
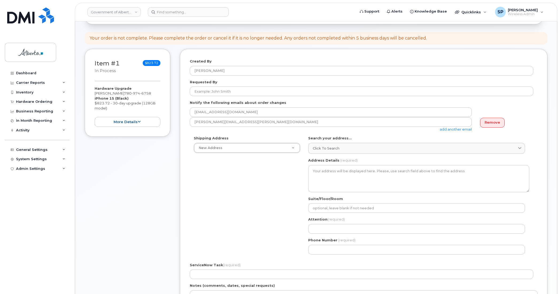
scroll to position [90, 0]
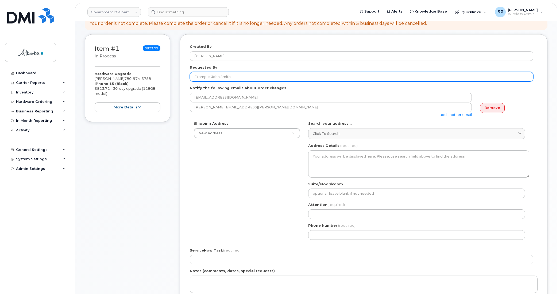
drag, startPoint x: 237, startPoint y: 75, endPoint x: 179, endPoint y: 79, distance: 58.7
click at [179, 79] on div "Item #1 in process $823.72 Hardware Upgrade [PERSON_NAME] [PHONE_NUMBER] iPhone…" at bounding box center [316, 196] width 463 height 325
paste input "[PERSON_NAME]"
type input "[PERSON_NAME]"
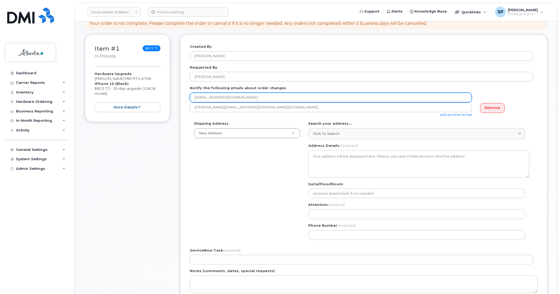
drag, startPoint x: 268, startPoint y: 97, endPoint x: 172, endPoint y: 101, distance: 95.8
click at [172, 101] on div "Item #1 in process $823.72 Hardware Upgrade [PERSON_NAME] [PHONE_NUMBER] iPhone…" at bounding box center [316, 196] width 463 height 325
paste input "[PERSON_NAME].Bara"
type input "[PERSON_NAME][EMAIL_ADDRESS][DOMAIN_NAME]"
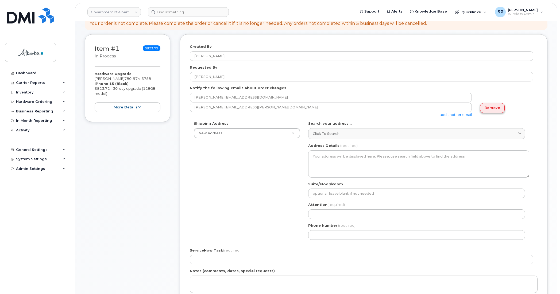
click at [496, 108] on link "Remove" at bounding box center [492, 108] width 25 height 10
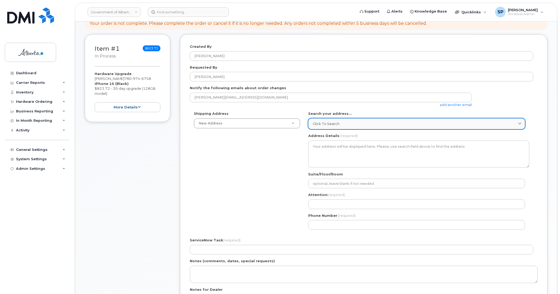
click at [362, 122] on div "Click to search" at bounding box center [417, 123] width 208 height 5
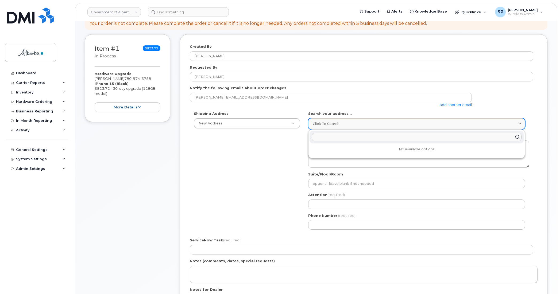
paste input "[STREET_ADDRESS]"
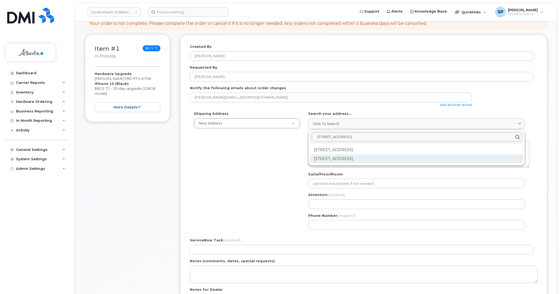
type input "[STREET_ADDRESS]"
click at [329, 161] on div "[STREET_ADDRESS]" at bounding box center [417, 159] width 214 height 9
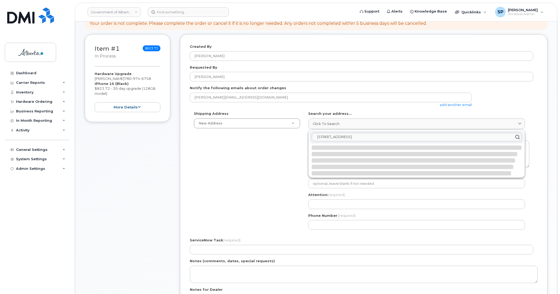
select select
type textarea "[STREET_ADDRESS]"
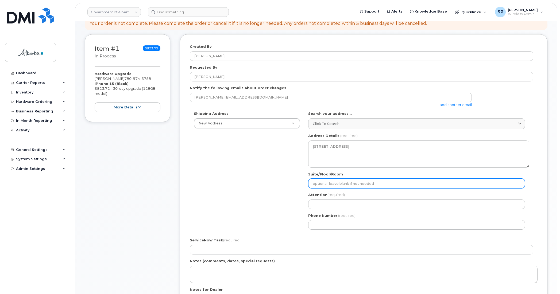
click at [325, 184] on input "Suite/Floor/Room" at bounding box center [416, 184] width 217 height 10
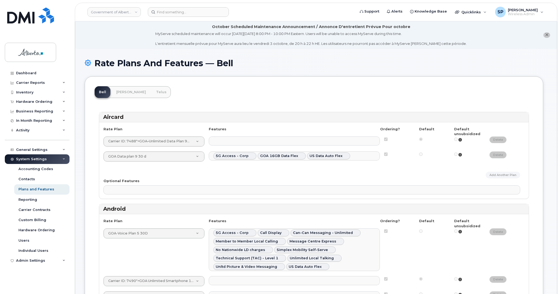
select select
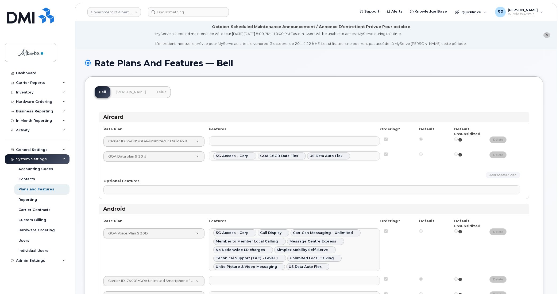
select select
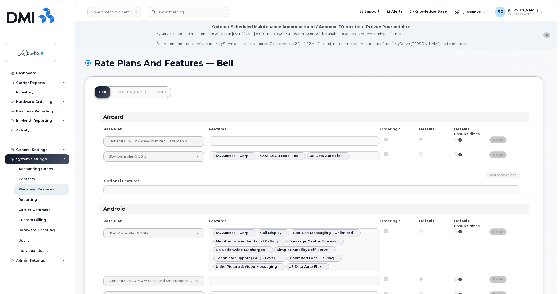
select select
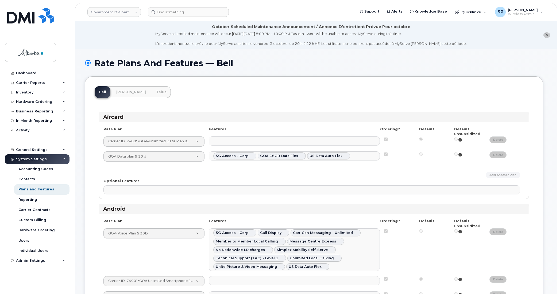
select select
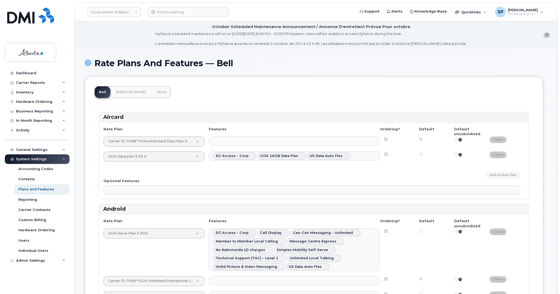
select select
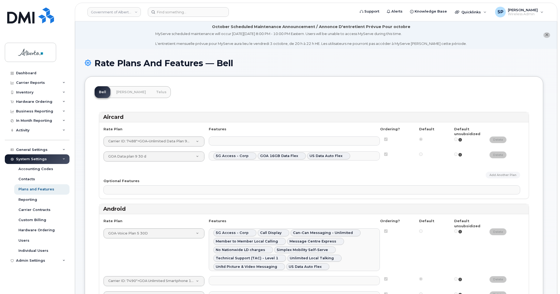
select select
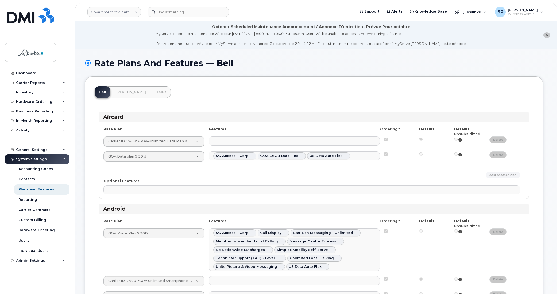
select select
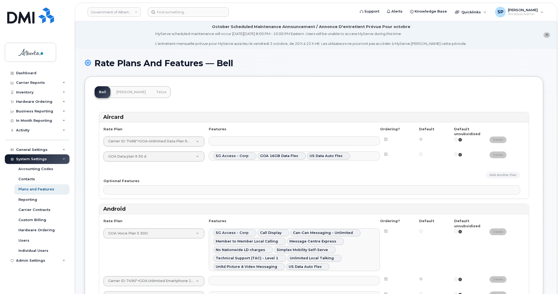
select select
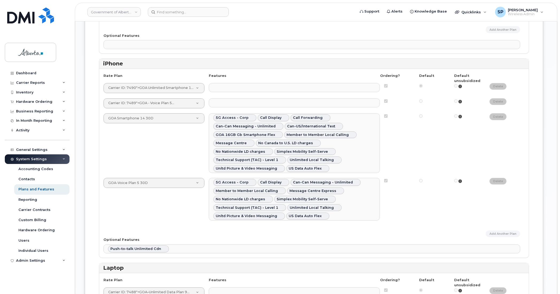
scroll to position [721, 0]
click at [312, 172] on ul "5G Access - Corp Call Display Call Forwarding Can-Can Messaging - Unlimited Can…" at bounding box center [294, 142] width 171 height 59
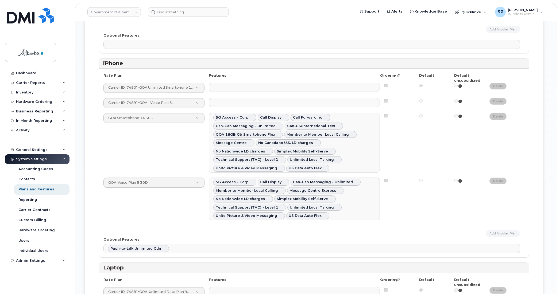
click at [302, 107] on ul at bounding box center [294, 102] width 171 height 9
click at [308, 92] on ul at bounding box center [294, 87] width 171 height 9
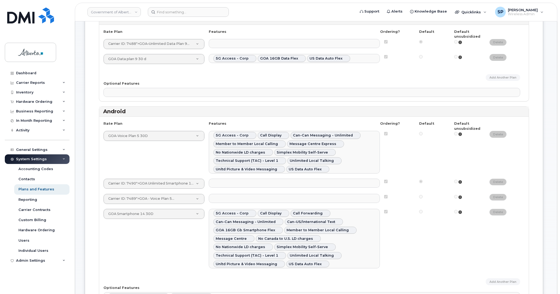
scroll to position [0, 0]
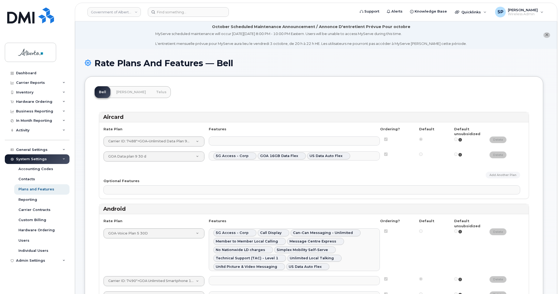
click at [548, 35] on icon "close notification" at bounding box center [546, 34] width 3 height 3
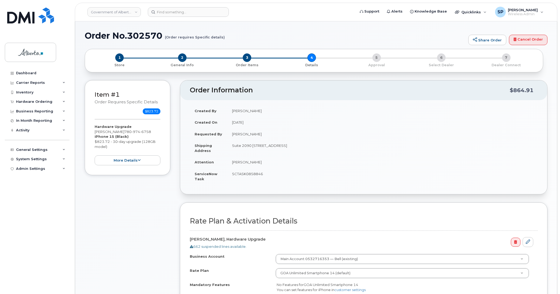
select select
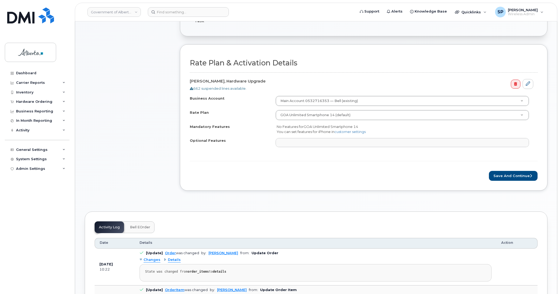
scroll to position [159, 0]
click at [507, 175] on button "Save and Continue" at bounding box center [513, 175] width 49 height 10
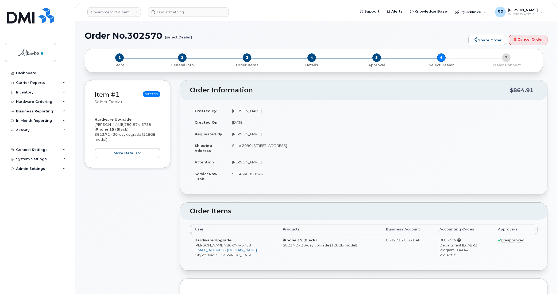
scroll to position [257, 0]
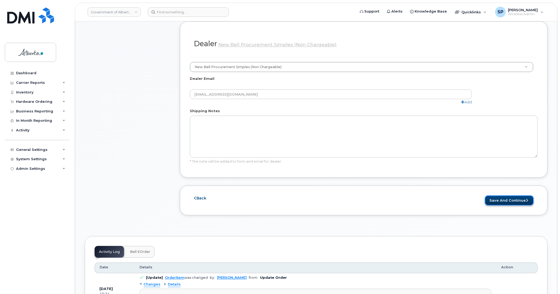
click at [510, 201] on button "Save and Continue" at bounding box center [509, 201] width 49 height 10
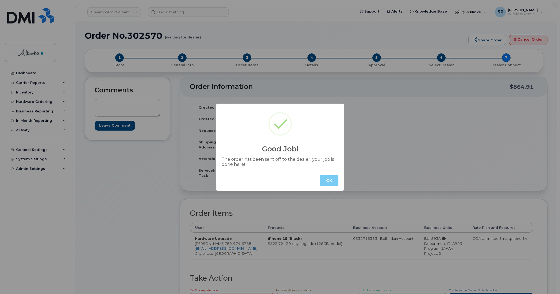
click at [330, 181] on button "OK" at bounding box center [329, 180] width 19 height 11
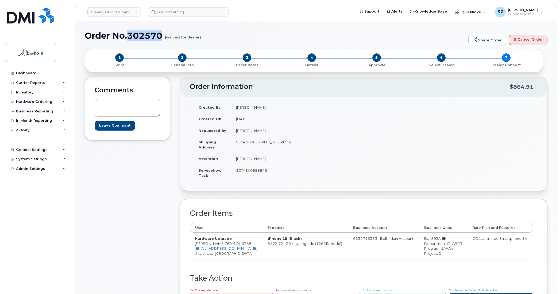
drag, startPoint x: 163, startPoint y: 35, endPoint x: 130, endPoint y: 34, distance: 32.9
click at [130, 34] on h1 "Order No.302570 (waiting for dealer)" at bounding box center [275, 35] width 381 height 9
copy h1 "302570"
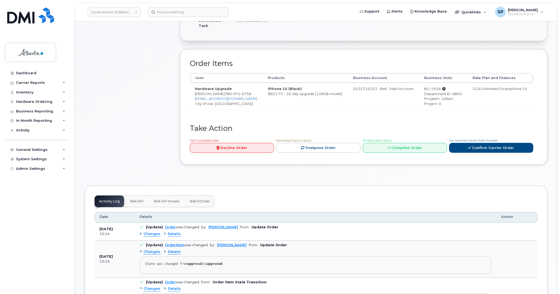
scroll to position [173, 0]
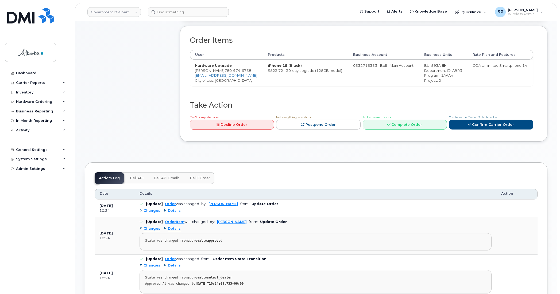
click at [139, 179] on span "Bell API" at bounding box center [137, 178] width 14 height 4
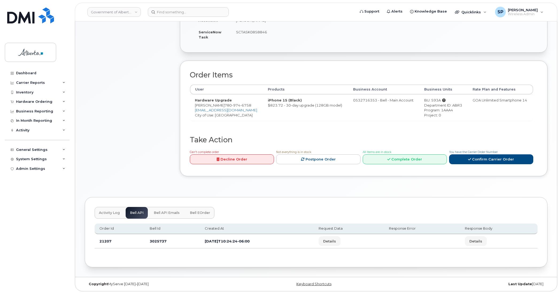
scroll to position [140, 0]
drag, startPoint x: 169, startPoint y: 242, endPoint x: 143, endPoint y: 245, distance: 25.5
click at [145, 245] on td "3025737" at bounding box center [172, 241] width 55 height 14
copy td "3025737"
click at [27, 101] on div "Hardware Ordering" at bounding box center [34, 102] width 36 height 4
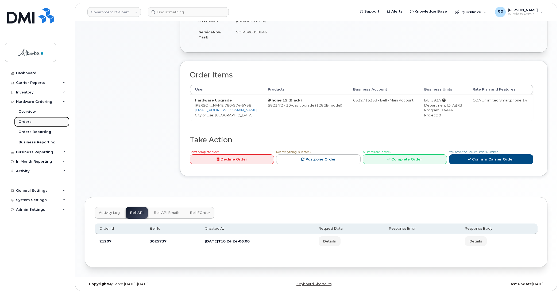
click at [25, 122] on div "Orders" at bounding box center [24, 121] width 13 height 5
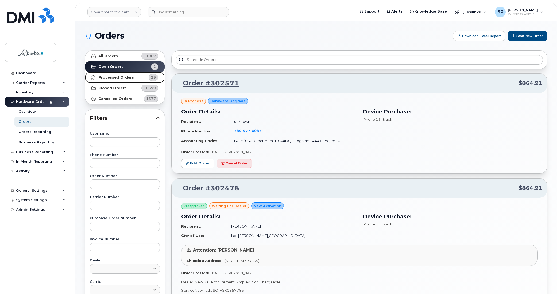
click at [110, 76] on strong "Processed Orders" at bounding box center [116, 77] width 36 height 4
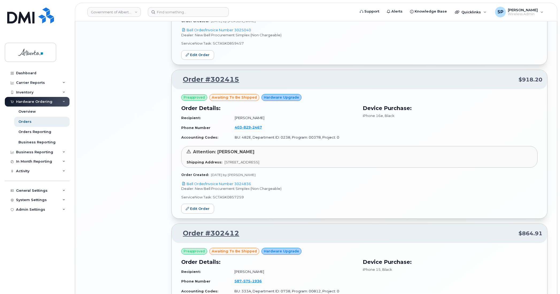
scroll to position [1049, 0]
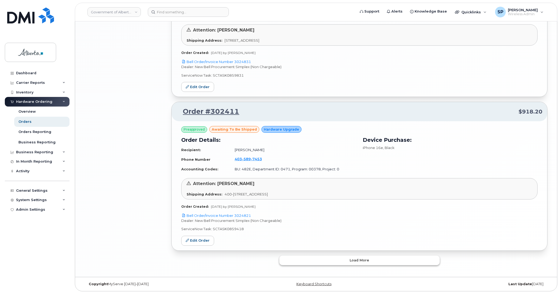
click at [368, 260] on span "Load more" at bounding box center [360, 260] width 20 height 5
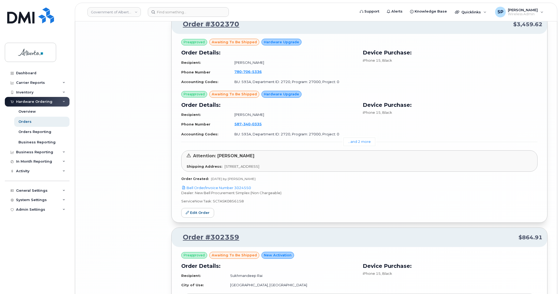
scroll to position [2330, 0]
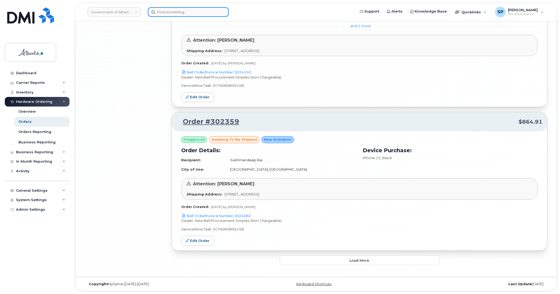
click at [166, 13] on input at bounding box center [188, 12] width 81 height 10
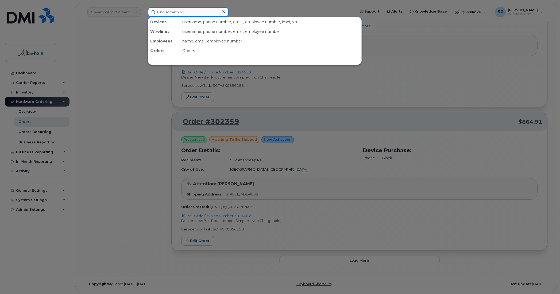
paste input "7802385725"
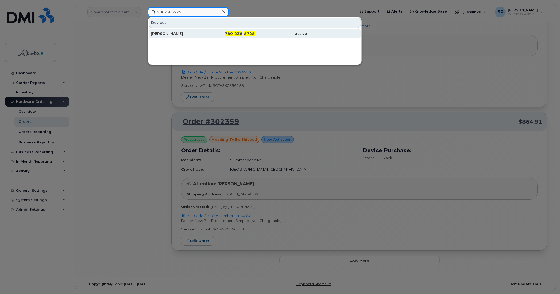
type input "7802385725"
click at [170, 34] on div "[PERSON_NAME]" at bounding box center [177, 33] width 52 height 5
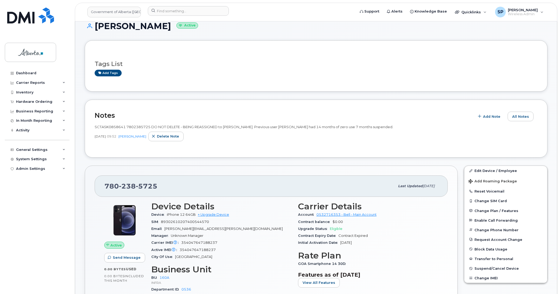
scroll to position [48, 0]
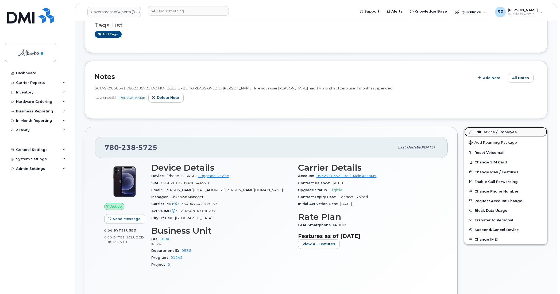
click at [486, 132] on link "Edit Device / Employee" at bounding box center [505, 132] width 83 height 10
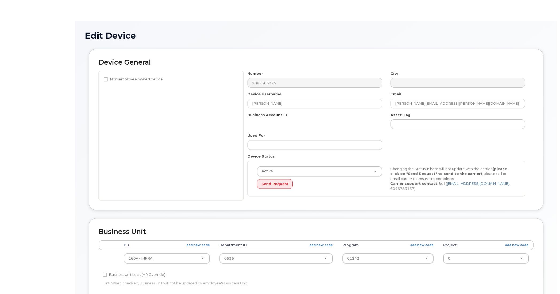
select select "4681665"
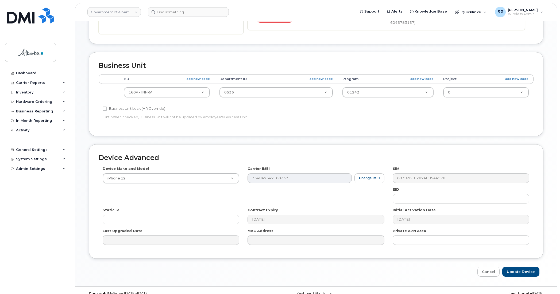
scroll to position [167, 0]
click at [368, 176] on button "Change IMEI" at bounding box center [369, 178] width 30 height 10
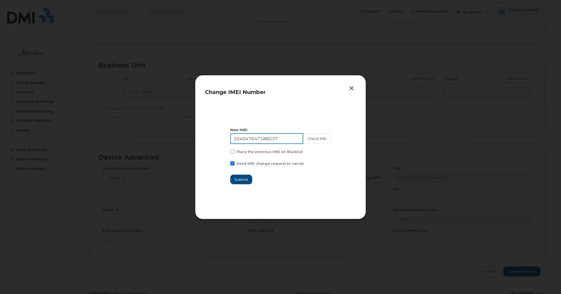
drag, startPoint x: 277, startPoint y: 140, endPoint x: 201, endPoint y: 139, distance: 76.2
click at [201, 139] on div "Change IMEI Number New IMEI 354047647188237 Check IMEI Place the previous IMEI …" at bounding box center [280, 147] width 171 height 144
paste input "355886151026"
type input "354355886151026"
click at [310, 140] on button "Check IMEI" at bounding box center [317, 138] width 28 height 11
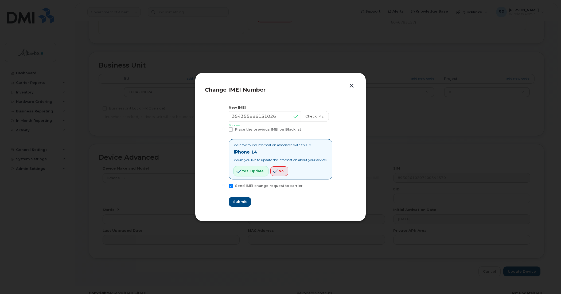
click at [250, 174] on button "Yes, update" at bounding box center [251, 172] width 34 height 10
click at [235, 204] on span "Submit" at bounding box center [239, 201] width 13 height 5
type input "354355886151026"
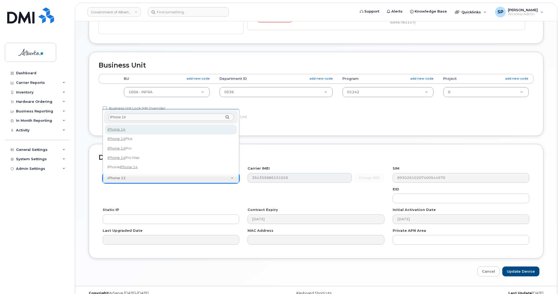
type input "iPhone 14"
select select "2778"
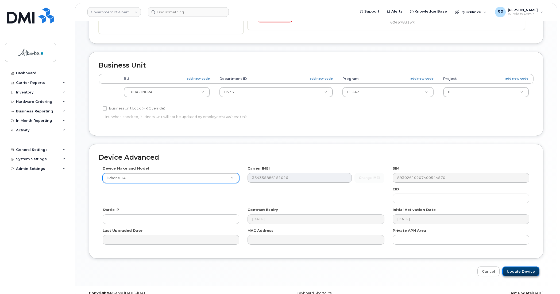
click at [516, 270] on input "Update Device" at bounding box center [520, 272] width 37 height 10
type input "Saving..."
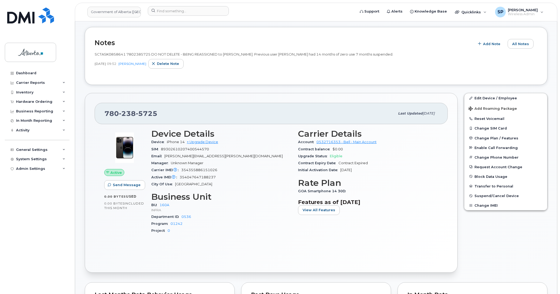
scroll to position [85, 0]
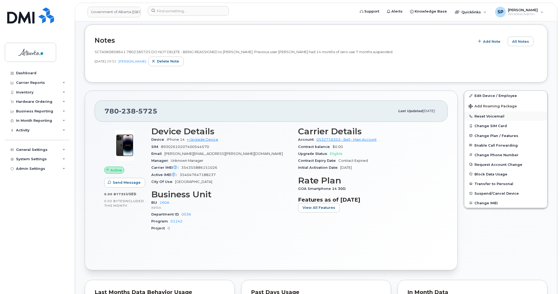
click at [485, 117] on button "Reset Voicemail" at bounding box center [505, 116] width 83 height 10
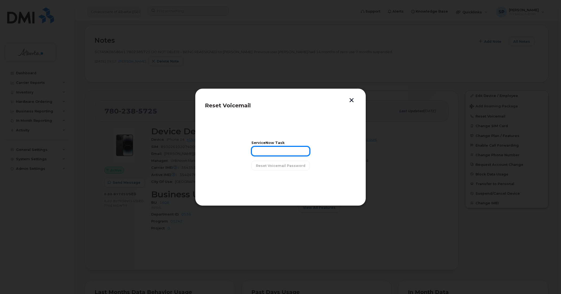
click at [262, 150] on input "text" at bounding box center [281, 151] width 59 height 10
paste input "SCTASK0858641"
type input "SCTASK0858641"
click at [272, 167] on span "Reset Voicemail Password" at bounding box center [280, 165] width 49 height 5
click at [284, 180] on span "Close" at bounding box center [280, 179] width 11 height 5
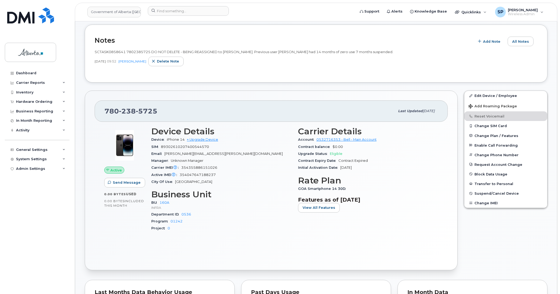
scroll to position [0, 0]
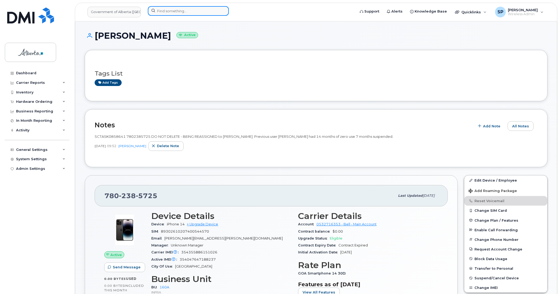
click at [181, 7] on input at bounding box center [188, 11] width 81 height 10
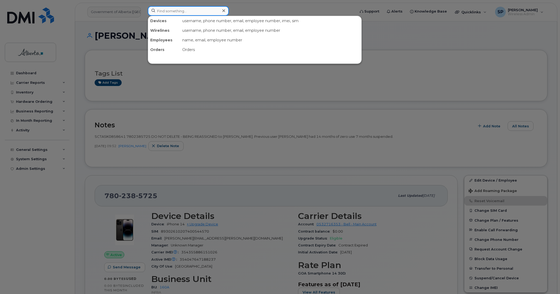
paste input "7803404925"
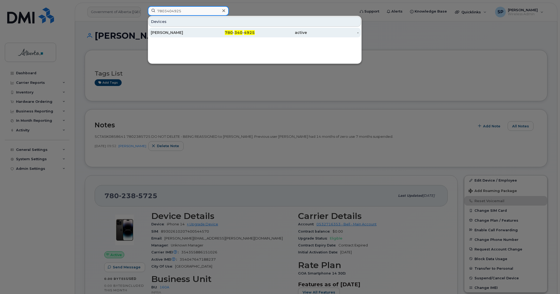
type input "7803404925"
click at [173, 33] on div "[PERSON_NAME]" at bounding box center [177, 32] width 52 height 5
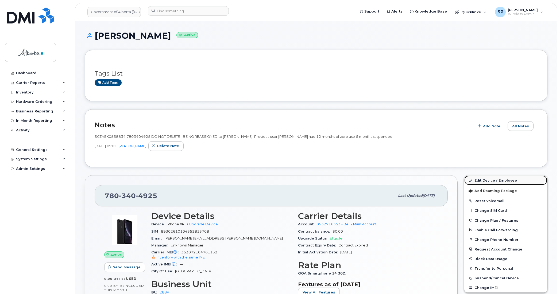
click at [503, 180] on link "Edit Device / Employee" at bounding box center [505, 181] width 83 height 10
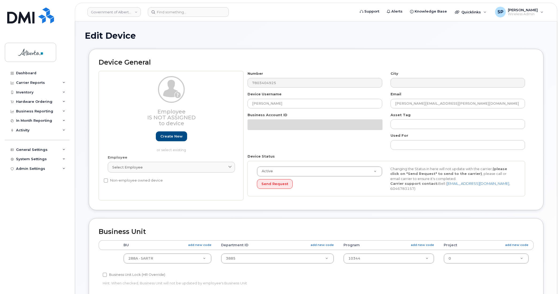
select select "4120332"
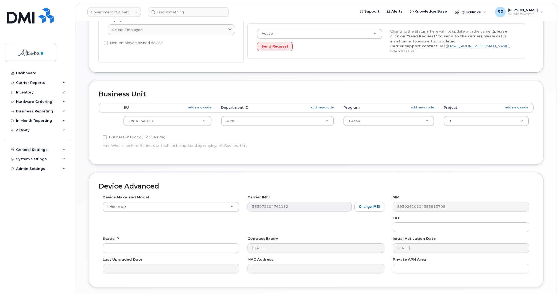
scroll to position [175, 0]
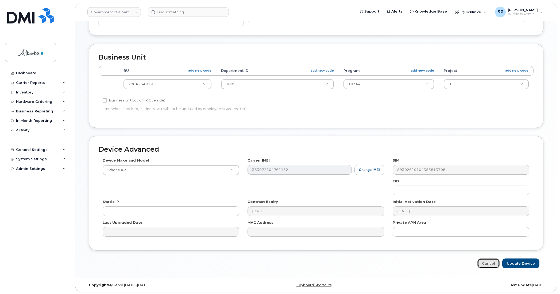
click at [493, 264] on link "Cancel" at bounding box center [488, 264] width 22 height 10
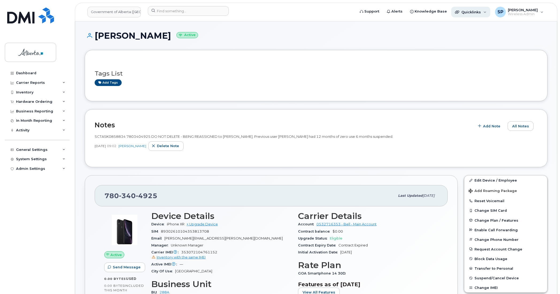
click at [464, 10] on span "Quicklinks" at bounding box center [471, 12] width 20 height 4
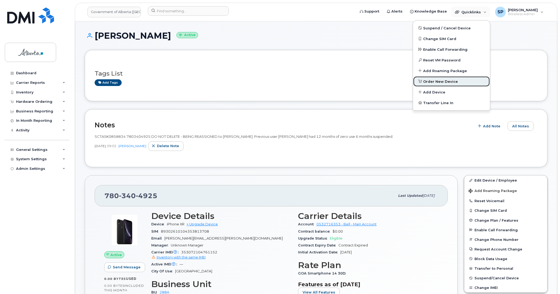
click at [437, 81] on span "Order New Device" at bounding box center [440, 81] width 35 height 5
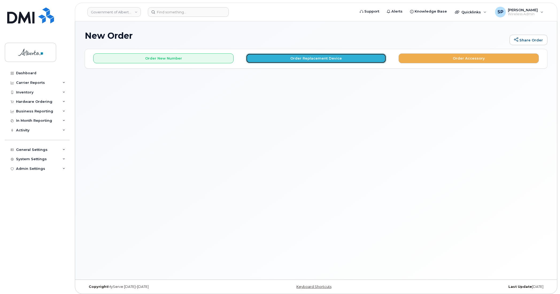
click at [308, 54] on button "Order Replacement Device" at bounding box center [316, 58] width 140 height 10
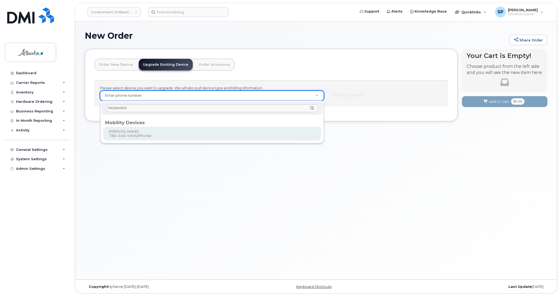
type input "7803404925"
type input "1027259"
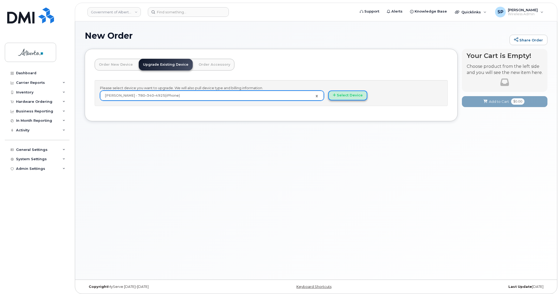
click at [349, 94] on button "Select Device" at bounding box center [347, 96] width 39 height 10
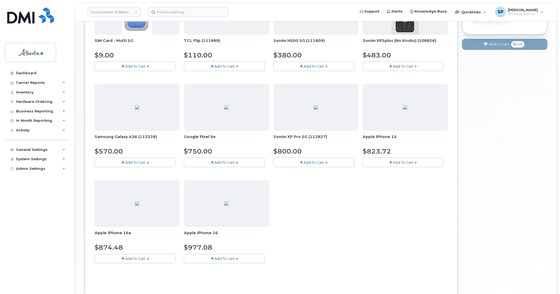
scroll to position [117, 0]
click at [127, 258] on span "Add To Cart" at bounding box center [135, 258] width 20 height 4
click at [123, 276] on link "$874.48 - 30-day upgrade (128GB model)" at bounding box center [138, 275] width 85 height 7
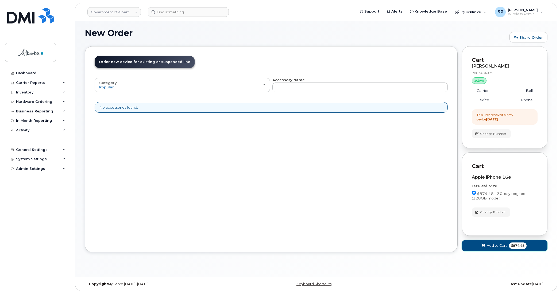
click at [486, 248] on button "Add to Cart $874.48" at bounding box center [505, 245] width 86 height 11
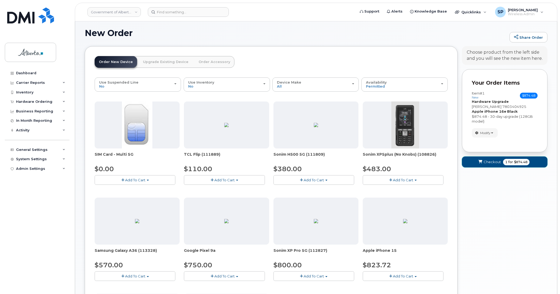
click at [478, 162] on icon "submit" at bounding box center [480, 161] width 4 height 3
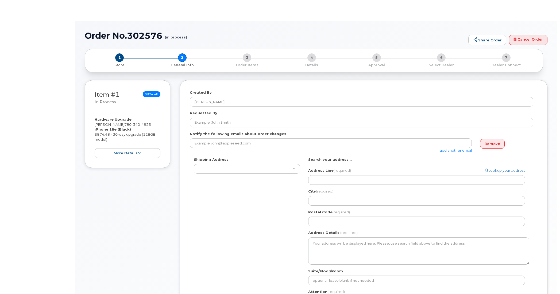
select select
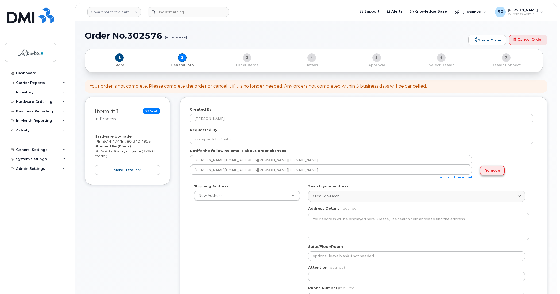
click at [492, 172] on link "Remove" at bounding box center [492, 171] width 25 height 10
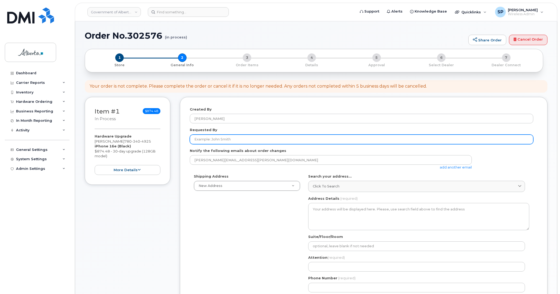
click at [249, 138] on input "Requested By" at bounding box center [361, 140] width 343 height 10
paste input "[PERSON_NAME]"
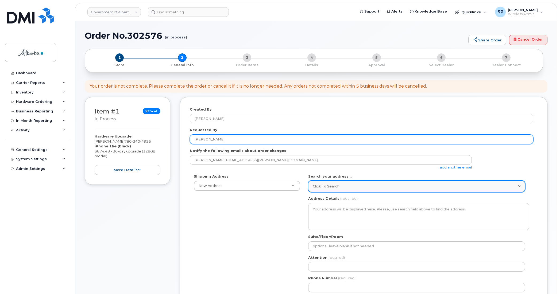
type input "[PERSON_NAME]"
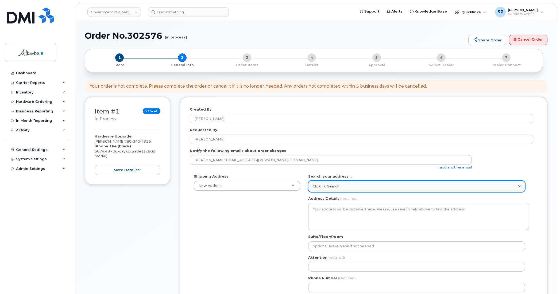
drag, startPoint x: 322, startPoint y: 184, endPoint x: 319, endPoint y: 186, distance: 4.1
click at [321, 185] on span "Click to search" at bounding box center [326, 186] width 27 height 5
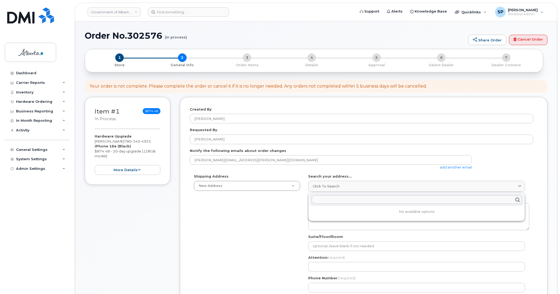
click at [343, 200] on input "text" at bounding box center [417, 200] width 210 height 9
paste input "9942 - 108 Street N. W."
type input "9942 - 108 Street N. W."
click at [342, 224] on div "9942 108 St NW Edmonton AB T5K 2J5" at bounding box center [417, 221] width 214 height 9
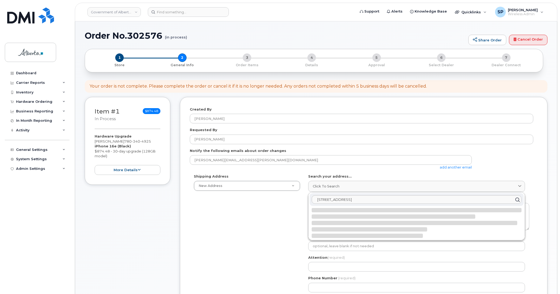
select select
type textarea "9942 108 St NW EDMONTON AB T5K 2J5 CANADA"
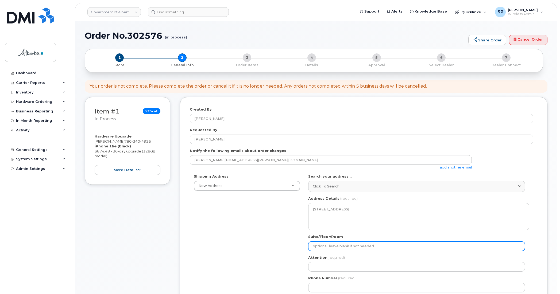
click at [337, 245] on input "Suite/Floor/Room" at bounding box center [416, 247] width 217 height 10
select select
type input "1"
select select
type input "11"
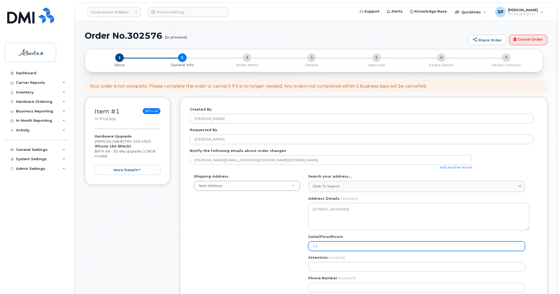
select select
type input "11t"
select select
type input "11th"
select select
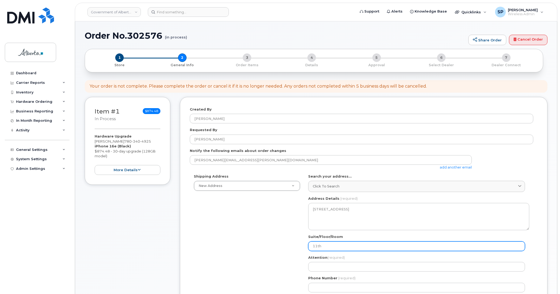
type input "11th F"
select select
type input "11th Fl"
select select
type input "11th Flo"
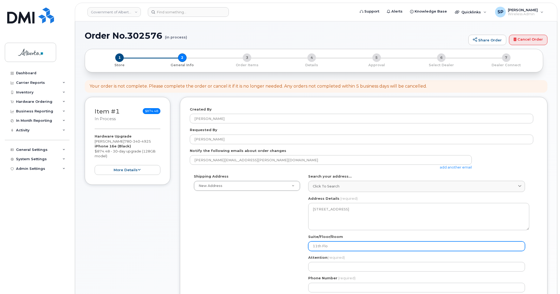
select select
type input "11th Floo"
select select
type input "11th Floor"
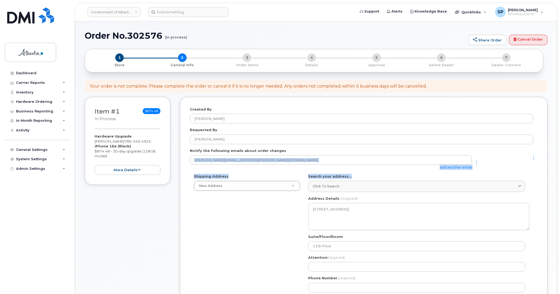
drag, startPoint x: 559, startPoint y: 150, endPoint x: 559, endPoint y: 178, distance: 27.8
click at [559, 178] on body "Government of Alberta (GOA) Support Alerts Knowledge Base Quicklinks Suspend / …" at bounding box center [280, 280] width 560 height 561
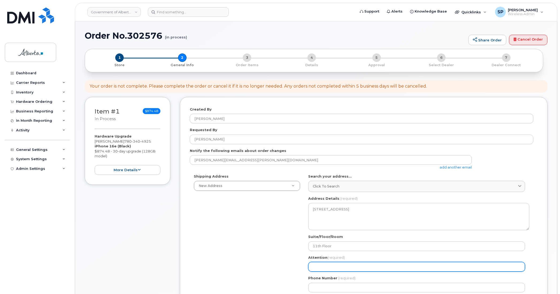
click at [381, 272] on input "Attention (required)" at bounding box center [416, 267] width 217 height 10
click at [319, 265] on input "Attention (required)" at bounding box center [416, 267] width 217 height 10
paste input "Jason Saboe"
select select
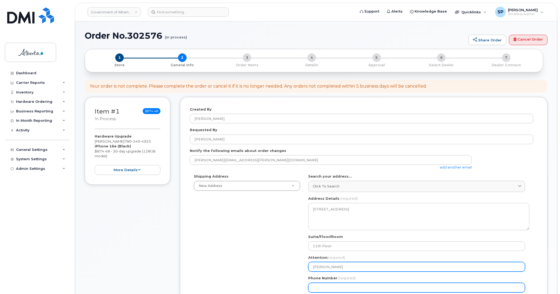
type input "Jason Saboe"
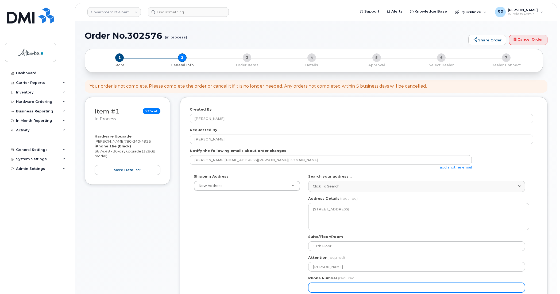
click at [326, 288] on input "Phone Number" at bounding box center [416, 288] width 217 height 10
click at [329, 290] on input "Phone Number" at bounding box center [416, 288] width 217 height 10
paste input "7806447973"
select select
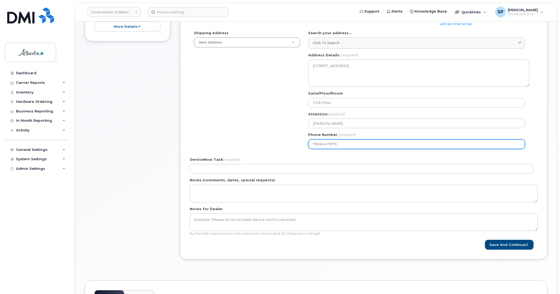
scroll to position [153, 0]
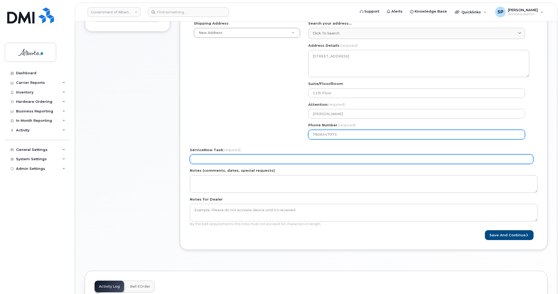
type input "7806447973"
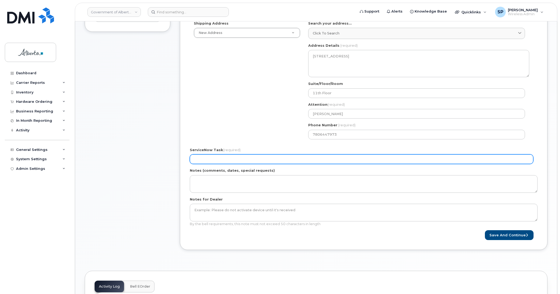
click at [224, 161] on input "ServiceNow Task (required)" at bounding box center [361, 160] width 343 height 10
click at [242, 159] on input "ServiceNow Task (required)" at bounding box center [361, 160] width 343 height 10
paste input "SCTASK0858834"
type input "SCTASK0858834"
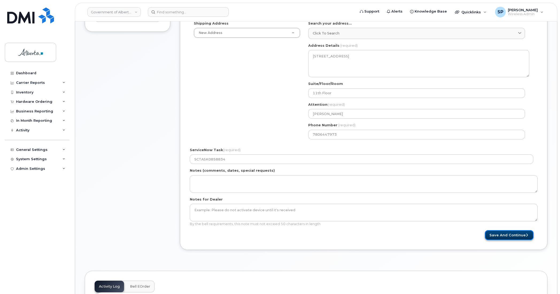
click at [501, 237] on button "Save and Continue" at bounding box center [509, 235] width 49 height 10
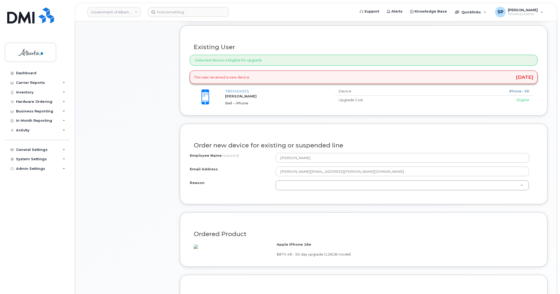
scroll to position [205, 0]
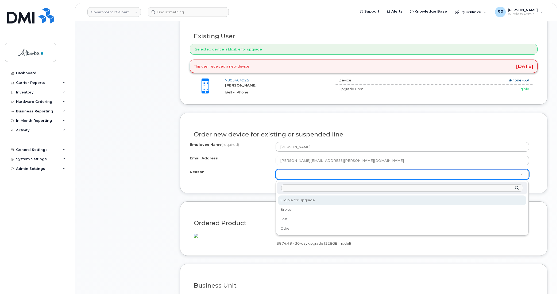
select select "eligible_for_upgrade"
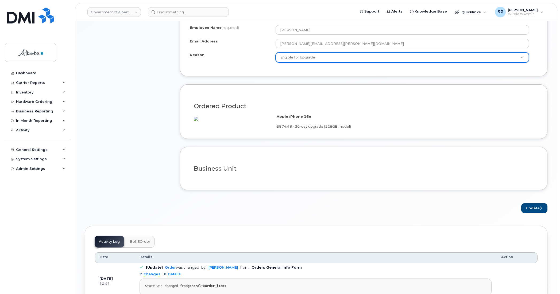
scroll to position [331, 0]
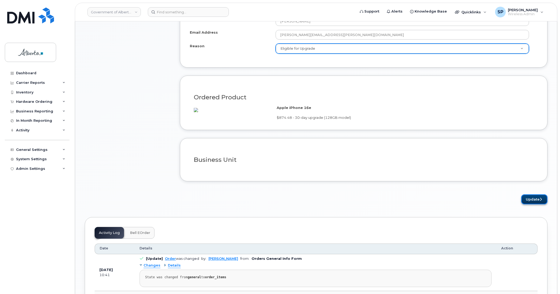
click at [529, 204] on button "Update" at bounding box center [534, 200] width 26 height 10
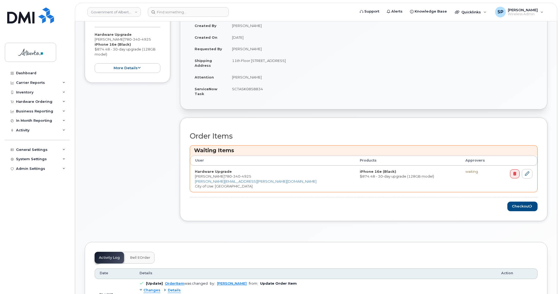
scroll to position [124, 0]
click at [523, 209] on button "Checkout" at bounding box center [522, 208] width 30 height 10
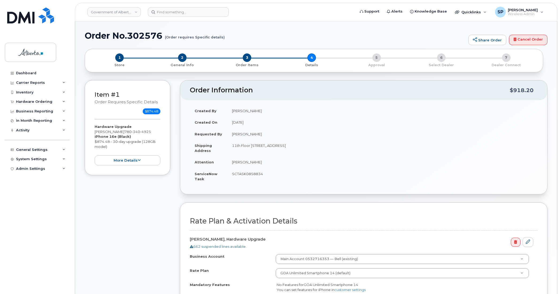
select select
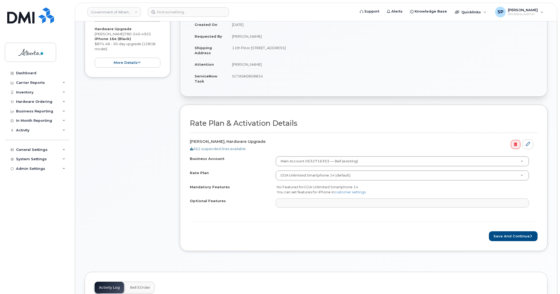
scroll to position [99, 0]
click at [512, 235] on button "Save and Continue" at bounding box center [513, 235] width 49 height 10
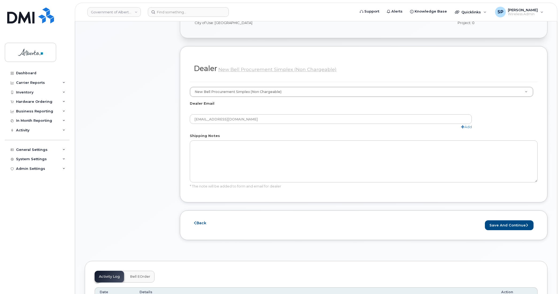
scroll to position [252, 0]
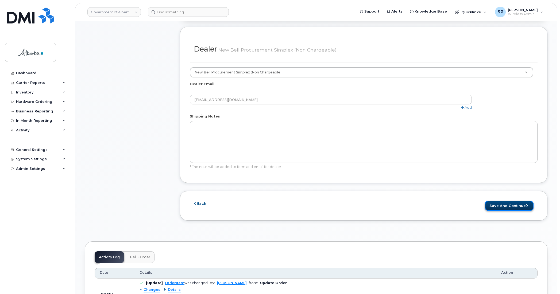
click at [499, 208] on button "Save and Continue" at bounding box center [509, 206] width 49 height 10
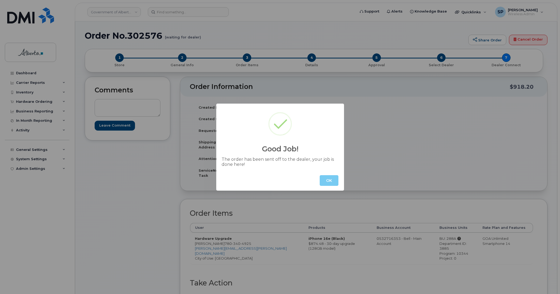
click at [330, 179] on button "OK" at bounding box center [329, 180] width 19 height 11
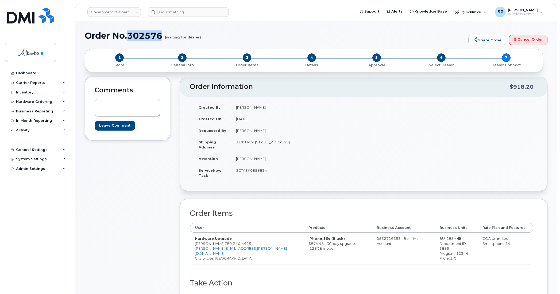
drag, startPoint x: 164, startPoint y: 35, endPoint x: 130, endPoint y: 36, distance: 34.0
click at [130, 36] on h1 "Order No.302576 (waiting for dealer)" at bounding box center [275, 35] width 381 height 9
copy h1 "302576"
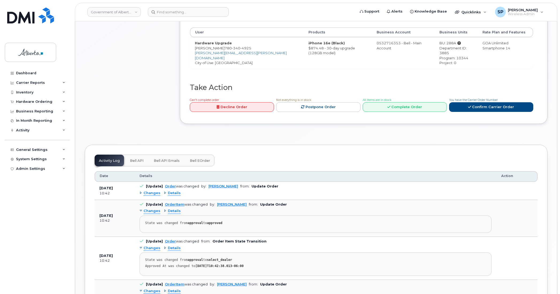
scroll to position [207, 0]
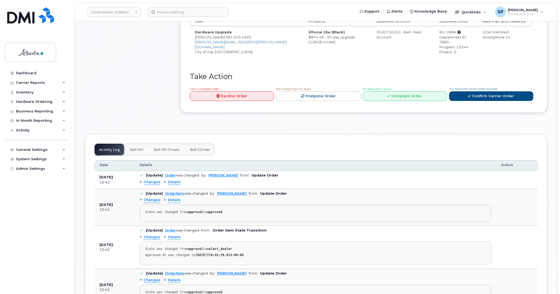
click at [132, 148] on span "Bell API" at bounding box center [137, 150] width 14 height 4
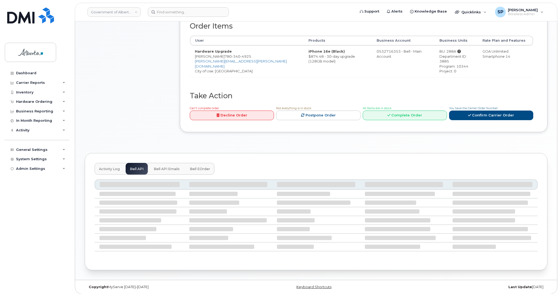
scroll to position [140, 0]
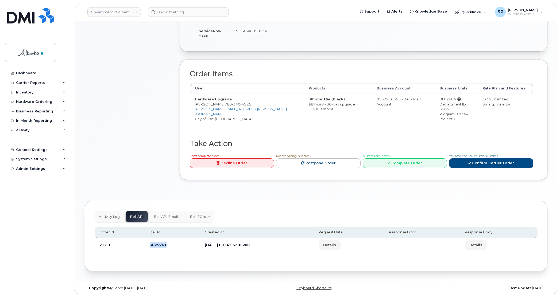
drag, startPoint x: 165, startPoint y: 242, endPoint x: 146, endPoint y: 245, distance: 19.5
click at [146, 245] on td "3025761" at bounding box center [172, 245] width 55 height 14
copy td "3025761"
click at [176, 12] on input at bounding box center [188, 12] width 81 height 10
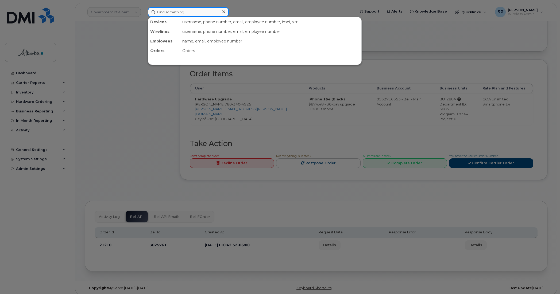
paste input "7803402757"
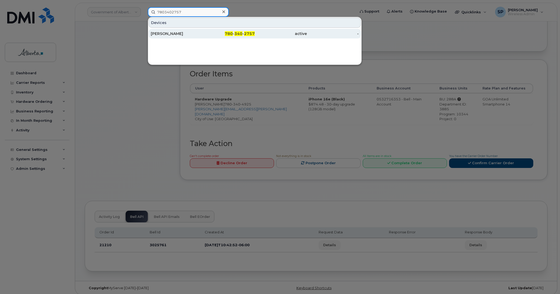
type input "7803402757"
click at [169, 34] on div "[PERSON_NAME]" at bounding box center [177, 33] width 52 height 5
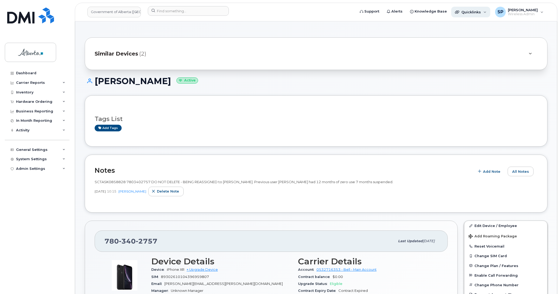
click at [467, 10] on span "Quicklinks" at bounding box center [471, 12] width 20 height 4
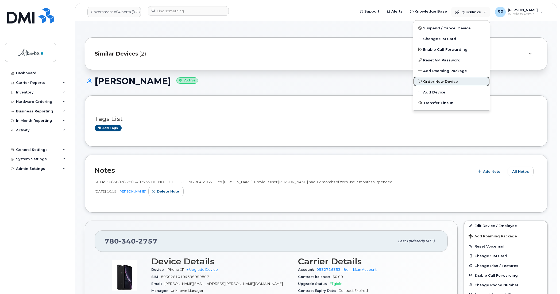
click at [435, 81] on span "Order New Device" at bounding box center [440, 81] width 35 height 5
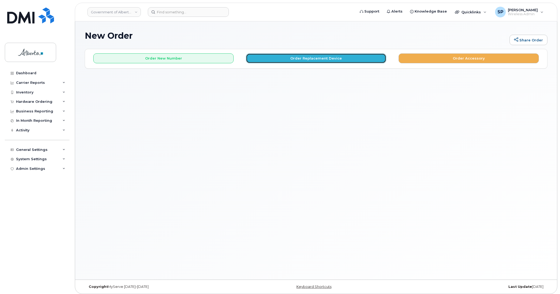
click at [319, 59] on button "Order Replacement Device" at bounding box center [316, 58] width 140 height 10
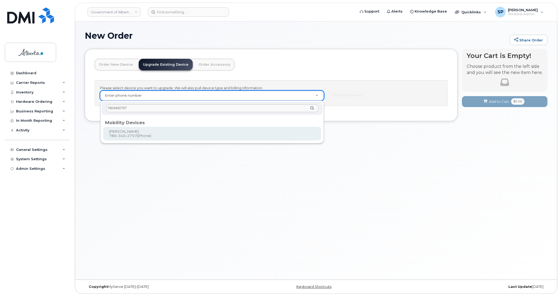
type input "7803402757"
type input "1027285"
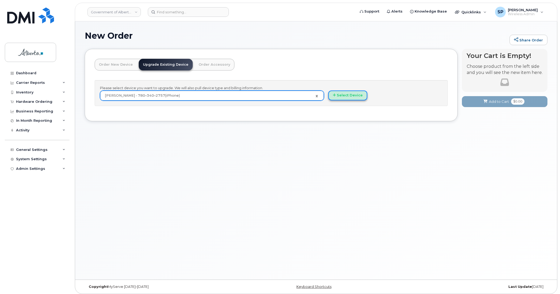
click at [352, 96] on button "Select Device" at bounding box center [347, 96] width 39 height 10
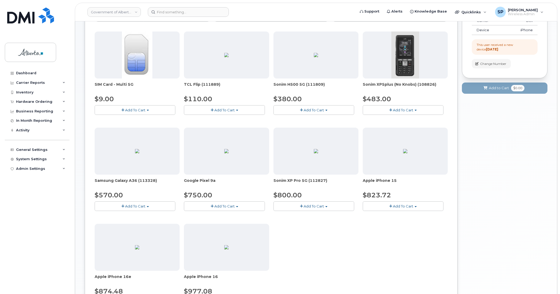
scroll to position [83, 0]
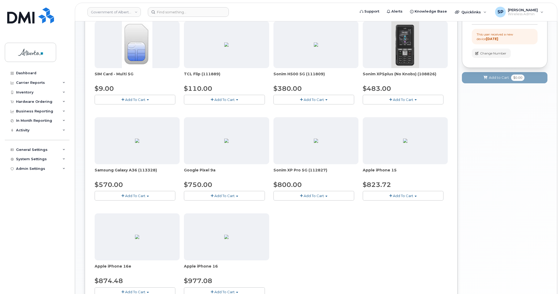
click at [404, 195] on span "Add To Cart" at bounding box center [403, 196] width 20 height 4
click at [379, 208] on div "Model Black 128 GB ships when available" at bounding box center [406, 208] width 85 height 11
click at [411, 195] on span "Add To Cart" at bounding box center [403, 196] width 20 height 4
click at [392, 216] on link "$823.72 - 30-day upgrade (128GB model)" at bounding box center [406, 217] width 85 height 7
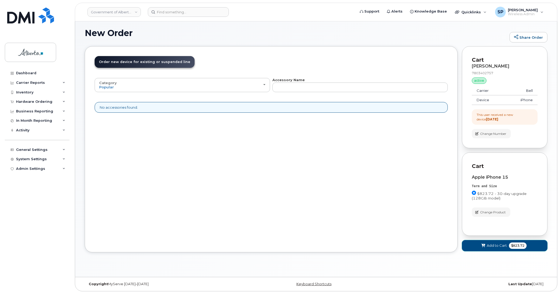
click at [495, 248] on span "Add to Cart" at bounding box center [497, 245] width 20 height 5
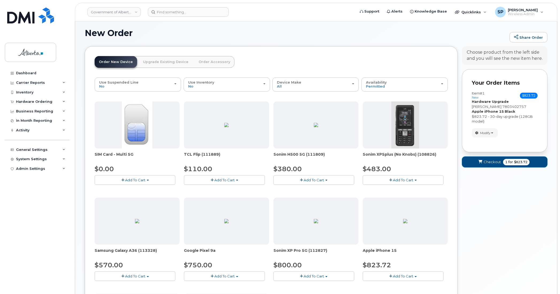
click at [491, 161] on span "Checkout" at bounding box center [492, 162] width 17 height 5
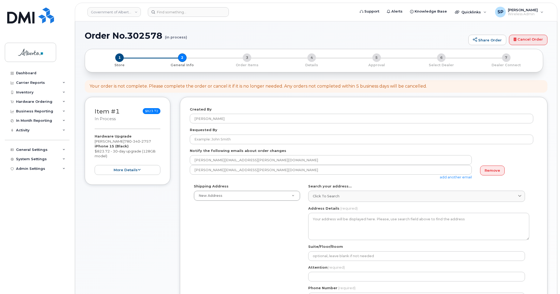
select select
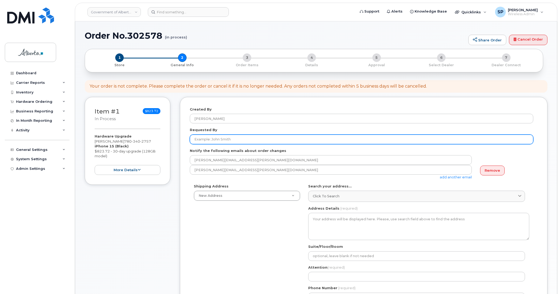
click at [239, 141] on input "Requested By" at bounding box center [361, 140] width 343 height 10
paste input "[PERSON_NAME]"
type input "[PERSON_NAME]"
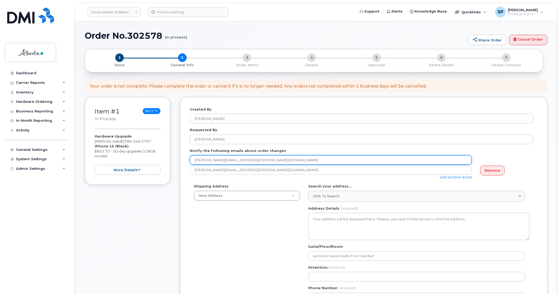
drag, startPoint x: 268, startPoint y: 162, endPoint x: 188, endPoint y: 164, distance: 79.9
click at [188, 164] on div "Created By Susannah Parlee Requested By Katrina Lukey Notify the following emai…" at bounding box center [364, 255] width 368 height 316
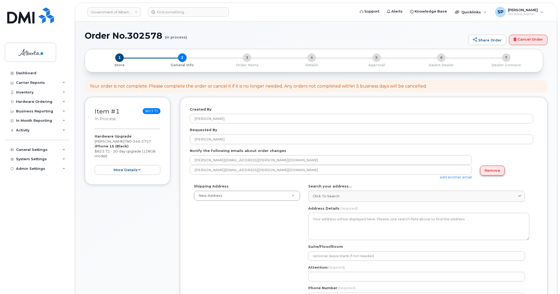
click at [497, 171] on link "Remove" at bounding box center [492, 171] width 25 height 10
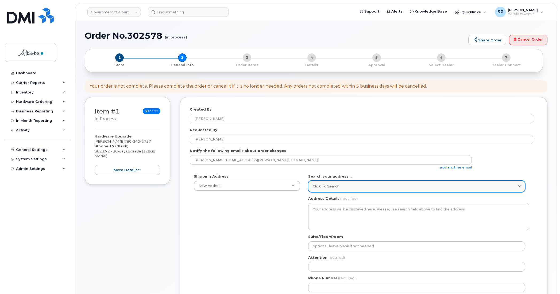
click at [345, 186] on div "Click to search" at bounding box center [417, 186] width 208 height 5
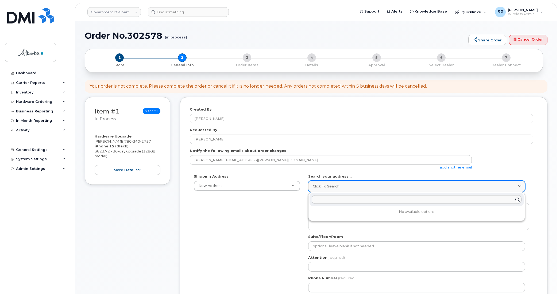
paste input "4999 - 98 Avenue"
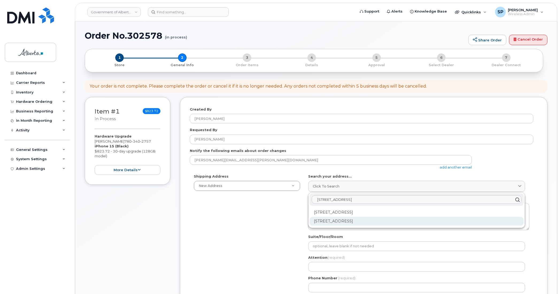
type input "4999 - 98 Avenue"
click at [342, 220] on div "4999 98 Ave NW Edmonton AB T6B 2X3" at bounding box center [417, 221] width 214 height 9
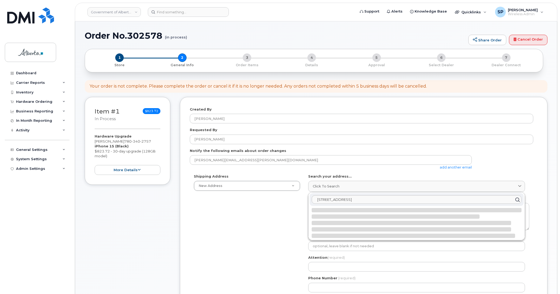
select select
type textarea "4999 98 Ave NW EDMONTON AB T6B 2X3 CANADA"
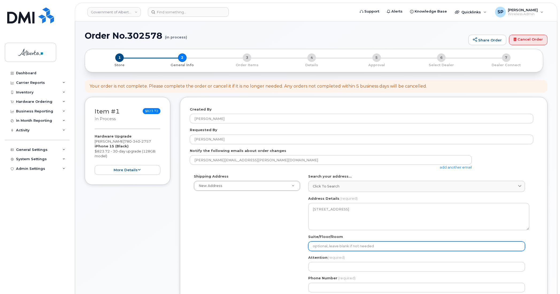
click at [330, 246] on input "Suite/Floor/Room" at bounding box center [416, 247] width 217 height 10
select select
type input "R"
select select
type input "Ro"
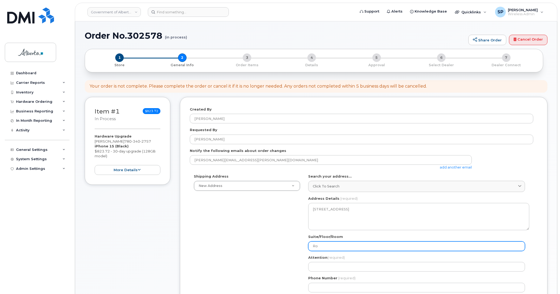
select select
type input "Roo"
select select
type input "Room"
select select
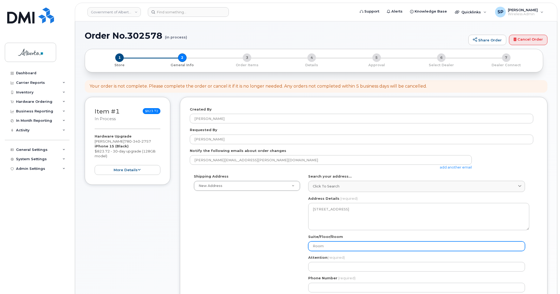
type input "Room 1"
select select
type input "Room 11"
select select
type input "Room 110"
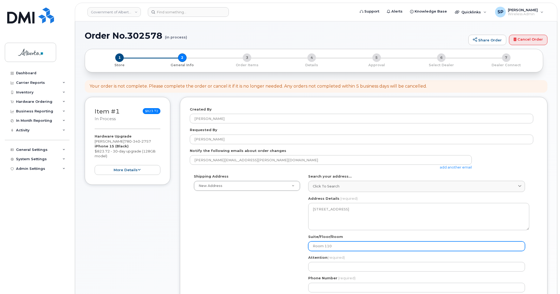
select select
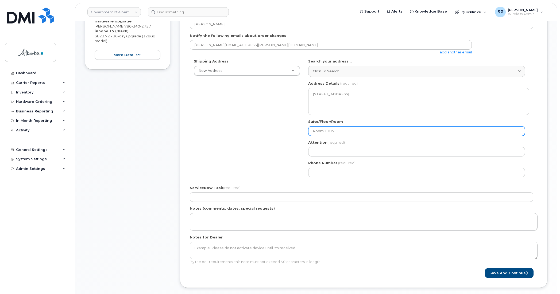
scroll to position [115, 0]
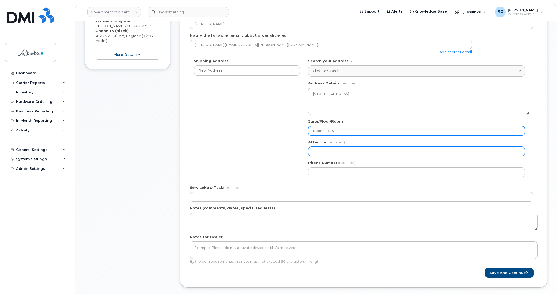
type input "Room 1105"
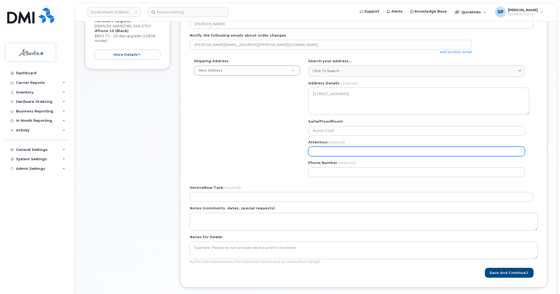
click at [316, 154] on input "Attention (required)" at bounding box center [416, 152] width 217 height 10
click at [321, 152] on input "Attention (required)" at bounding box center [416, 152] width 217 height 10
paste input "[PERSON_NAME]"
select select
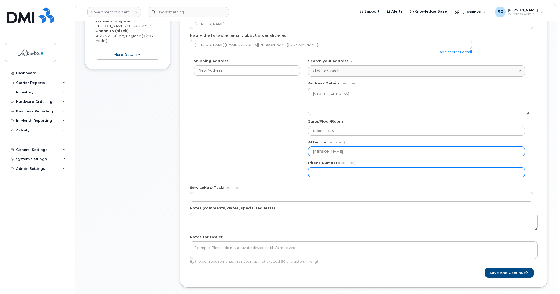
type input "[PERSON_NAME]"
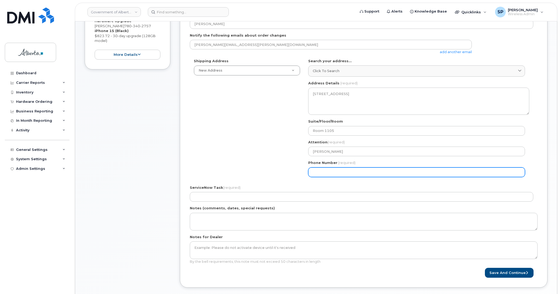
drag, startPoint x: 319, startPoint y: 172, endPoint x: 310, endPoint y: 174, distance: 8.4
click at [318, 173] on input "Phone Number" at bounding box center [416, 173] width 217 height 10
click at [322, 175] on input "Phone Number" at bounding box center [416, 173] width 217 height 10
paste input "7804277617"
select select
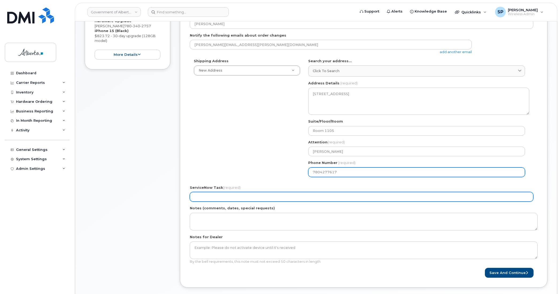
type input "7804277617"
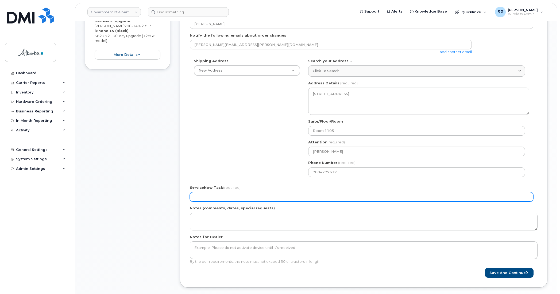
click at [228, 196] on input "ServiceNow Task (required)" at bounding box center [361, 197] width 343 height 10
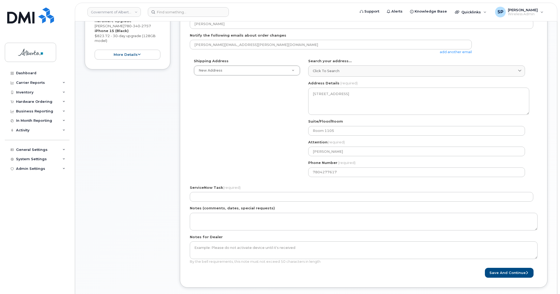
click at [196, 191] on div "ServiceNow Task (required)" at bounding box center [364, 193] width 348 height 17
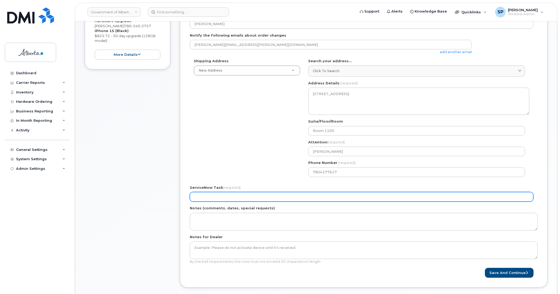
click at [204, 195] on input "ServiceNow Task (required)" at bounding box center [361, 197] width 343 height 10
paste input "SCTASK0858828"
type input "SCTASK0858828"
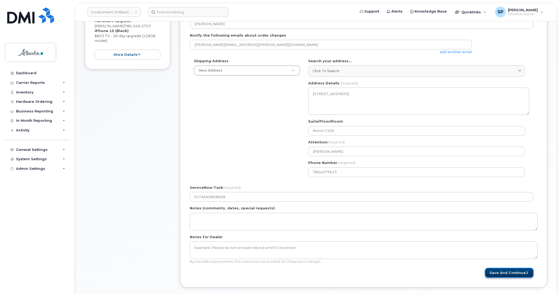
click at [524, 275] on button "Save and Continue" at bounding box center [509, 273] width 49 height 10
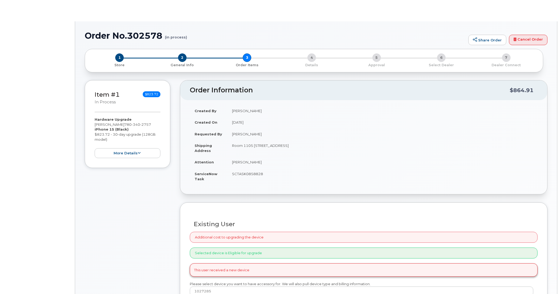
type input "[PERSON_NAME]"
type input "[PERSON_NAME][EMAIL_ADDRESS][PERSON_NAME][DOMAIN_NAME]"
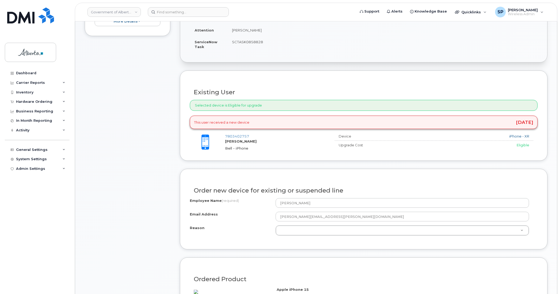
scroll to position [150, 0]
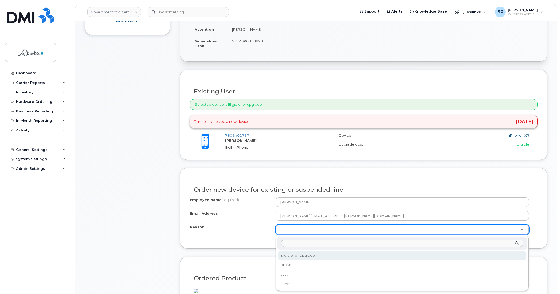
select select "eligible_for_upgrade"
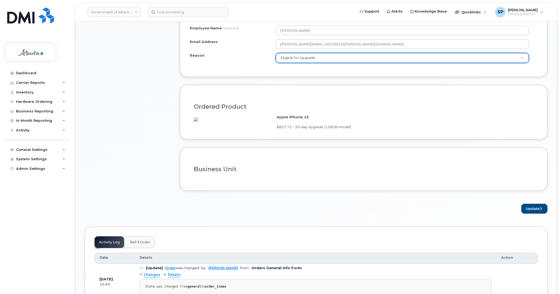
scroll to position [329, 0]
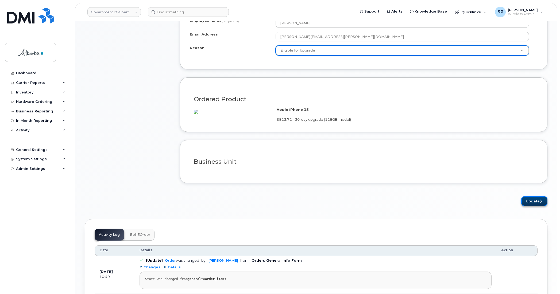
click at [539, 206] on button "Update" at bounding box center [534, 201] width 26 height 10
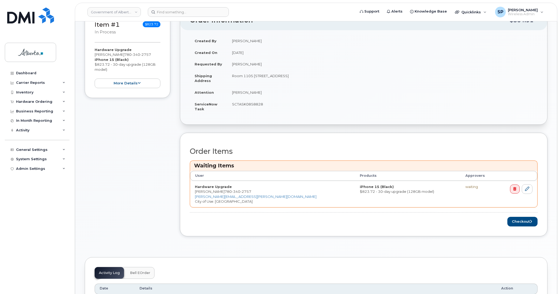
scroll to position [111, 0]
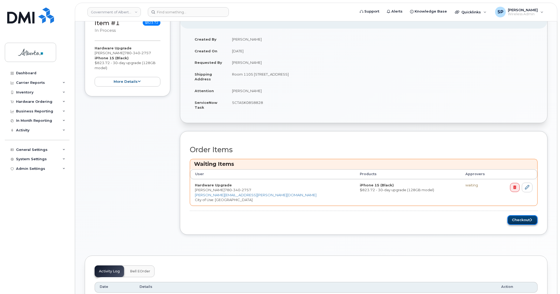
click at [519, 219] on button "Checkout" at bounding box center [522, 220] width 30 height 10
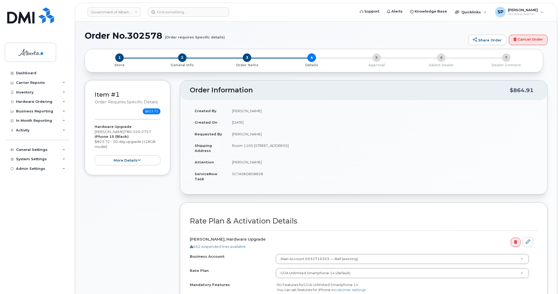
select select
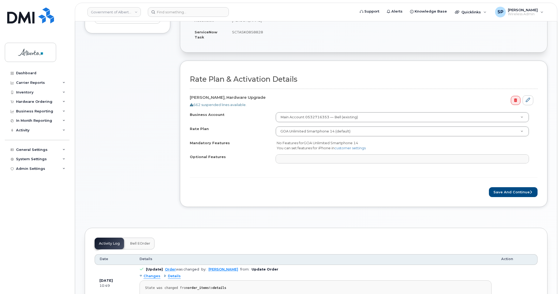
scroll to position [148, 0]
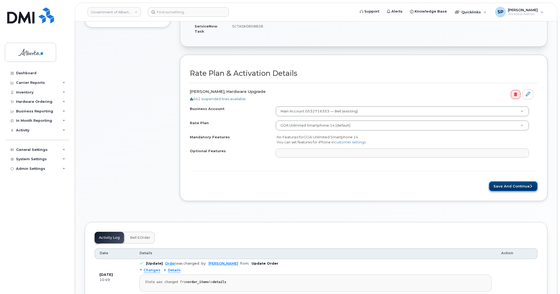
click at [513, 188] on button "Save and Continue" at bounding box center [513, 187] width 49 height 10
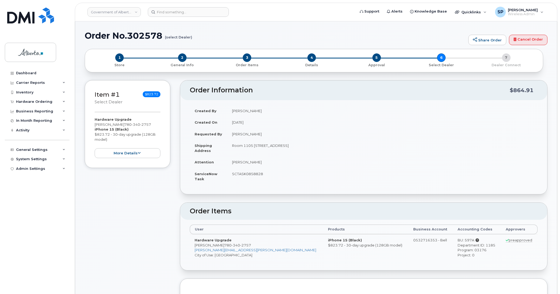
scroll to position [257, 0]
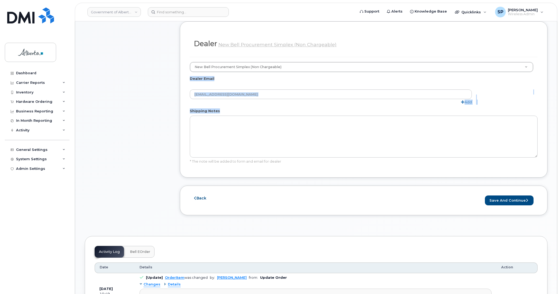
drag, startPoint x: 559, startPoint y: 111, endPoint x: 561, endPoint y: 72, distance: 39.0
click at [560, 72] on html "Government of Alberta (GOA) Support Alerts Knowledge Base Quicklinks Suspend / …" at bounding box center [280, 221] width 560 height 956
click at [503, 198] on button "Save and Continue" at bounding box center [509, 201] width 49 height 10
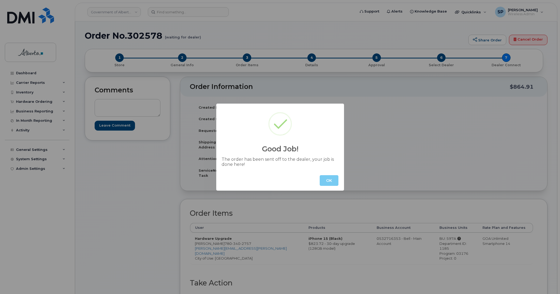
click at [327, 181] on button "OK" at bounding box center [329, 180] width 19 height 11
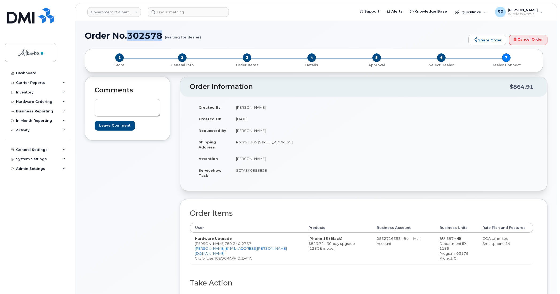
drag, startPoint x: 162, startPoint y: 35, endPoint x: 130, endPoint y: 38, distance: 31.4
click at [130, 38] on h1 "Order No.302578 (waiting for dealer)" at bounding box center [275, 35] width 381 height 9
copy h1 "302578"
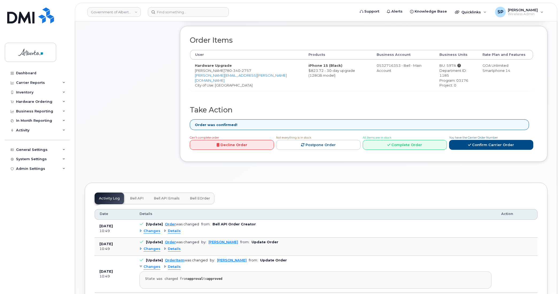
scroll to position [175, 0]
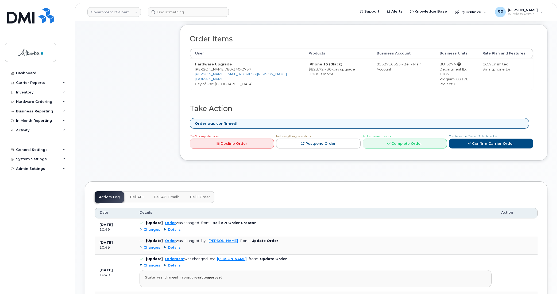
click at [134, 195] on span "Bell API" at bounding box center [137, 197] width 14 height 4
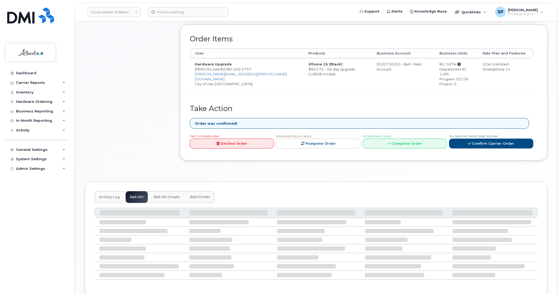
scroll to position [155, 0]
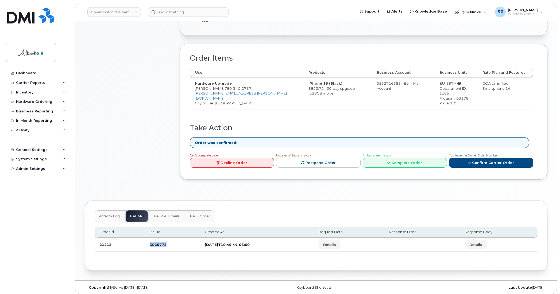
drag, startPoint x: 170, startPoint y: 241, endPoint x: 138, endPoint y: 239, distance: 31.9
click at [138, 239] on tr "21212 3025772 [DATE]T10:49:44-06:00 Details Details" at bounding box center [316, 245] width 443 height 14
copy tr "3025772"
click at [155, 127] on div "Comments Leave Comment" at bounding box center [128, 54] width 86 height 267
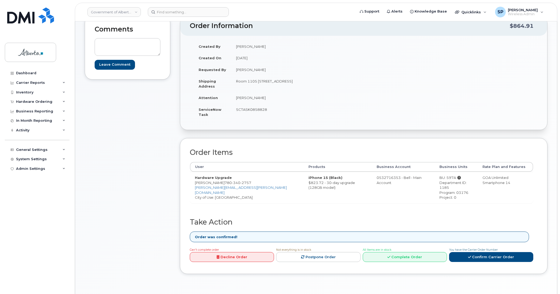
scroll to position [0, 0]
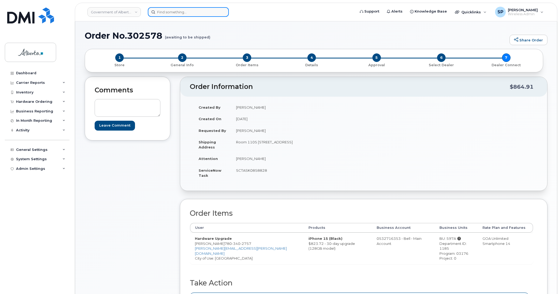
click at [161, 14] on input at bounding box center [188, 12] width 81 height 10
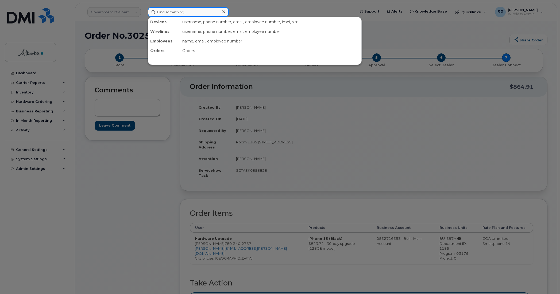
paste input "7809180366"
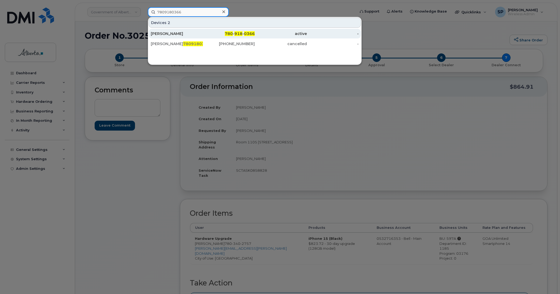
type input "7809180366"
click at [160, 35] on div "[PERSON_NAME]" at bounding box center [177, 33] width 52 height 5
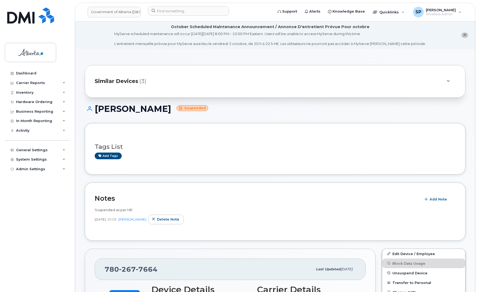
scroll to position [130, 0]
